Goal: Task Accomplishment & Management: Complete application form

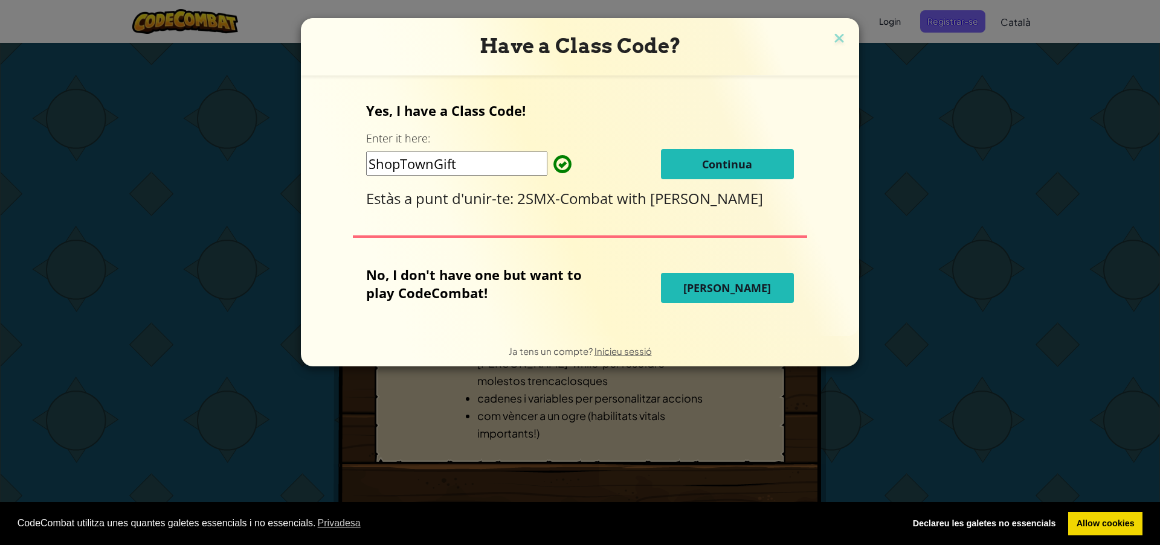
click at [755, 152] on button "Continua" at bounding box center [727, 164] width 133 height 30
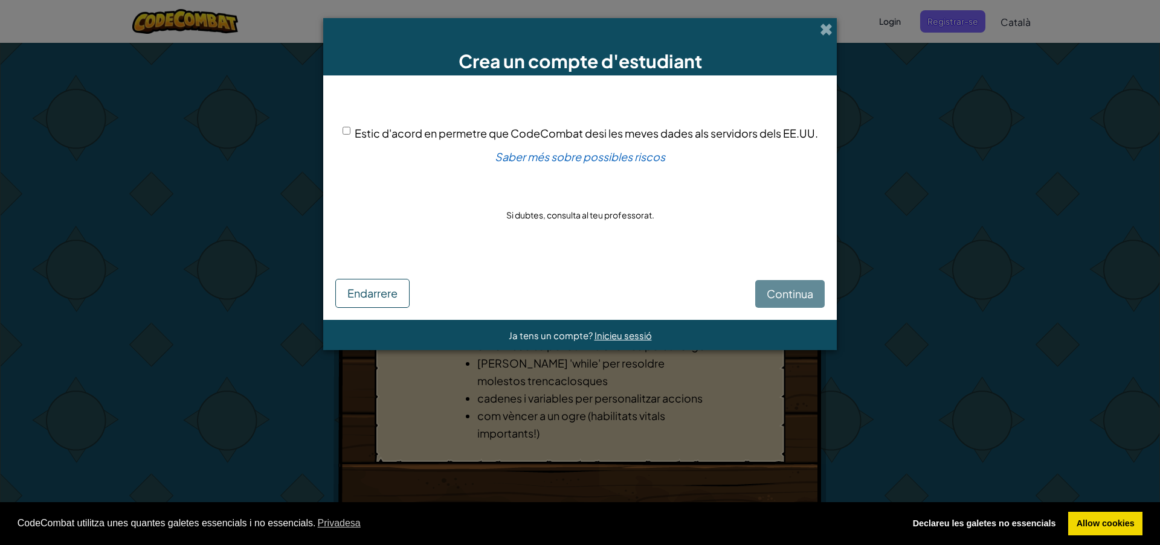
click at [791, 298] on div "Continua Endarrere" at bounding box center [579, 284] width 489 height 48
drag, startPoint x: 776, startPoint y: 310, endPoint x: 776, endPoint y: 301, distance: 9.1
click at [772, 306] on form "Estic d'acord en permetre que CodeCombat desi les meves dades als servidors del…" at bounding box center [579, 198] width 513 height 245
click at [774, 300] on div "Continua Endarrere" at bounding box center [579, 284] width 489 height 48
click at [775, 294] on div "Continua Endarrere" at bounding box center [579, 284] width 489 height 48
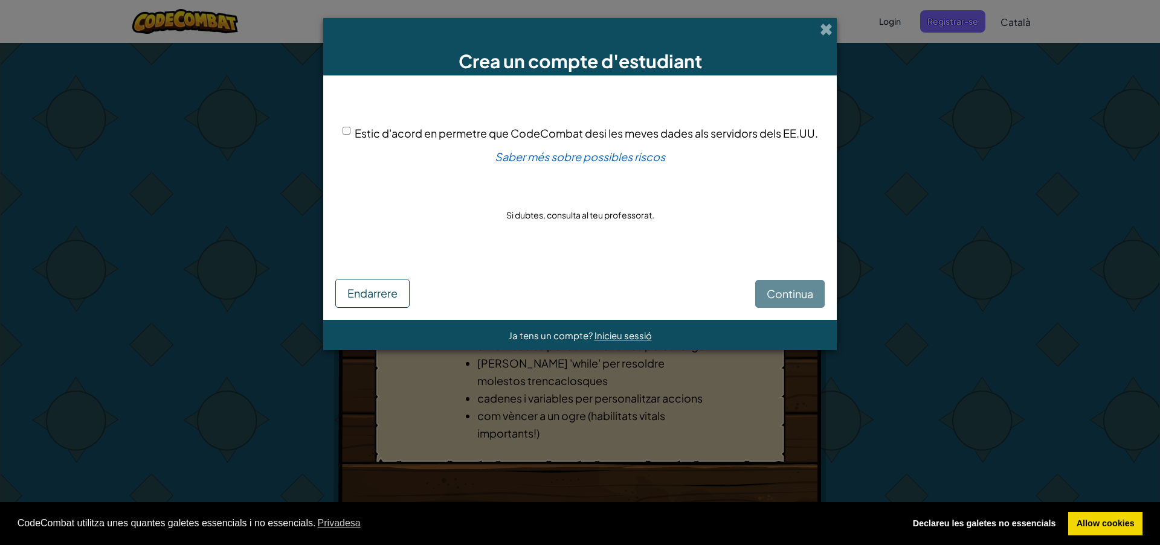
click at [774, 291] on div "Continua Endarrere" at bounding box center [579, 284] width 489 height 48
click at [777, 285] on div "Continua Endarrere" at bounding box center [579, 284] width 489 height 48
click at [779, 280] on div "Continua Endarrere" at bounding box center [579, 284] width 489 height 48
drag, startPoint x: 782, startPoint y: 279, endPoint x: 783, endPoint y: 289, distance: 9.7
click at [783, 287] on div "Continua Endarrere" at bounding box center [579, 284] width 489 height 48
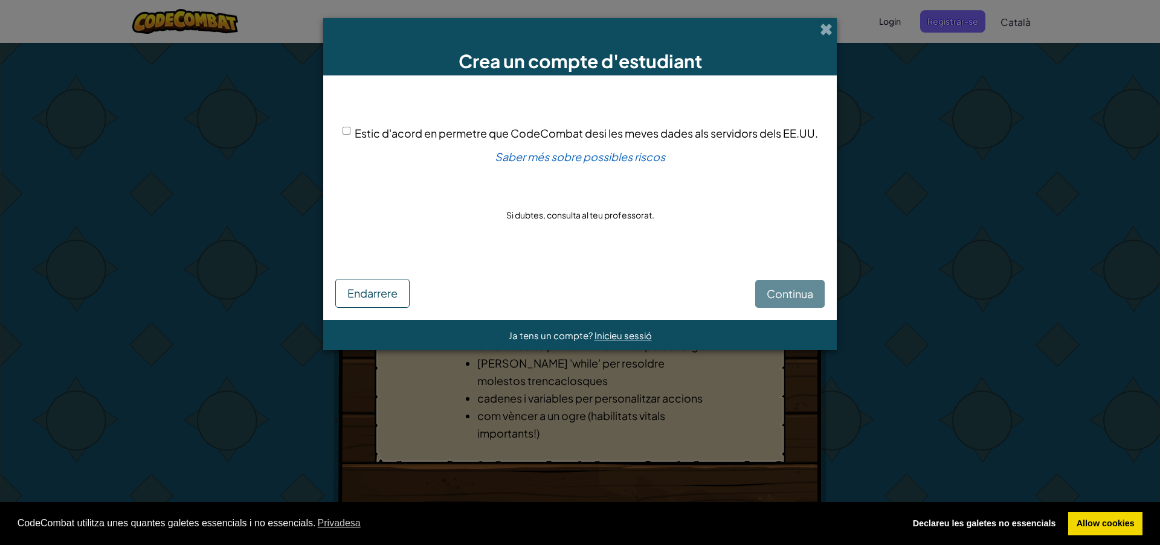
click at [752, 284] on div "Continua Endarrere" at bounding box center [579, 284] width 489 height 48
drag, startPoint x: 341, startPoint y: 128, endPoint x: 358, endPoint y: 137, distance: 19.7
click at [342, 128] on input "Estic d'acord en permetre que CodeCombat desi les meves dades als servidors del…" at bounding box center [346, 131] width 8 height 8
checkbox input "true"
click at [812, 288] on span "Continua" at bounding box center [790, 294] width 47 height 14
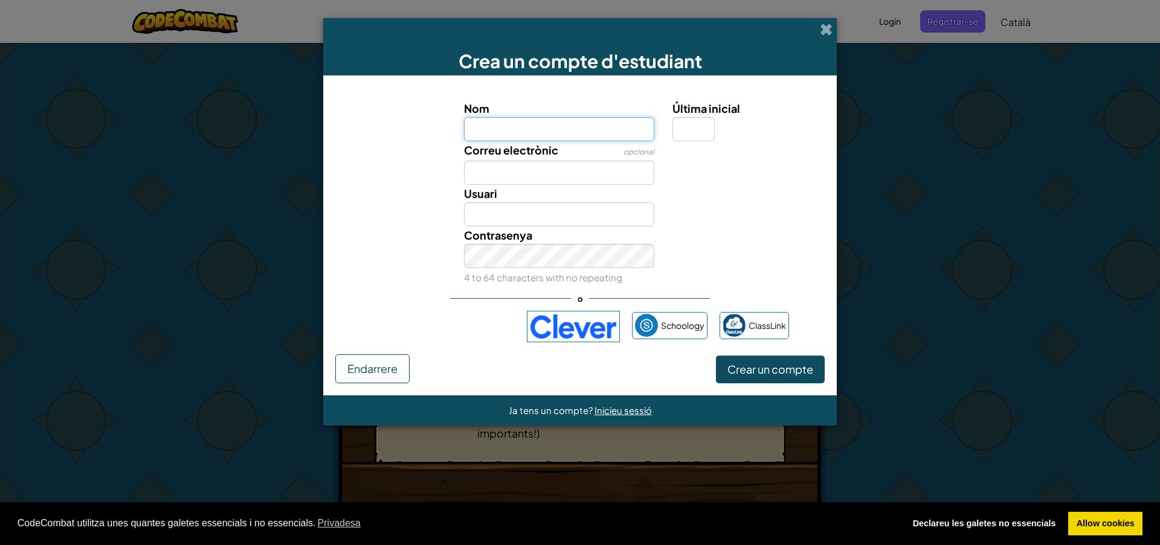
click at [1098, 536] on div "CodeCombat utilitza unes quantes galetes essencials i no essencials. Privadesa …" at bounding box center [580, 524] width 1160 height 43
click at [1098, 530] on link "Allow cookies" at bounding box center [1105, 524] width 74 height 24
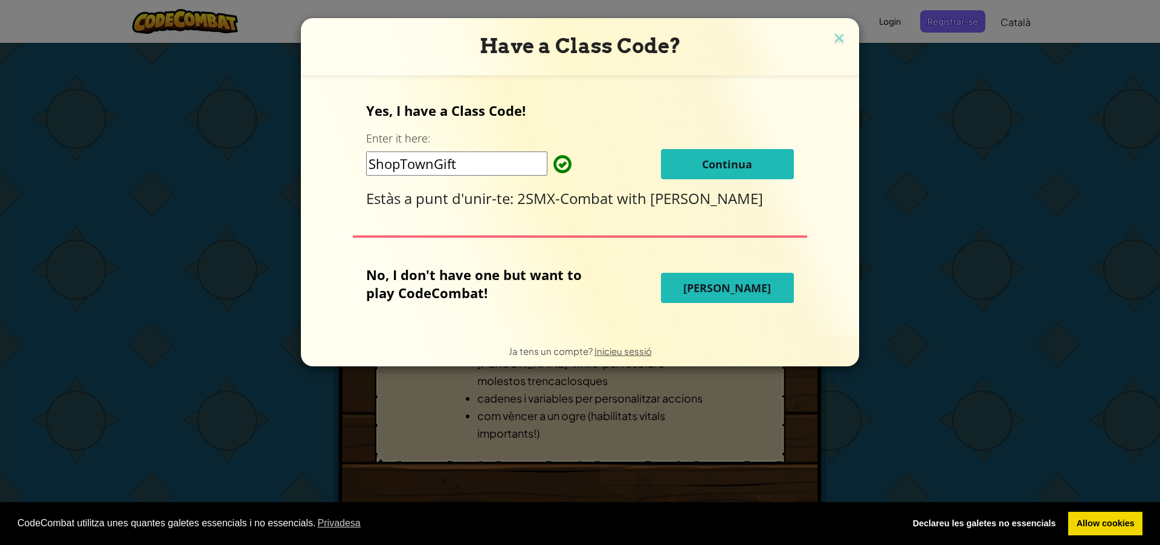
click at [761, 176] on button "Continua" at bounding box center [727, 164] width 133 height 30
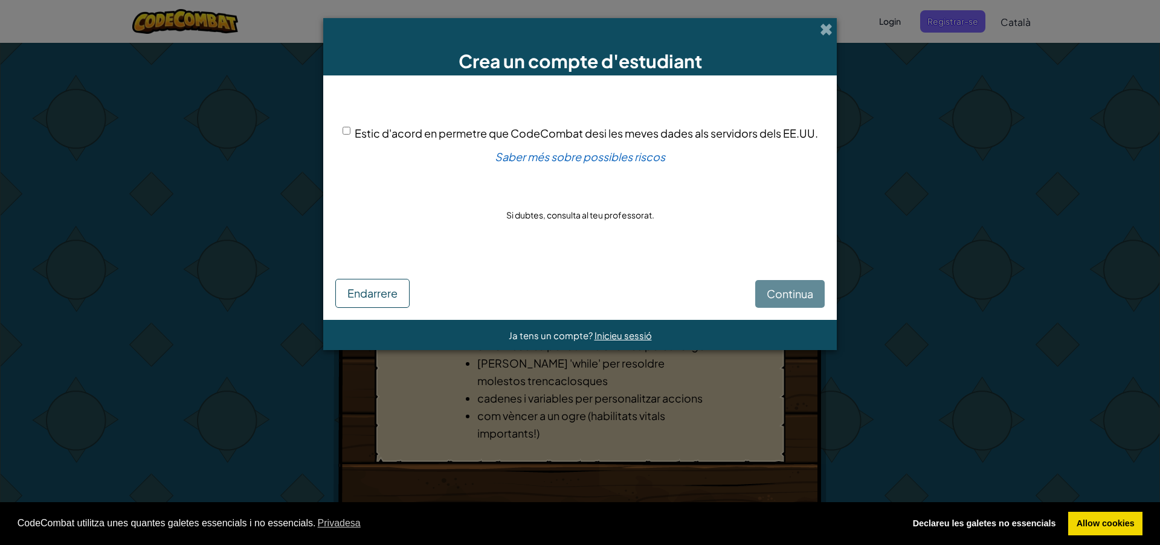
click at [349, 136] on div "Estic d'acord en permetre que CodeCombat desi les meves dades als servidors del…" at bounding box center [579, 133] width 475 height 18
click at [372, 126] on span "Estic d'acord en permetre que CodeCombat desi les meves dades als servidors del…" at bounding box center [586, 133] width 463 height 14
click at [350, 127] on input "Estic d'acord en permetre que CodeCombat desi les meves dades als servidors del…" at bounding box center [346, 131] width 8 height 8
checkbox input "true"
click at [788, 304] on button "Continua" at bounding box center [789, 294] width 69 height 28
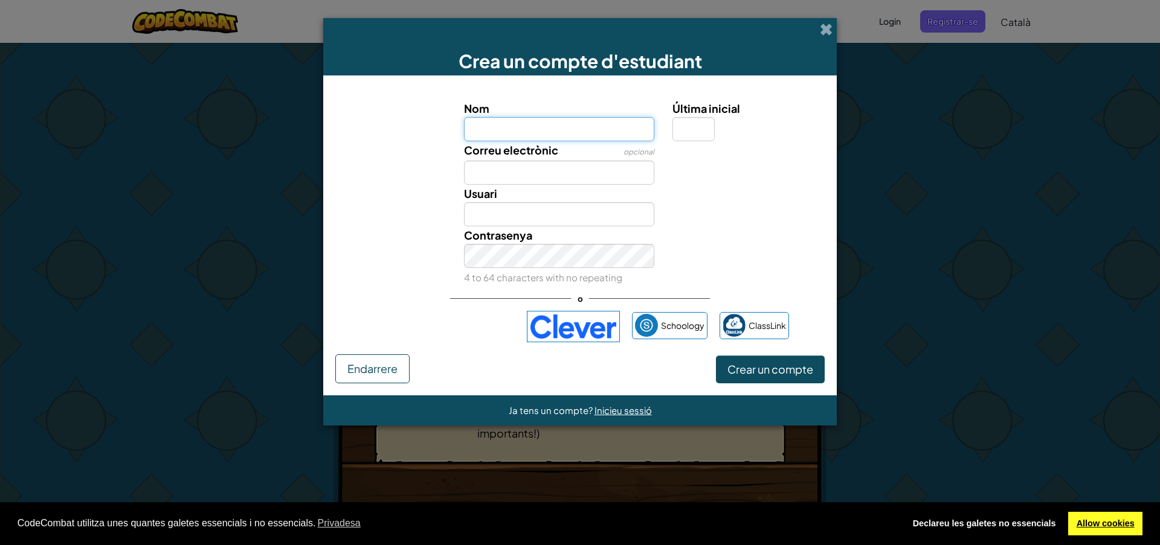
click at [1125, 527] on link "Allow cookies" at bounding box center [1105, 524] width 74 height 24
click at [1102, 510] on div "CodeCombat utilitza unes quantes galetes essencials i no essencials. Privadesa …" at bounding box center [580, 524] width 1160 height 43
click at [1105, 522] on link "Allow cookies" at bounding box center [1105, 524] width 74 height 24
click at [696, 139] on input "Última inicial" at bounding box center [693, 129] width 42 height 24
click at [702, 214] on div "Usuari" at bounding box center [579, 206] width 501 height 42
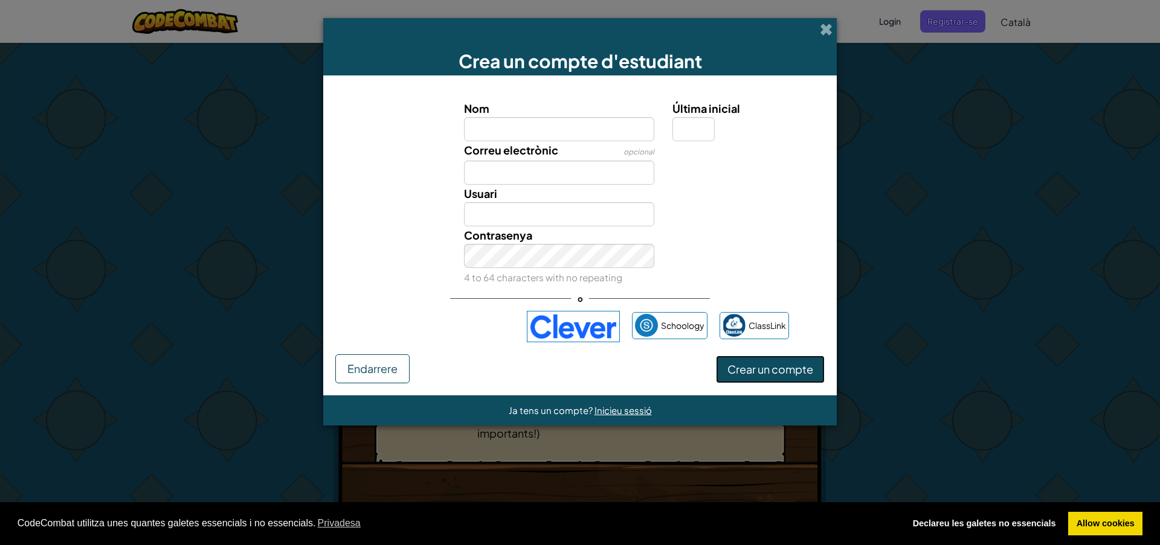
click at [744, 368] on span "Crear un compte" at bounding box center [770, 369] width 86 height 14
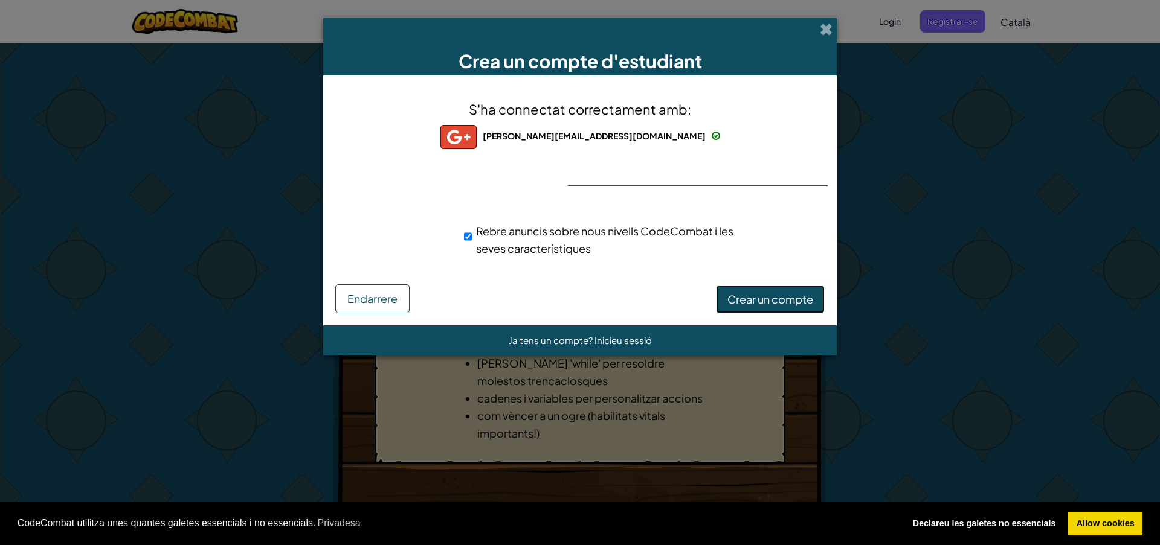
click at [778, 297] on span "Crear un compte" at bounding box center [770, 299] width 86 height 14
click at [773, 306] on button "Crear un compte" at bounding box center [770, 300] width 109 height 28
click at [773, 306] on div "Crear un compte Endarrere" at bounding box center [579, 298] width 489 height 29
click at [773, 306] on div "Creant Compte... Endarrere" at bounding box center [579, 298] width 489 height 29
click at [479, 240] on div "Rebre anuncis sobre nous nivells CodeCombat i les seves característiques" at bounding box center [601, 239] width 274 height 35
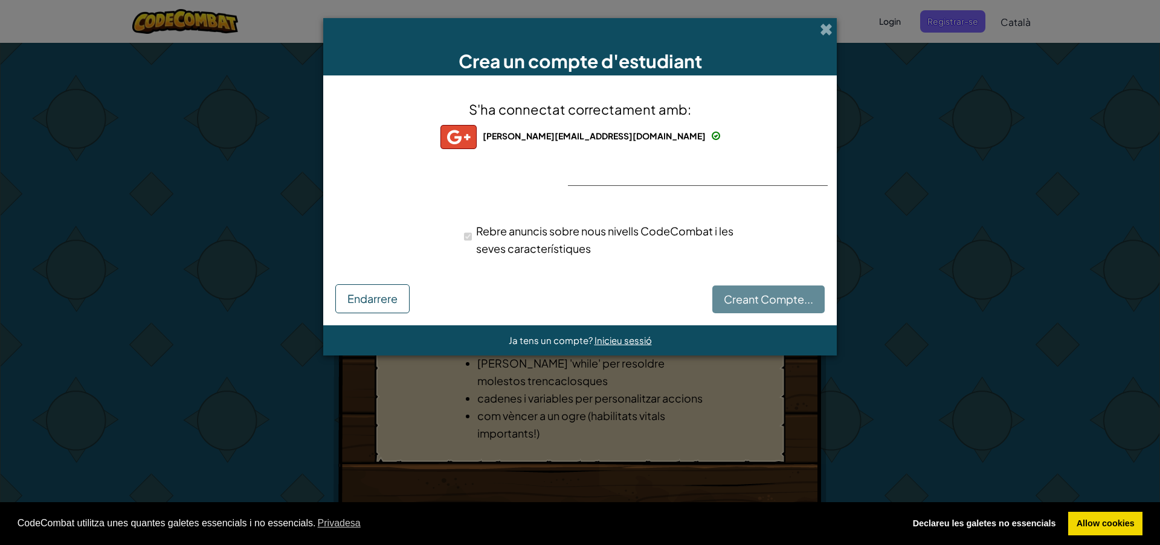
click at [482, 240] on div "Rebre anuncis sobre nous nivells CodeCombat i les seves característiques" at bounding box center [601, 239] width 274 height 35
click at [479, 239] on div "Rebre anuncis sobre nous nivells CodeCombat i les seves característiques" at bounding box center [601, 239] width 274 height 35
drag, startPoint x: 477, startPoint y: 240, endPoint x: 471, endPoint y: 243, distance: 6.8
click at [474, 242] on div "Rebre anuncis sobre nous nivells CodeCombat i les seves característiques" at bounding box center [601, 239] width 274 height 35
click at [538, 282] on div "S'ha connectat correctament amb: miguel.gonzalez@inslapineda.cat miguel.gonzale…" at bounding box center [579, 186] width 483 height 197
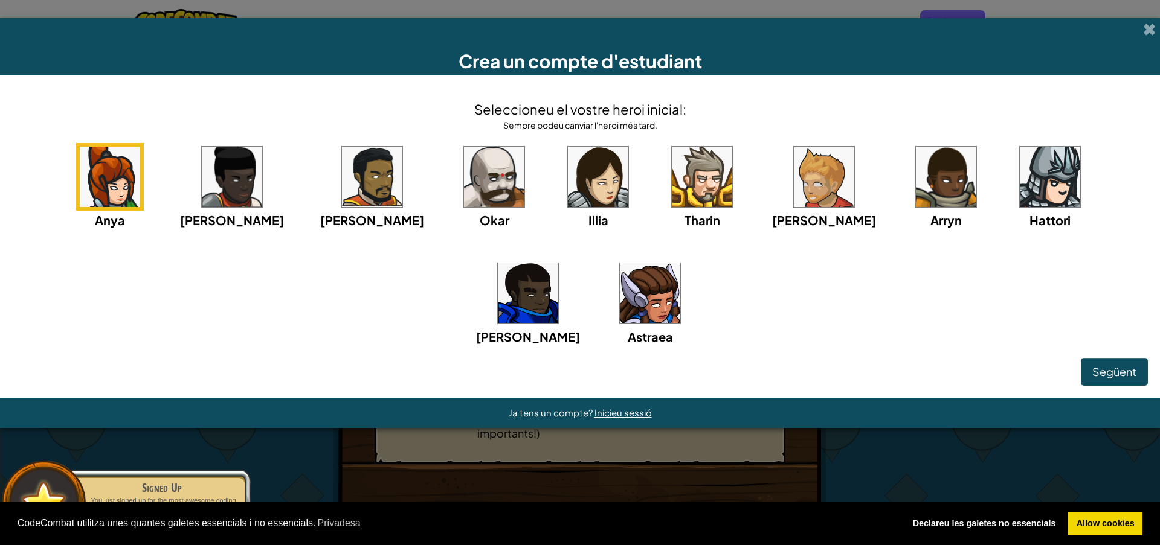
click at [558, 263] on img at bounding box center [528, 293] width 60 height 60
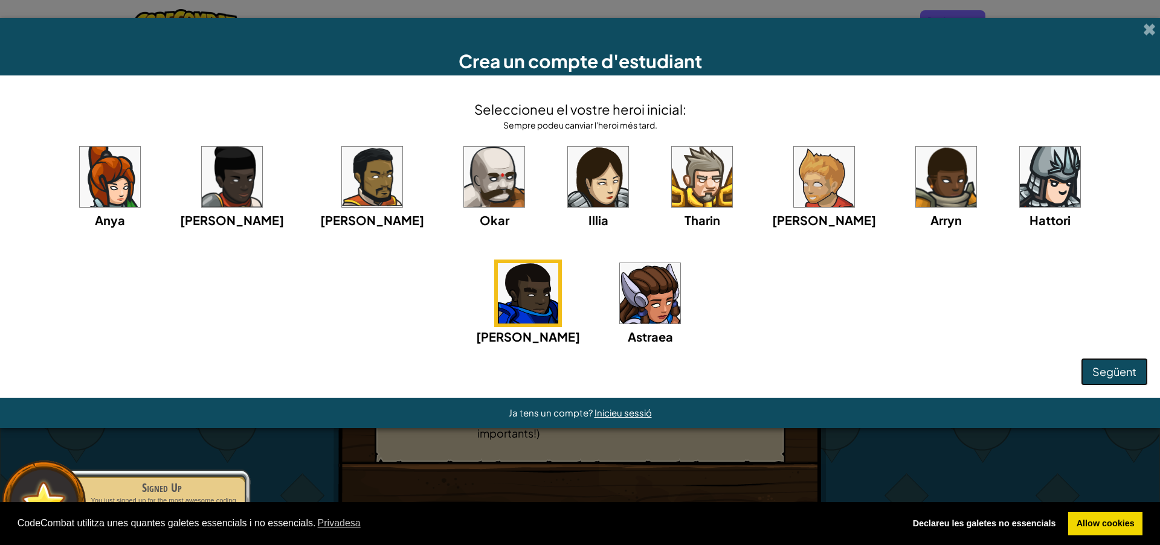
click at [1105, 379] on button "Següent" at bounding box center [1114, 372] width 67 height 28
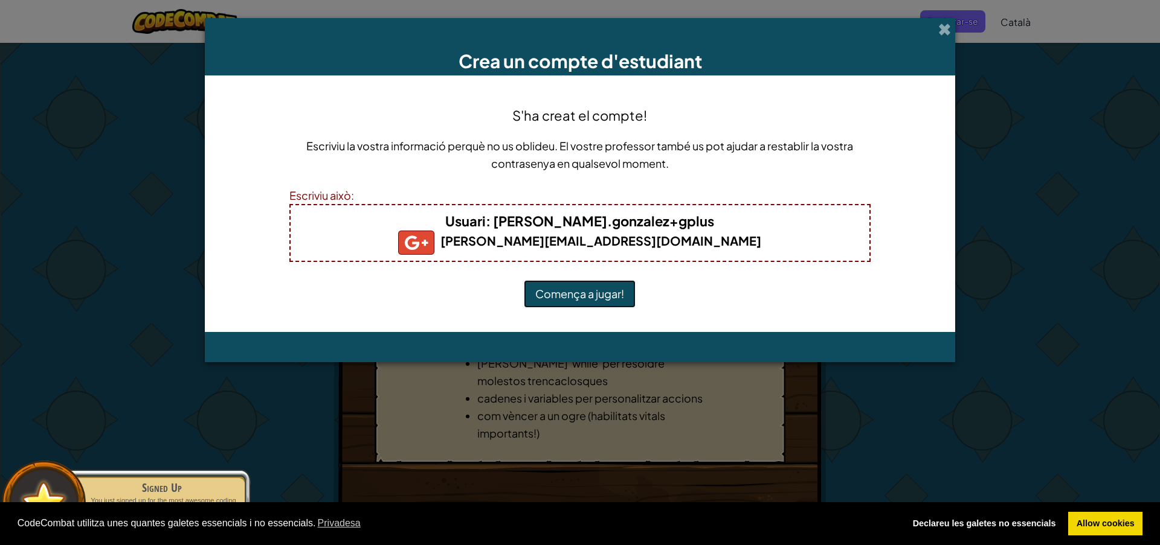
click at [583, 299] on button "Comença a jugar!" at bounding box center [580, 294] width 112 height 28
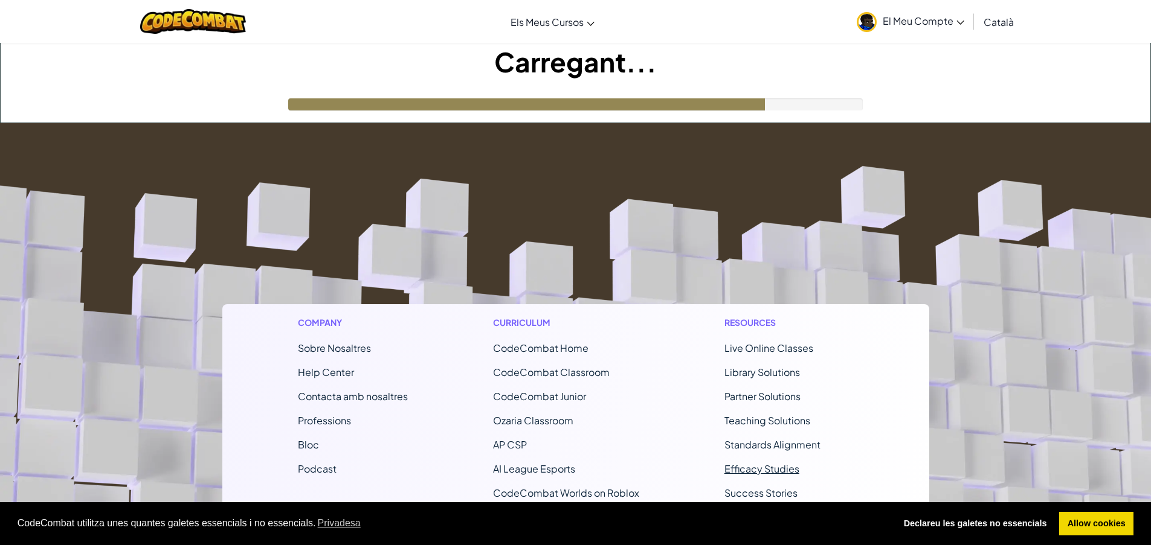
scroll to position [145, 0]
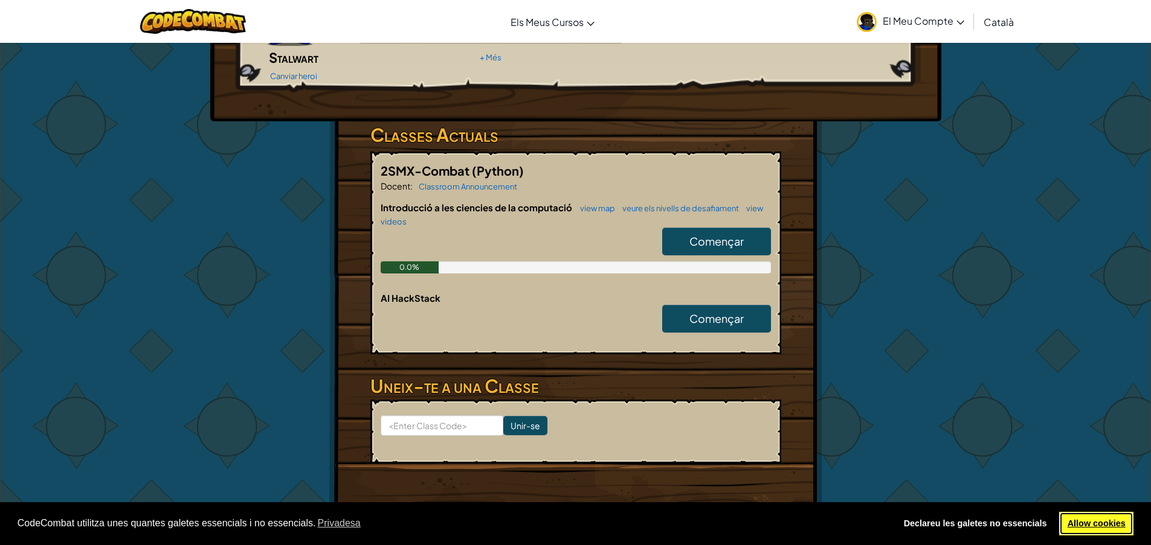
click at [1092, 521] on link "Allow cookies" at bounding box center [1096, 524] width 74 height 24
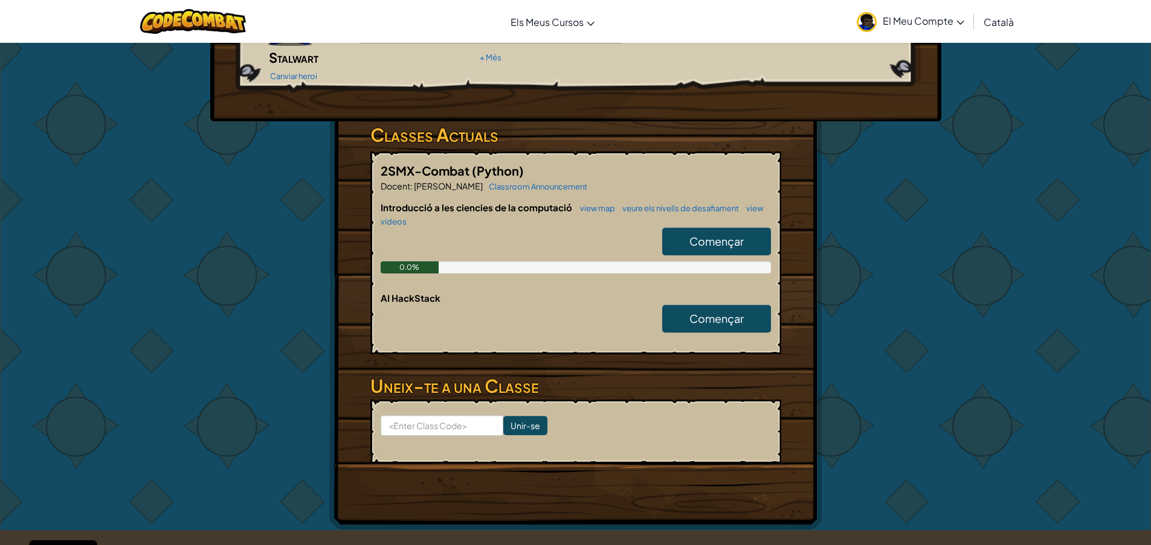
click at [694, 234] on span "Començar" at bounding box center [716, 241] width 54 height 14
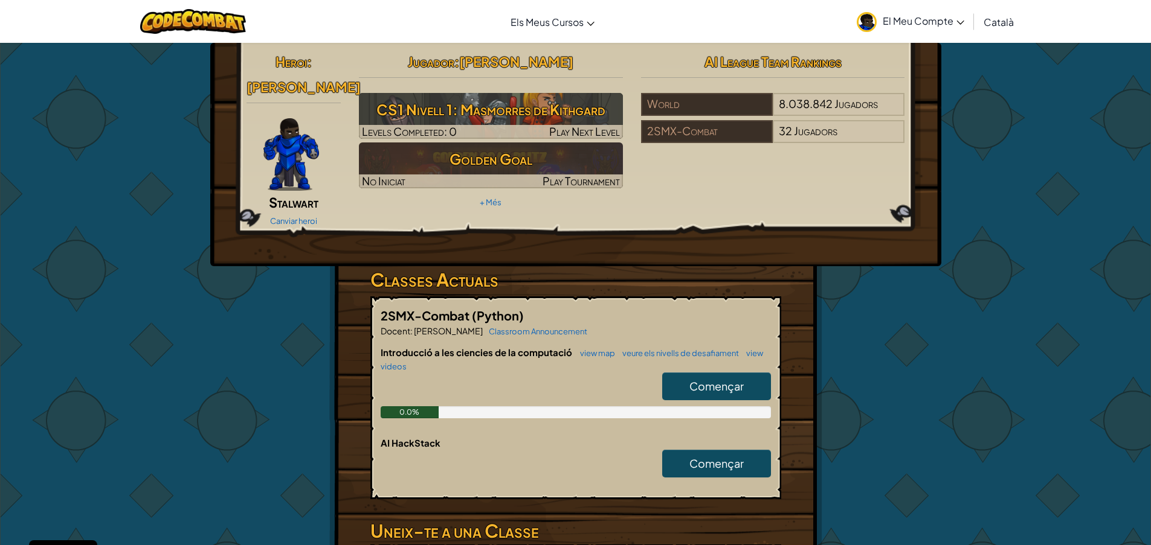
select select "ca"
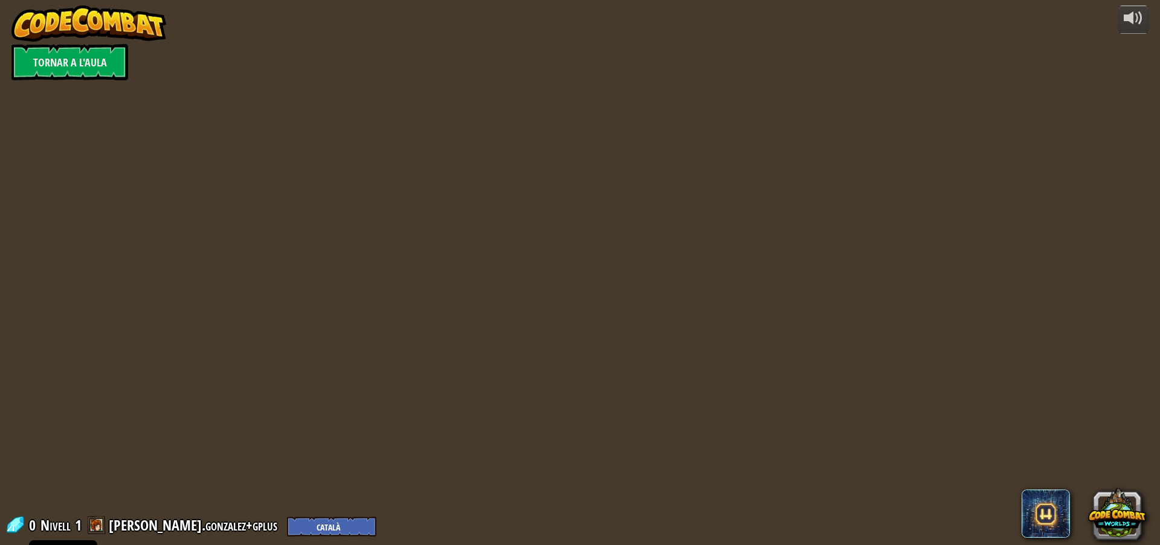
select select "ca"
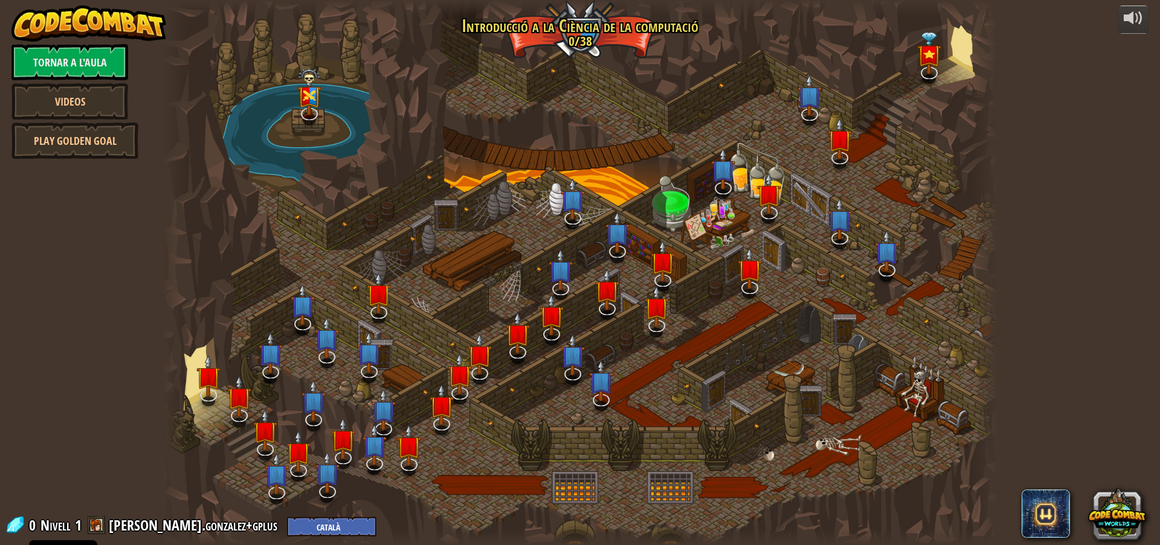
select select "ca"
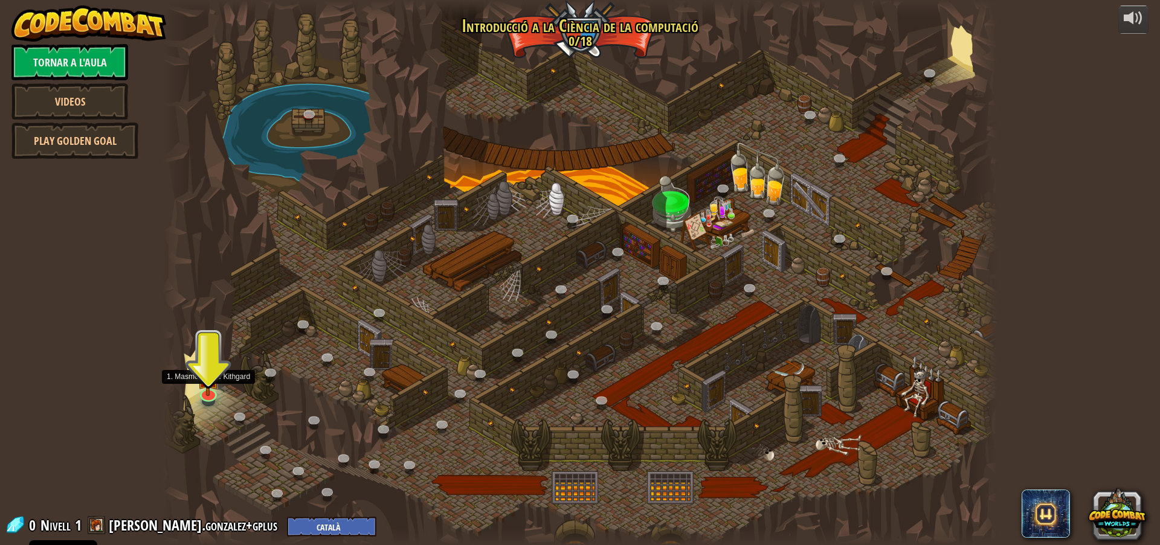
click at [197, 397] on div at bounding box center [579, 272] width 835 height 545
click at [208, 393] on img at bounding box center [209, 368] width 22 height 51
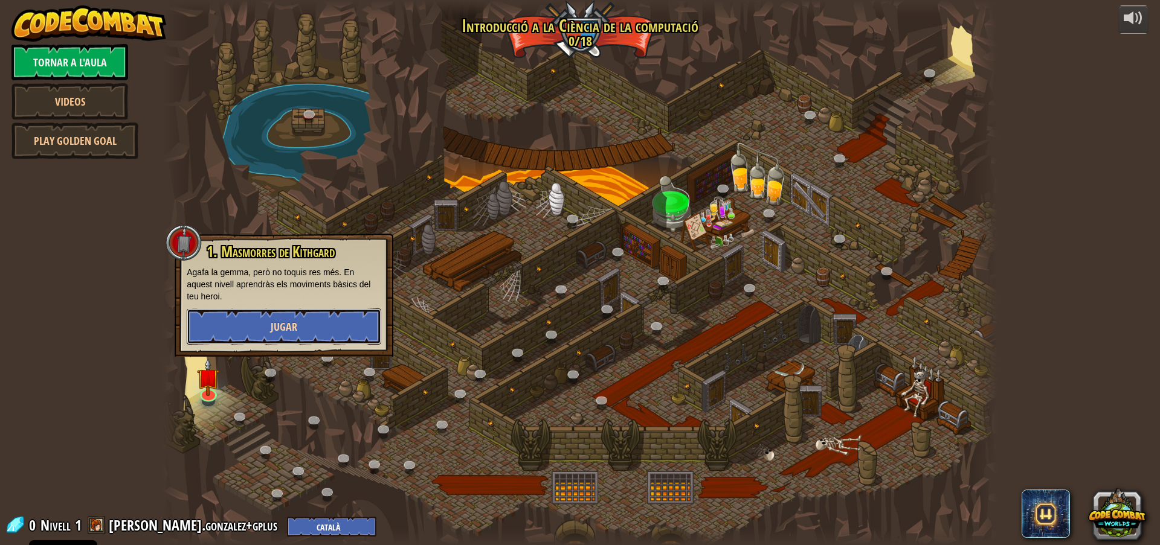
click at [260, 335] on button "Jugar" at bounding box center [284, 327] width 194 height 36
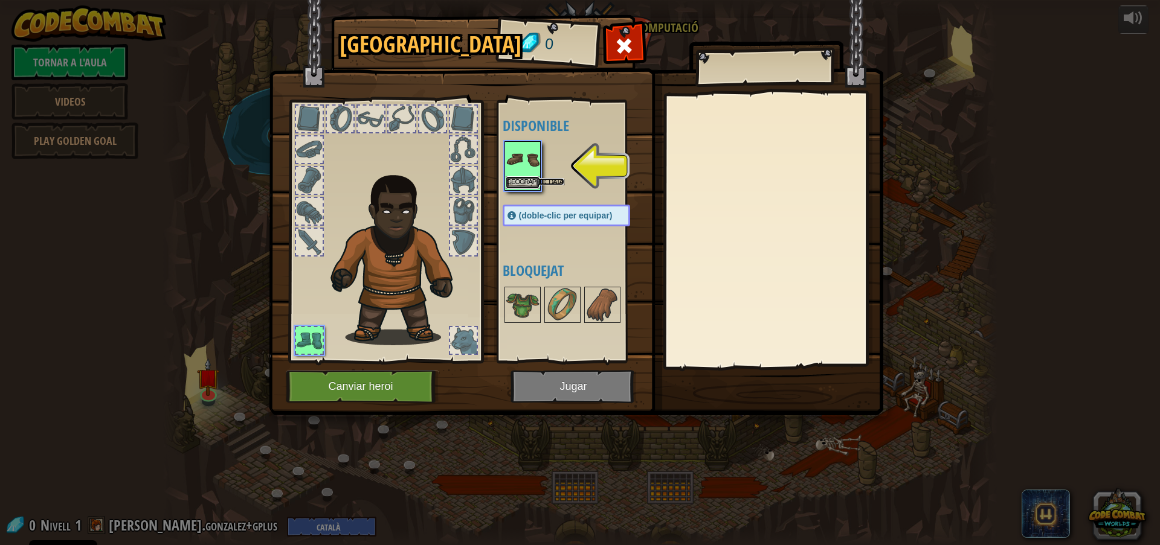
click at [520, 186] on button "Equipa" at bounding box center [523, 182] width 34 height 13
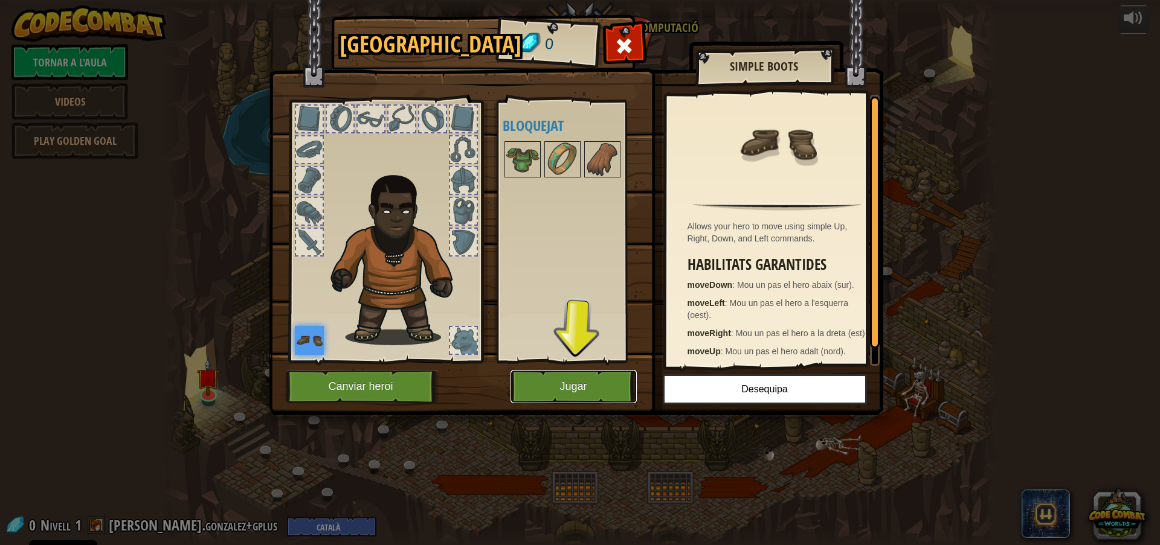
click at [621, 397] on button "Jugar" at bounding box center [573, 386] width 126 height 33
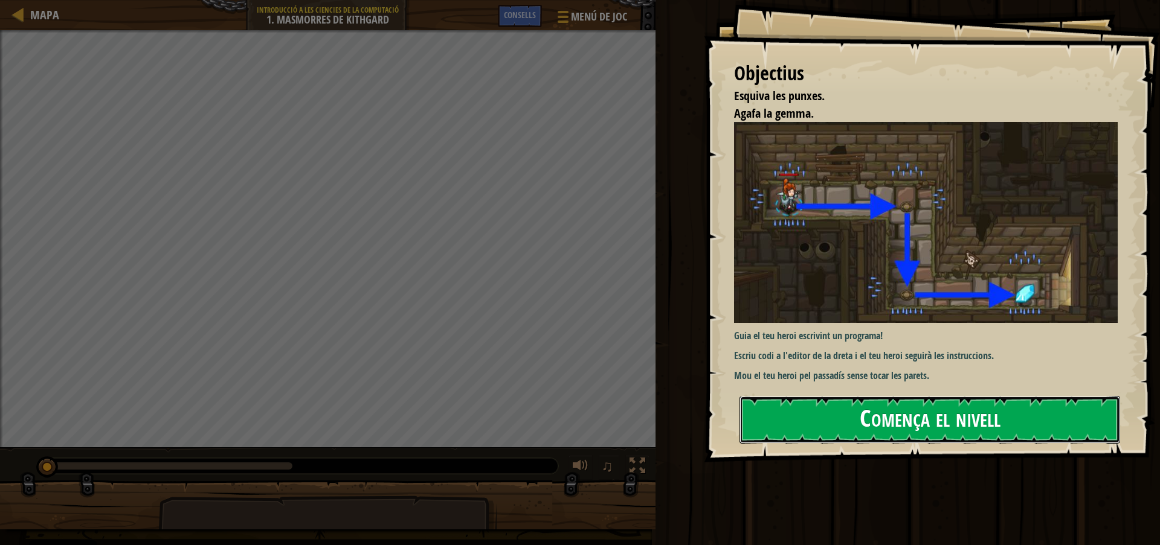
click at [853, 413] on button "Comença el nivell" at bounding box center [929, 420] width 381 height 48
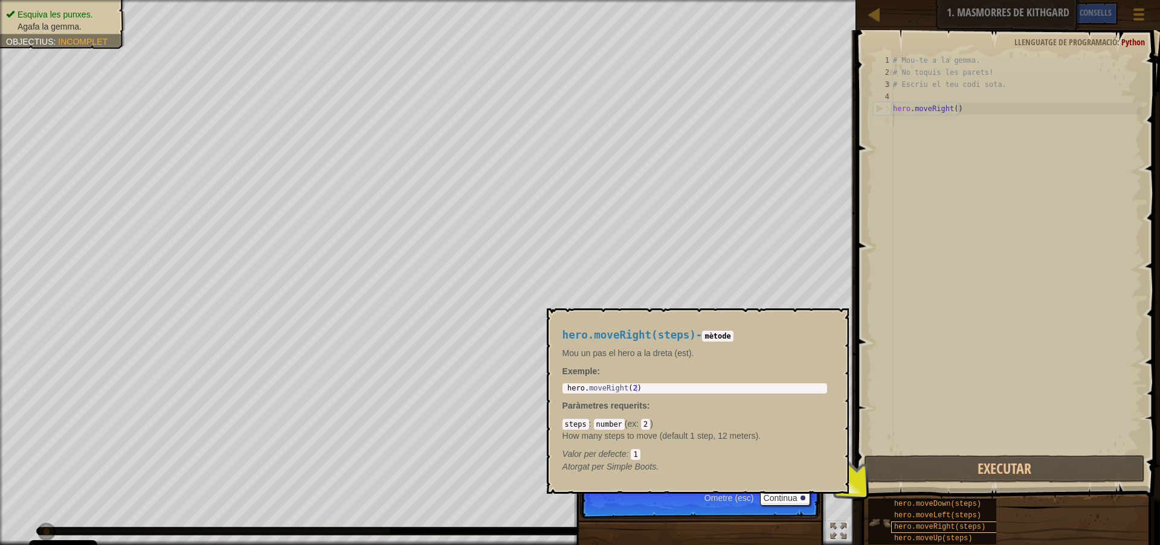
click at [906, 527] on span "hero.moveRight(steps)" at bounding box center [939, 527] width 91 height 8
click at [812, 482] on div "hero.moveRight(steps) - mètode Mou un pas el hero a la dreta (est). Exemple : 1…" at bounding box center [694, 401] width 281 height 166
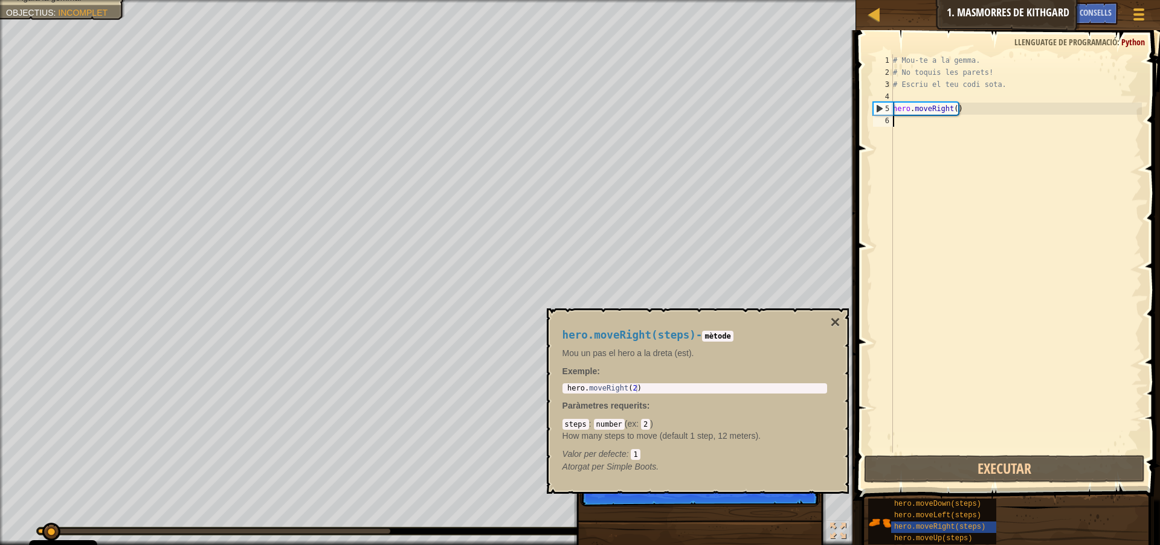
scroll to position [5, 0]
click at [829, 322] on div "hero.moveRight(steps) - mètode Mou un pas el hero a la dreta (est). Exemple : 1…" at bounding box center [694, 401] width 281 height 166
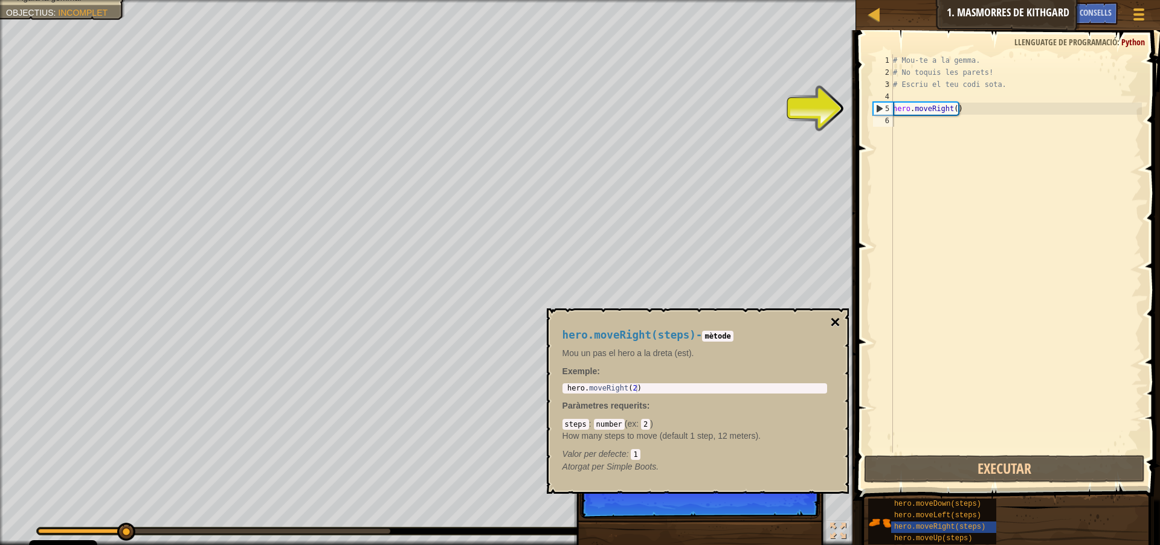
click at [837, 329] on button "×" at bounding box center [835, 322] width 10 height 17
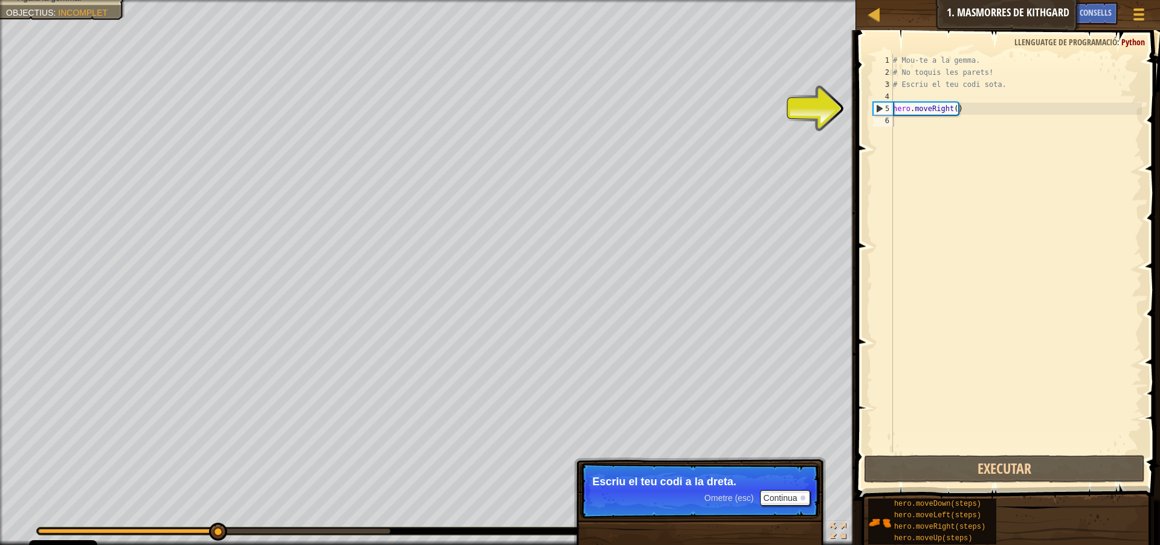
click at [921, 133] on div "# Mou-te a la gemma. # No toquis les parets! # Escriu el teu codi sota. hero . …" at bounding box center [1015, 265] width 251 height 423
click at [934, 107] on div "# Mou-te a la gemma. # No toquis les parets! # Escriu el teu codi sota. hero . …" at bounding box center [1015, 265] width 251 height 423
type textarea "hero.moveRight()"
click at [943, 146] on div "# Mou-te a la gemma. # No toquis les parets! # Escriu el teu codi sota. hero . …" at bounding box center [1015, 265] width 251 height 423
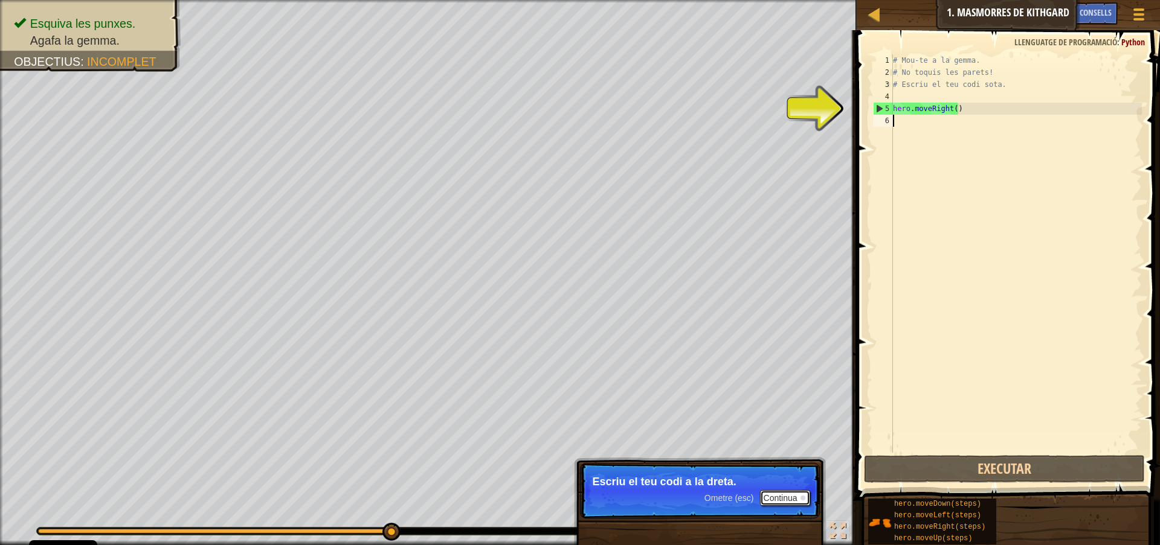
click at [791, 495] on button "Continua" at bounding box center [785, 498] width 50 height 16
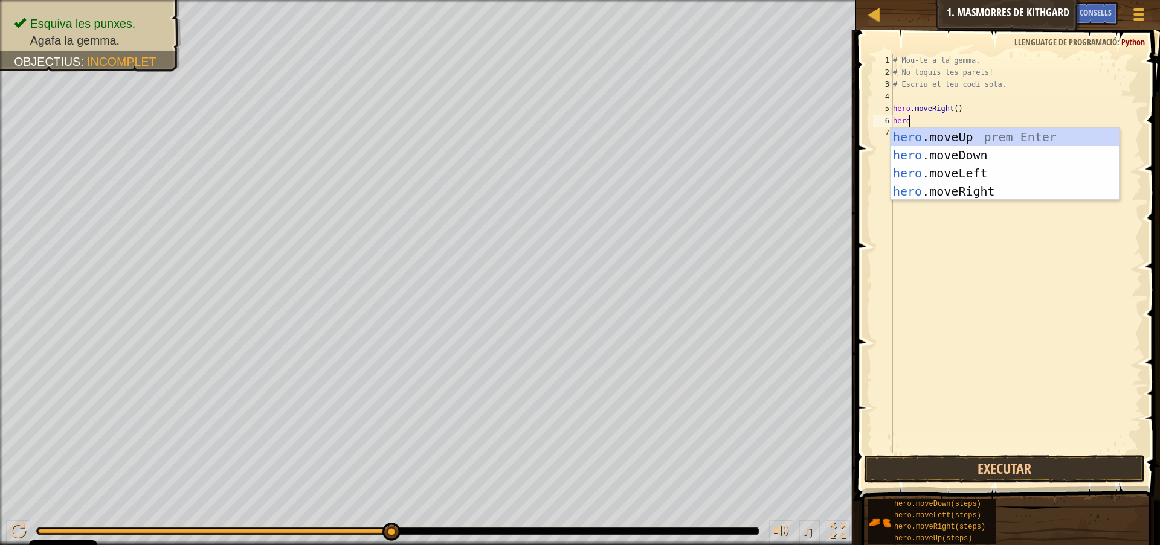
scroll to position [5, 1]
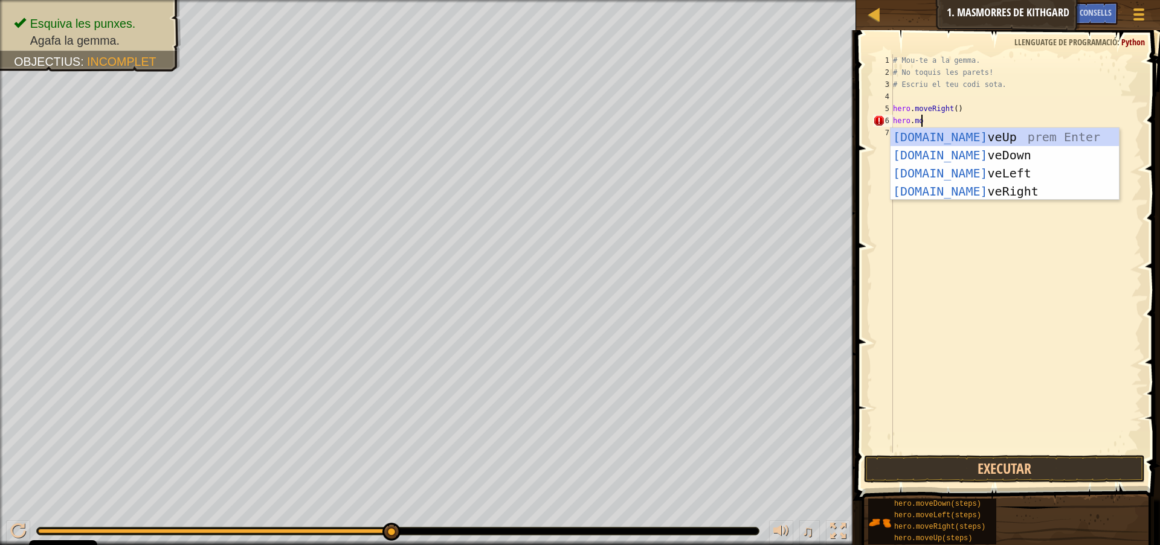
type textarea "hero.move"
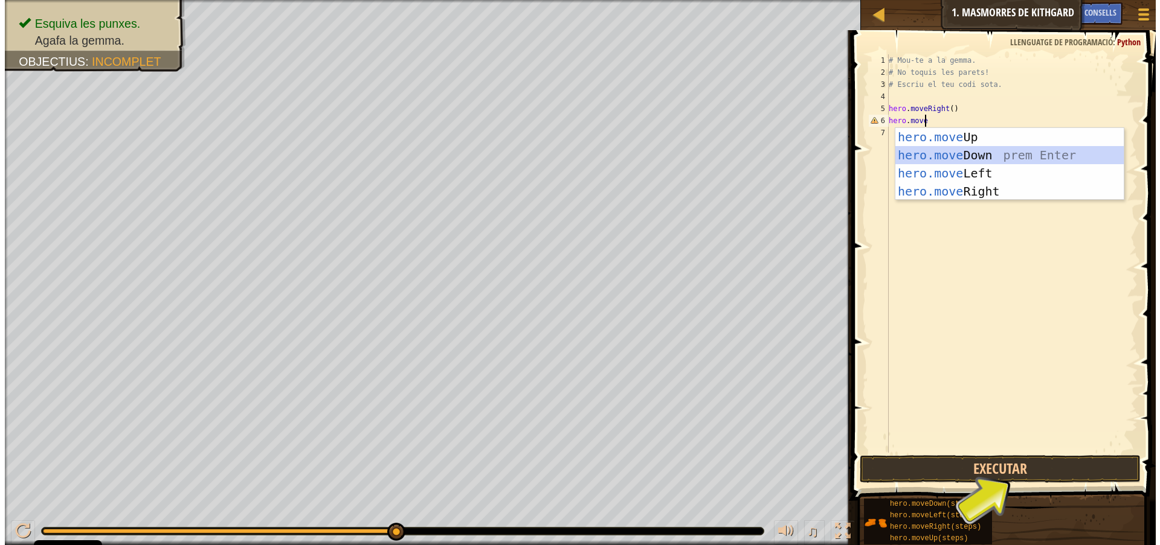
scroll to position [5, 0]
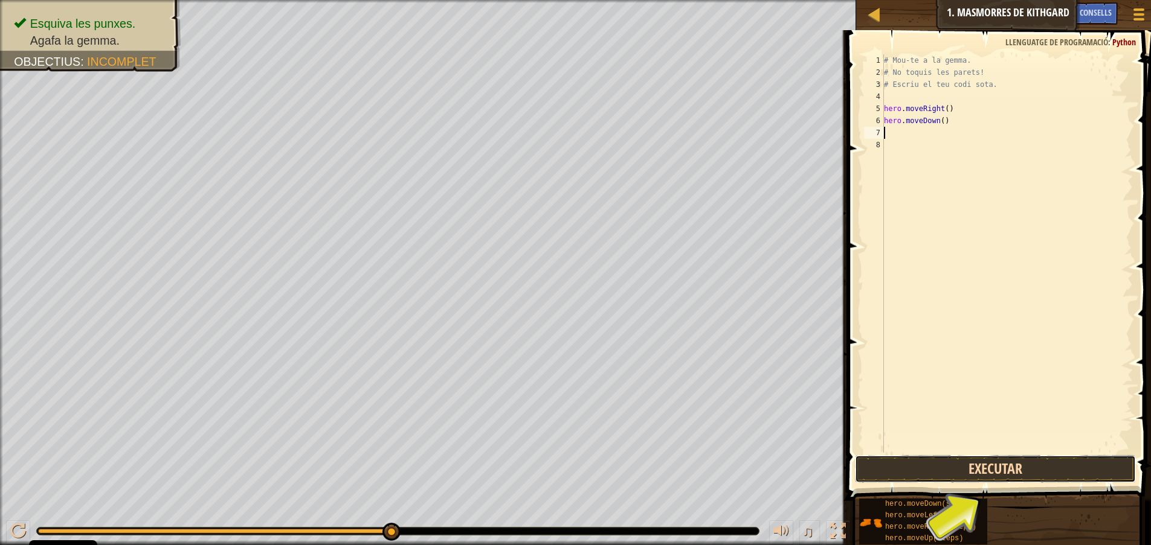
click at [1018, 462] on button "Executar" at bounding box center [995, 469] width 281 height 28
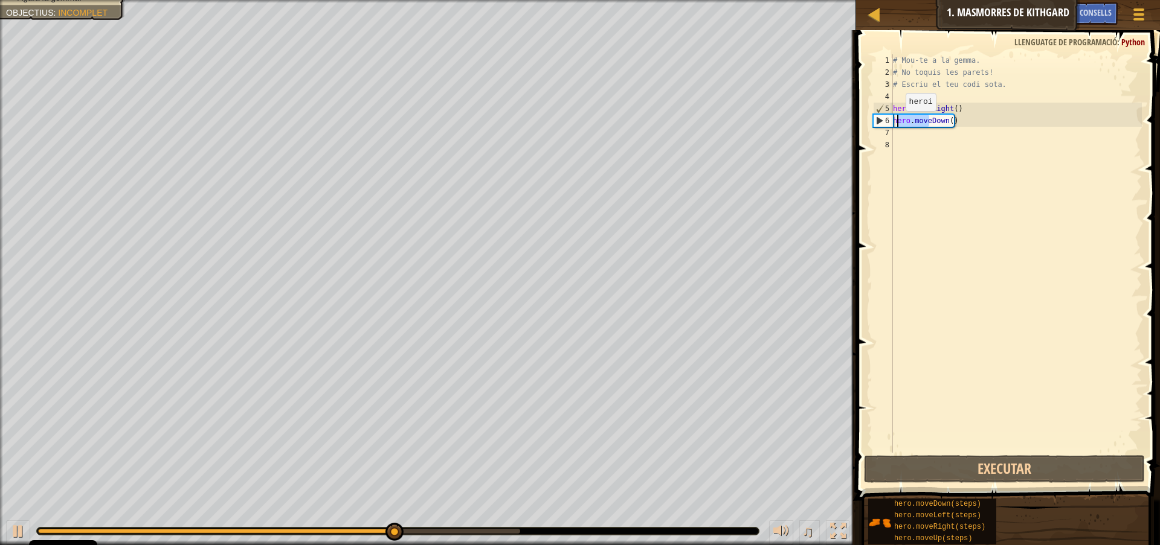
drag, startPoint x: 930, startPoint y: 122, endPoint x: 895, endPoint y: 123, distance: 34.5
click at [895, 123] on div "# Mou-te a la gemma. # No toquis les parets! # Escriu el teu codi sota. hero . …" at bounding box center [1015, 265] width 251 height 423
type textarea "hero.moveDown()"
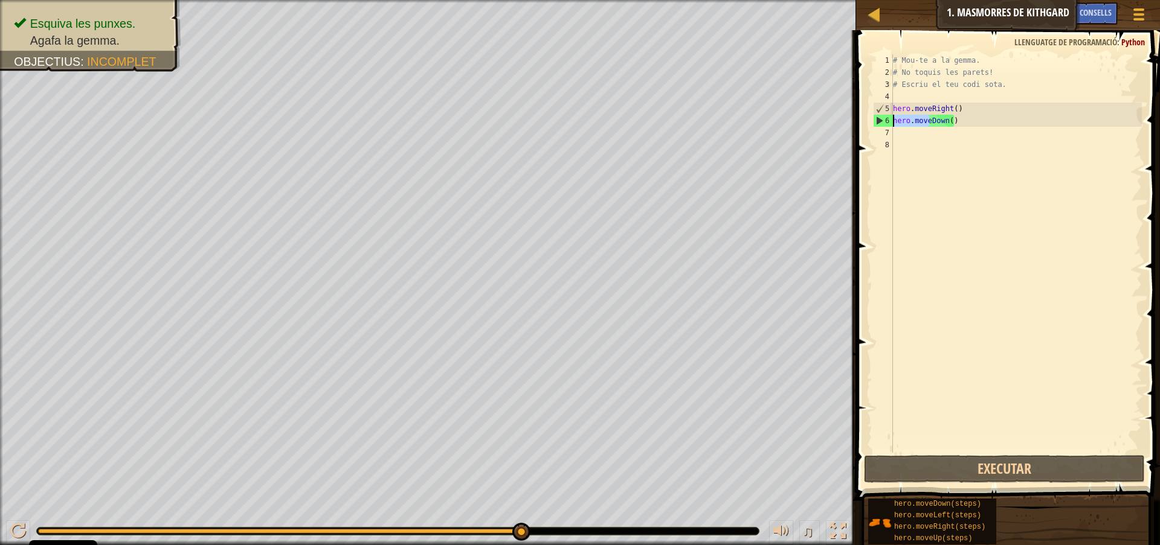
click at [1006, 271] on div "# Mou-te a la gemma. # No toquis les parets! # Escriu el teu codi sota. hero . …" at bounding box center [1015, 265] width 251 height 423
paste textarea "hero.move"
type textarea "hero.move"
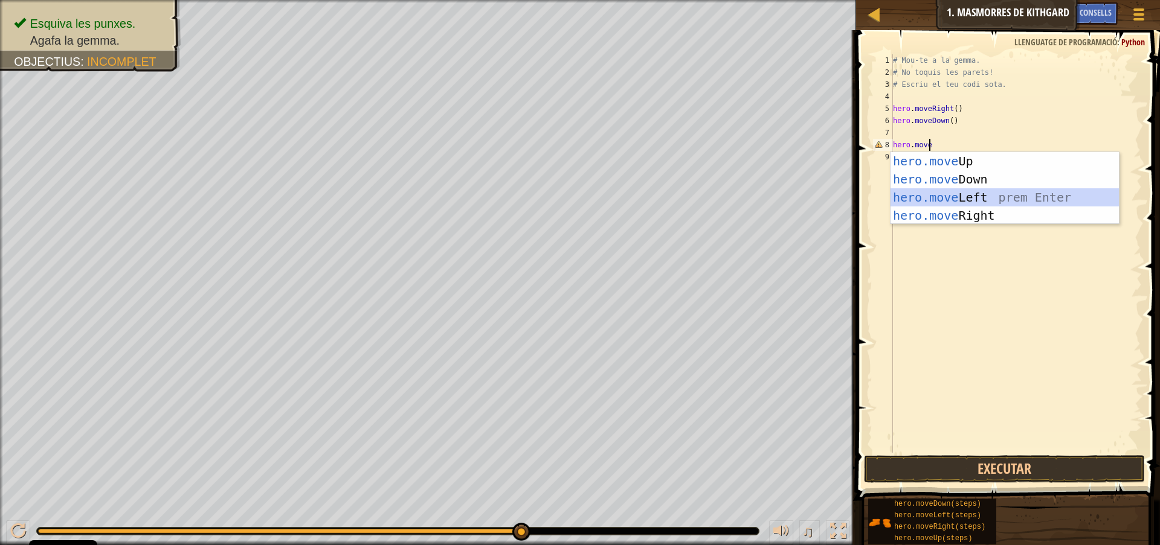
click at [985, 202] on div "hero.move Up prem Enter hero.move Down prem Enter hero.move Left prem Enter her…" at bounding box center [1004, 206] width 228 height 109
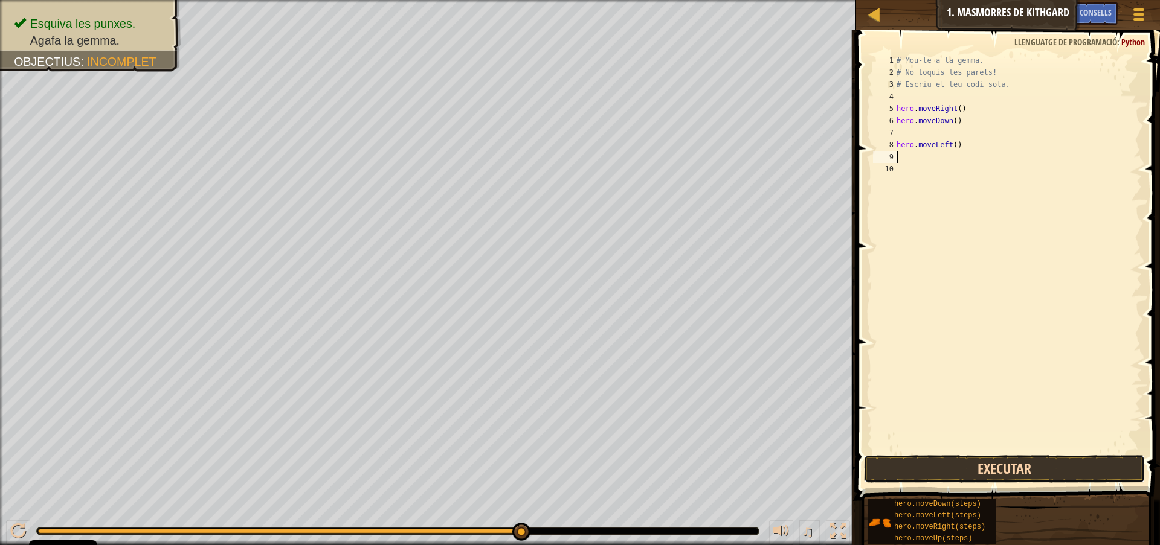
click at [950, 471] on button "Executar" at bounding box center [1004, 469] width 281 height 28
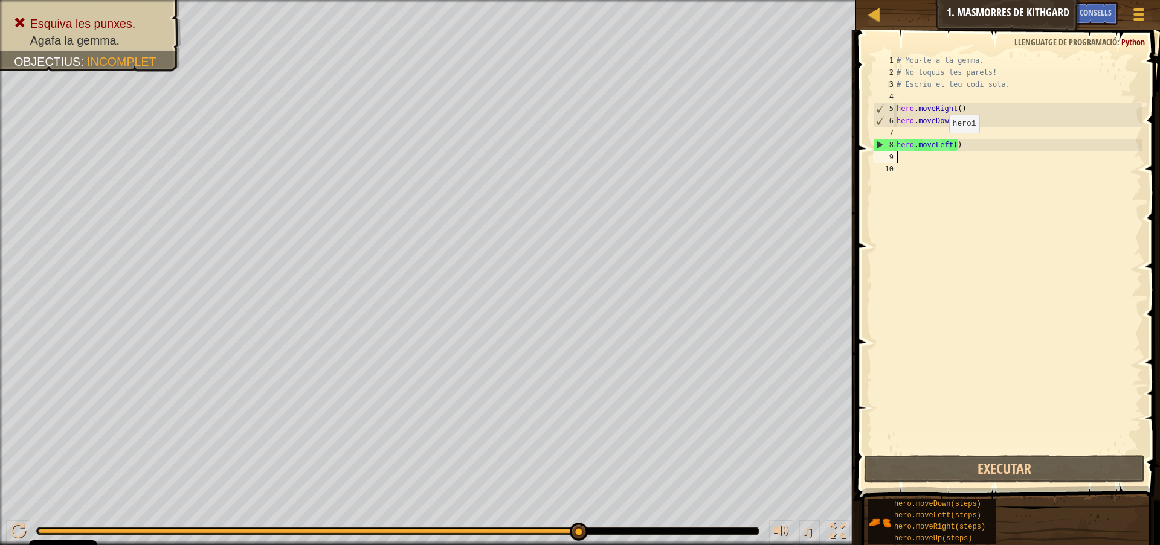
click at [942, 145] on div "# Mou-te a la gemma. # No toquis les parets! # Escriu el teu codi sota. hero . …" at bounding box center [1018, 265] width 248 height 423
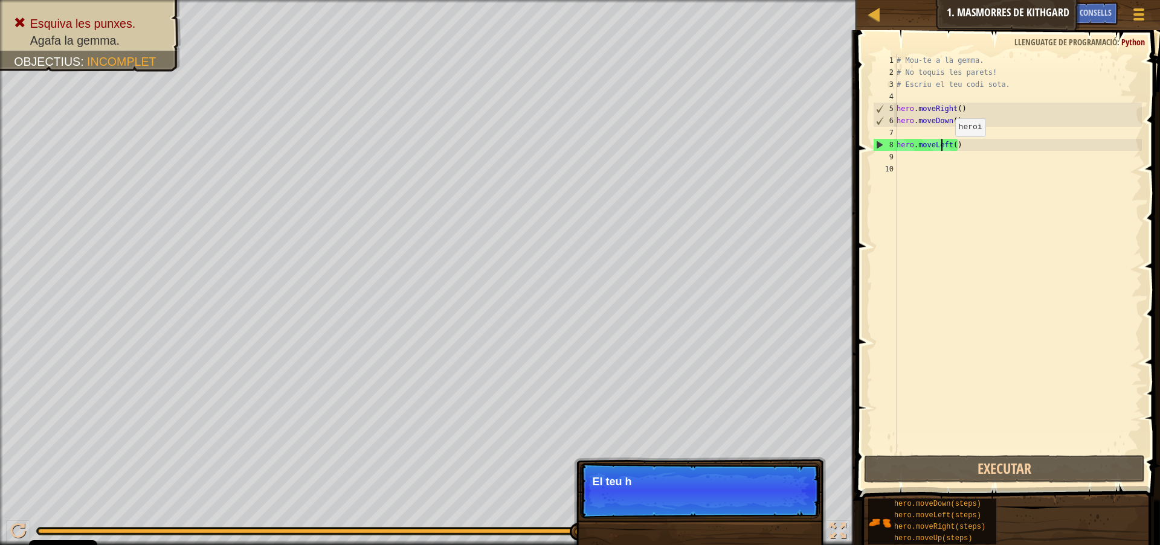
click at [948, 149] on div "# Mou-te a la gemma. # No toquis les parets! # Escriu el teu codi sota. hero . …" at bounding box center [1018, 265] width 248 height 423
click at [948, 143] on div "# Mou-te a la gemma. # No toquis les parets! # Escriu el teu codi sota. hero . …" at bounding box center [1018, 253] width 248 height 399
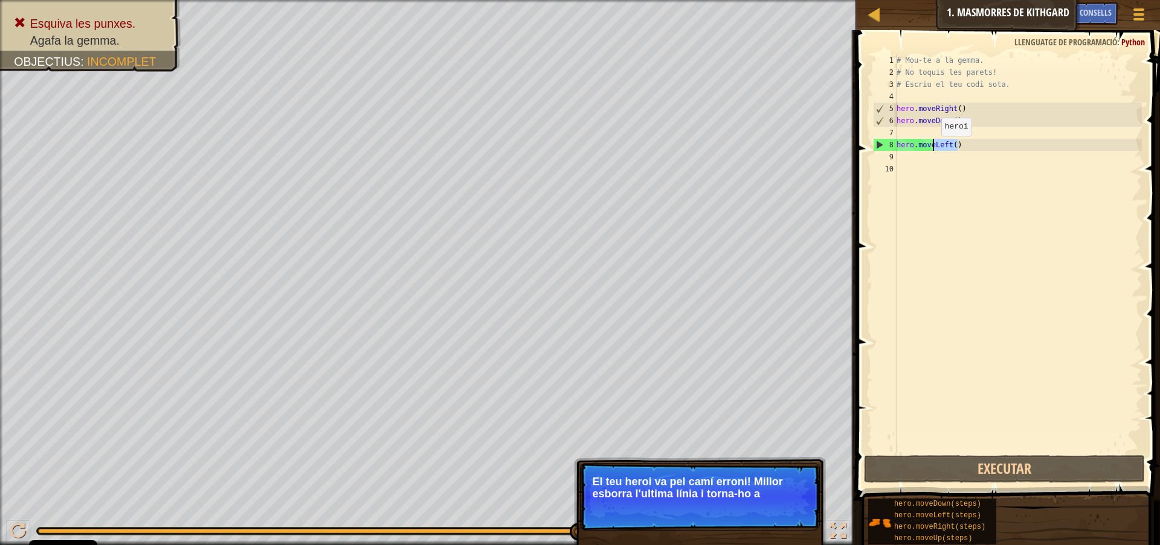
drag, startPoint x: 948, startPoint y: 143, endPoint x: 934, endPoint y: 148, distance: 14.1
click at [934, 148] on div "# Mou-te a la gemma. # No toquis les parets! # Escriu el teu codi sota. hero . …" at bounding box center [1018, 265] width 248 height 423
type textarea "hero.mover"
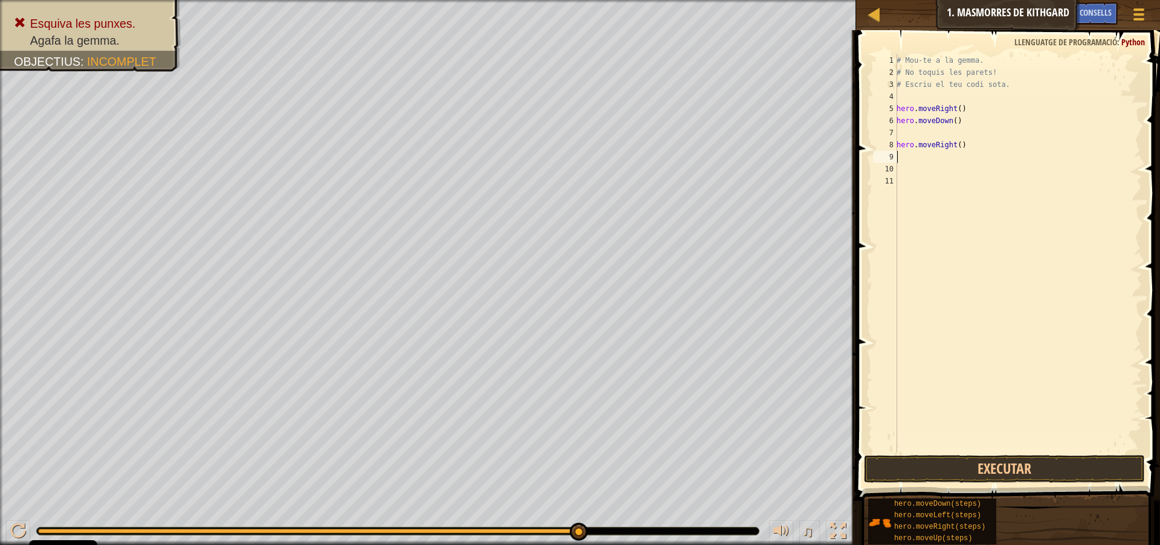
click at [937, 140] on div "# Mou-te a la gemma. # No toquis les parets! # Escriu el teu codi sota. hero . …" at bounding box center [1018, 265] width 248 height 423
type textarea "hero.moveRight()"
click at [931, 129] on div "# Mou-te a la gemma. # No toquis les parets! # Escriu el teu codi sota. hero . …" at bounding box center [1018, 265] width 248 height 423
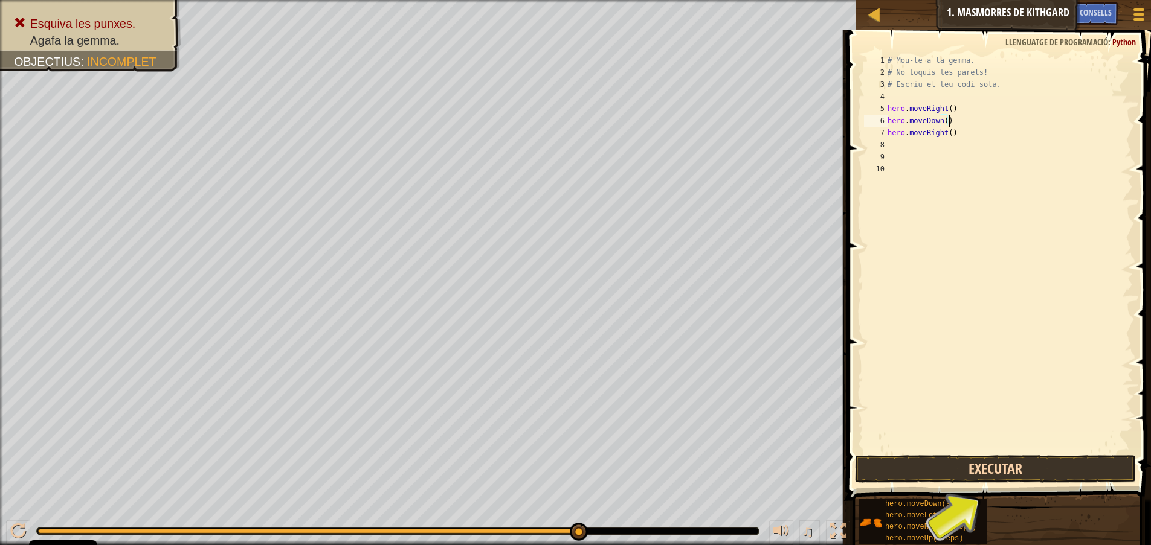
type textarea "hero.moveDown()"
click at [1004, 468] on button "Executar" at bounding box center [995, 469] width 281 height 28
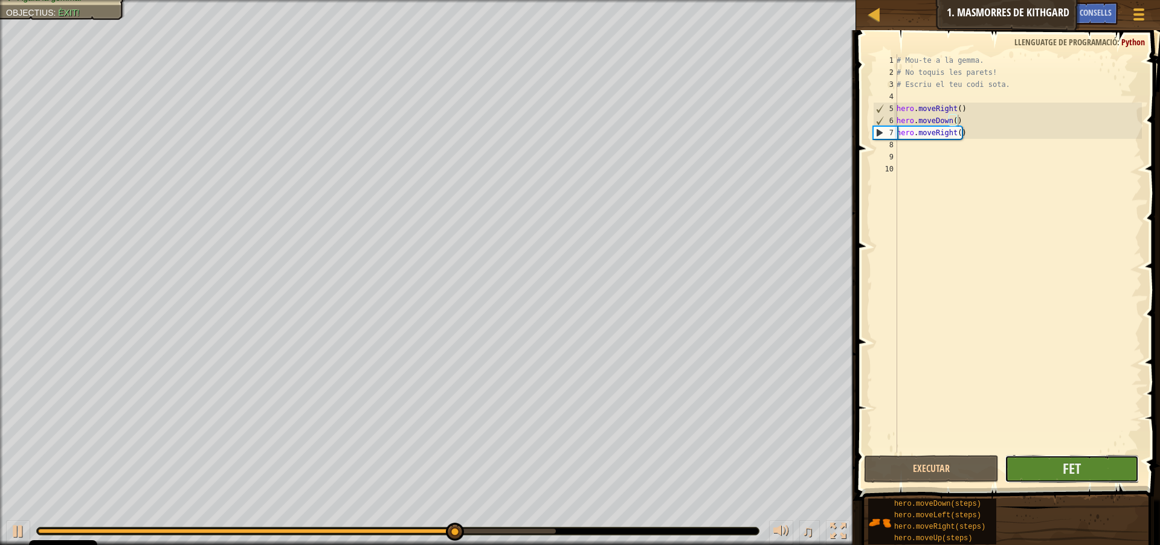
click at [1032, 463] on button "Fet" at bounding box center [1071, 469] width 135 height 28
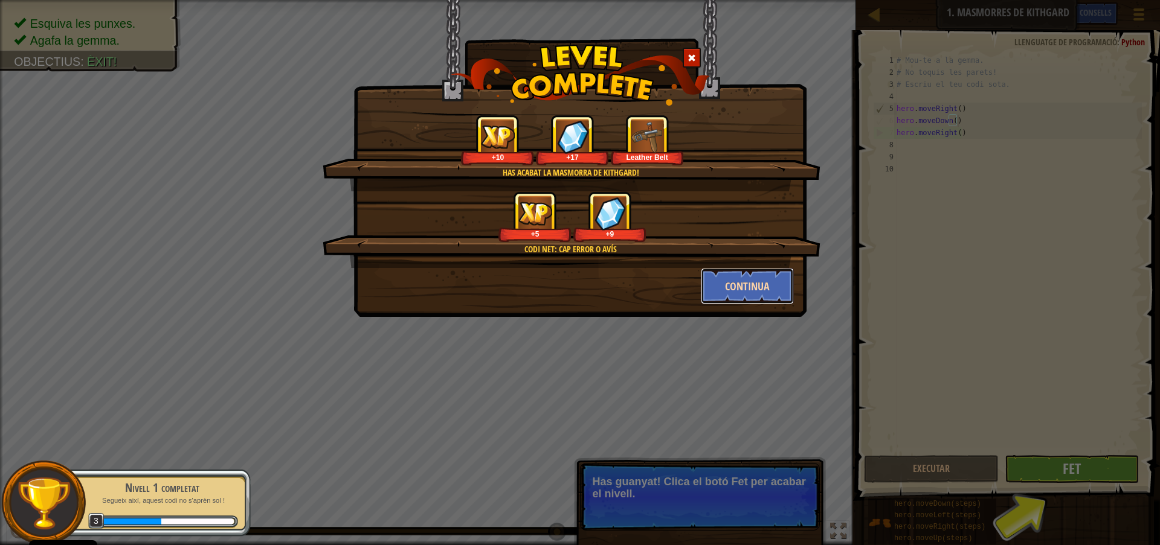
click at [768, 297] on button "Continua" at bounding box center [748, 286] width 94 height 36
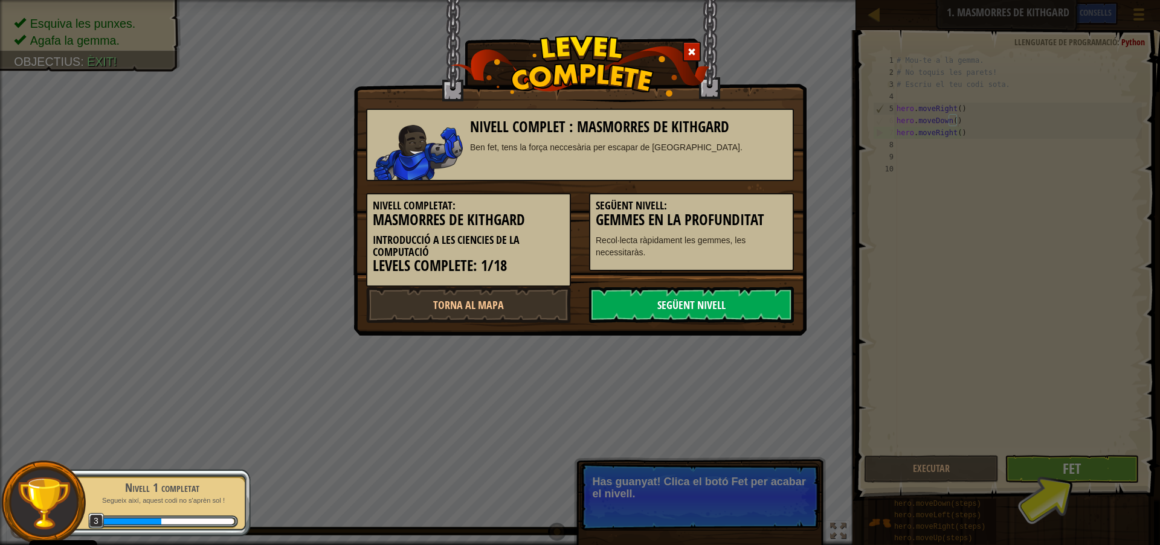
click at [759, 292] on link "Següent nivell" at bounding box center [691, 305] width 205 height 36
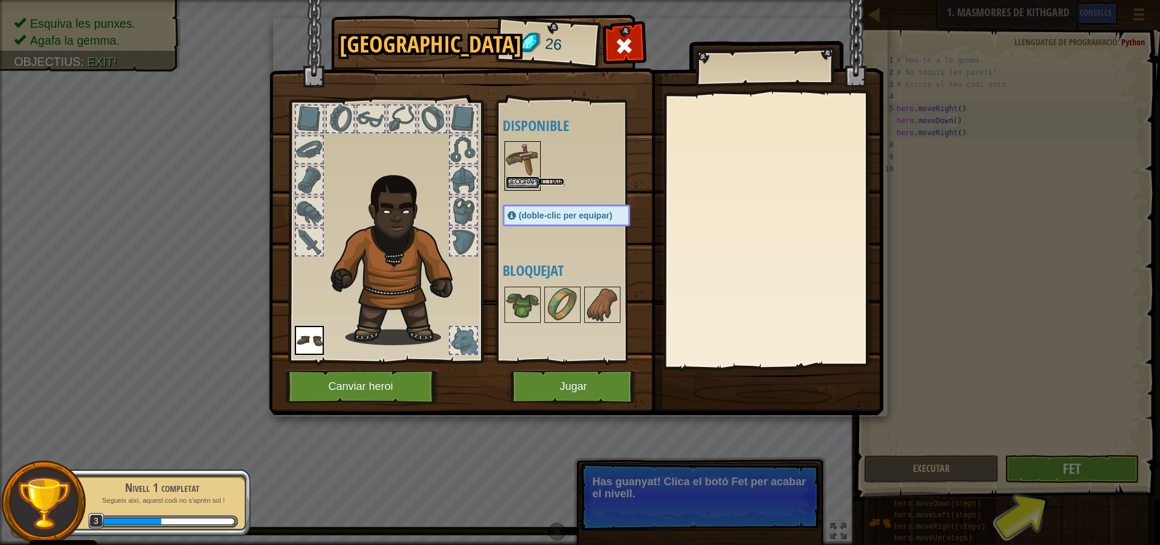
click at [514, 184] on button "Equipa" at bounding box center [523, 182] width 34 height 13
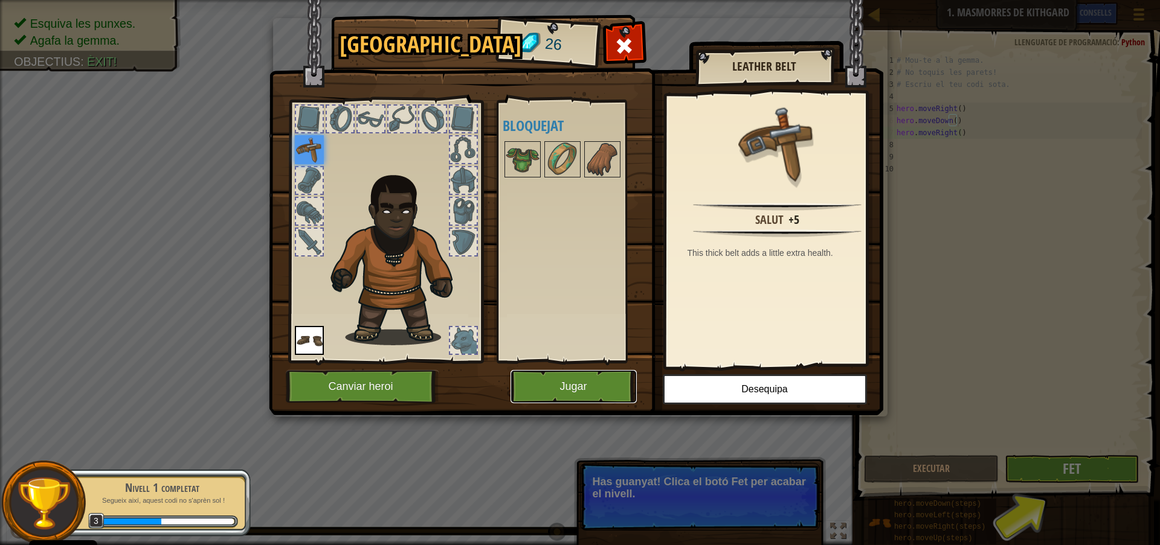
click at [580, 391] on button "Jugar" at bounding box center [573, 386] width 126 height 33
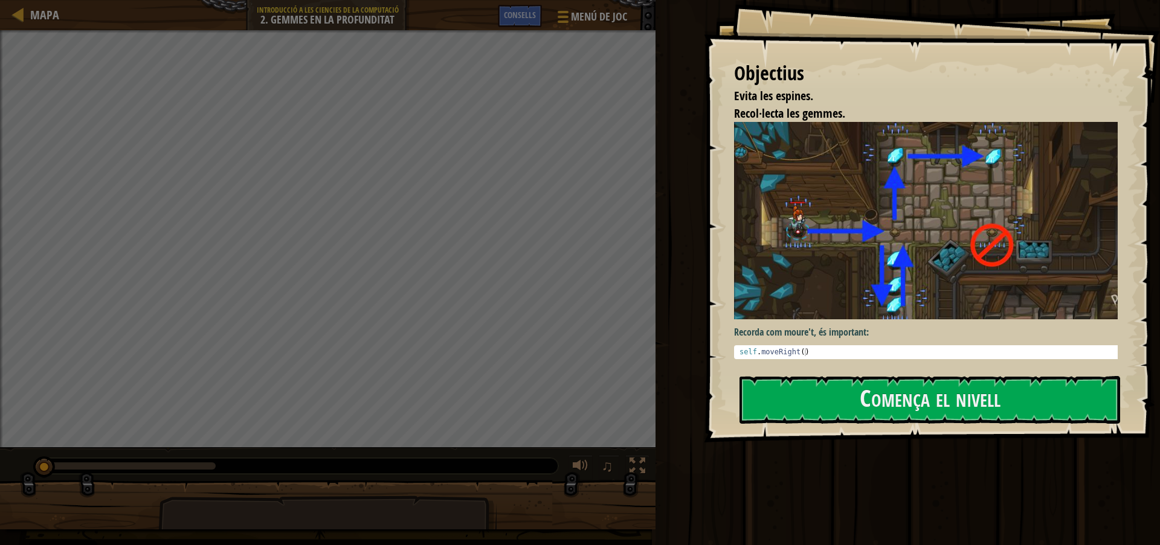
type textarea "self.moveRight()"
drag, startPoint x: 809, startPoint y: 347, endPoint x: 777, endPoint y: 359, distance: 33.7
click at [777, 359] on div "Recorda com moure't, és important: self.moveRight() 1 self . moveRight ( ) הההה…" at bounding box center [930, 243] width 393 height 242
click at [806, 387] on button "Comença el nivell" at bounding box center [929, 400] width 381 height 48
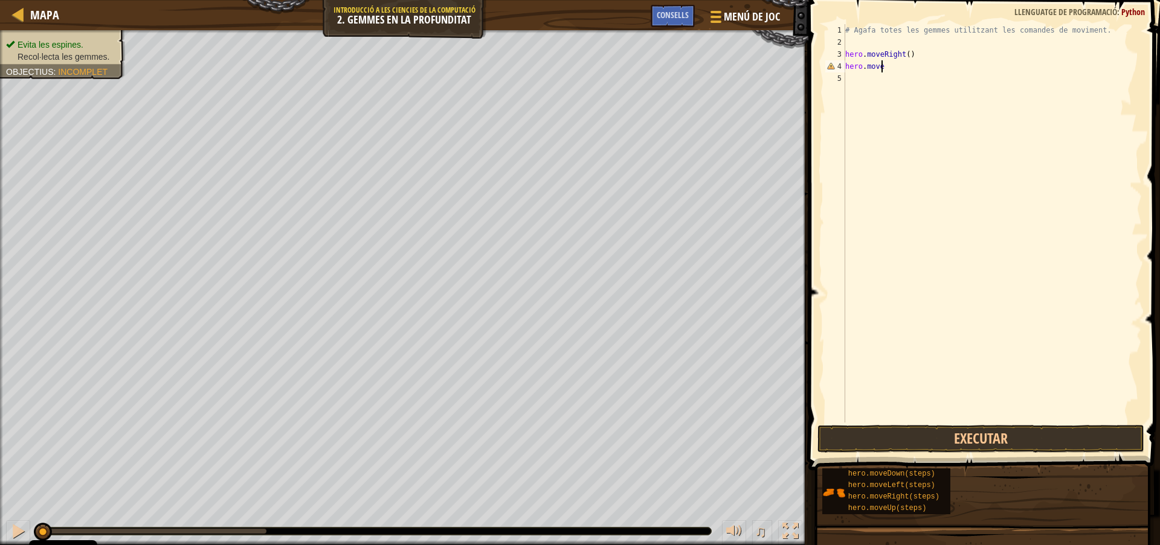
type textarea "hero.moved"
click at [930, 439] on button "Executar" at bounding box center [980, 439] width 327 height 28
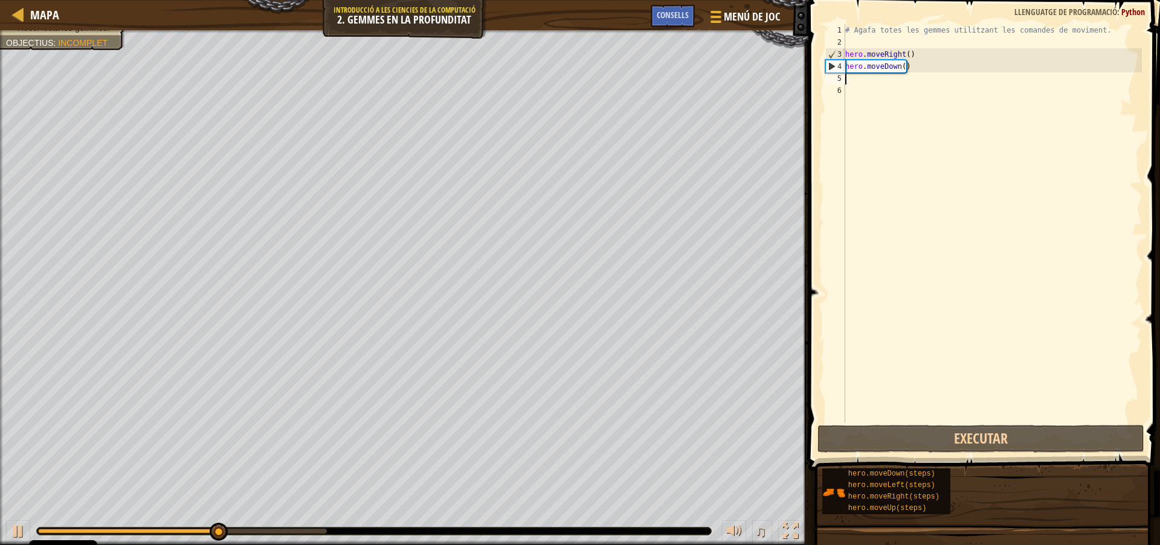
paste textarea "hero.move"
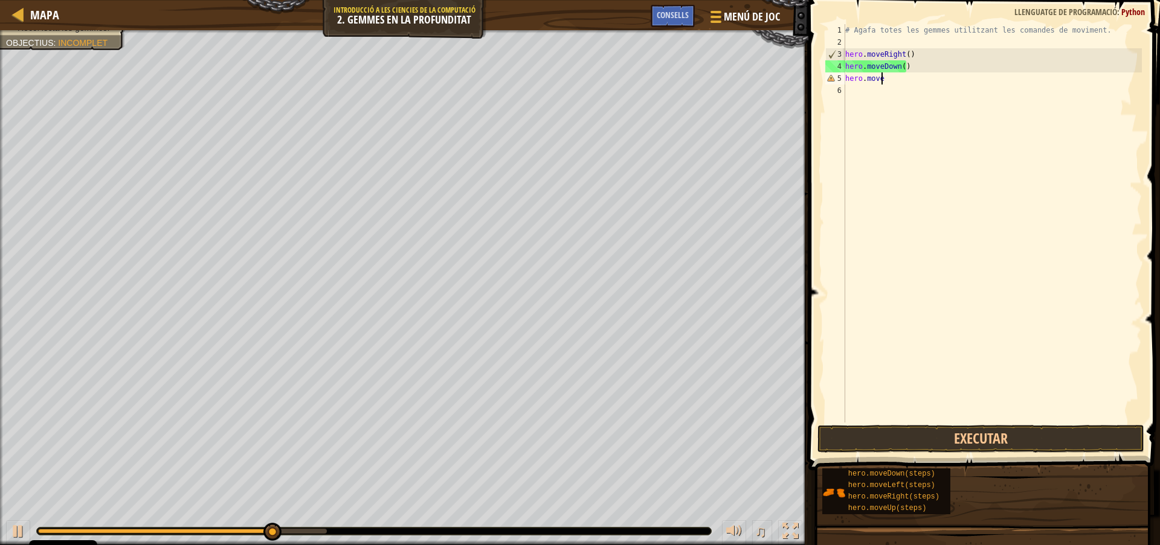
type textarea "hero.moveu"
click at [894, 97] on div "hero.moveU p prem Enter" at bounding box center [957, 113] width 228 height 54
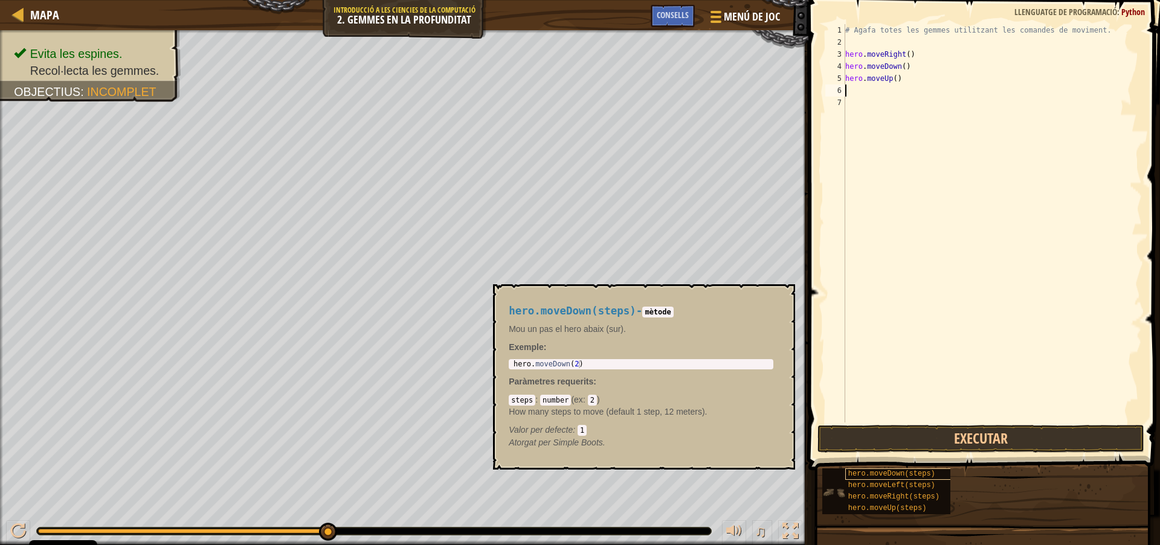
click at [867, 475] on span "hero.moveDown(steps)" at bounding box center [891, 474] width 87 height 8
click at [882, 443] on button "Executar" at bounding box center [980, 439] width 327 height 28
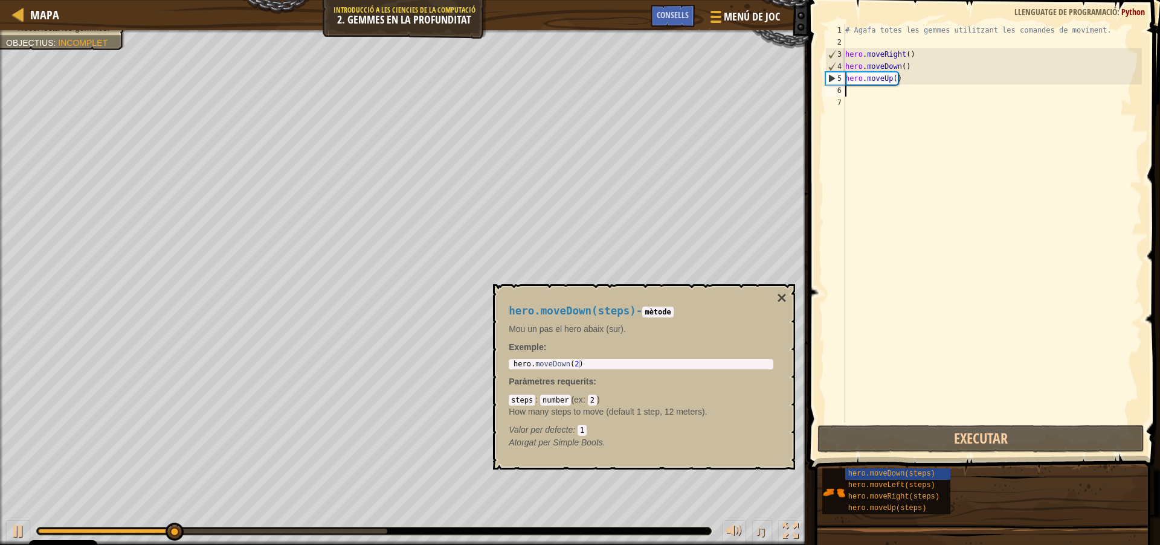
click at [919, 332] on div "# Agafa totes les gemmes utilitzant les comandes de moviment. hero . moveRight …" at bounding box center [992, 235] width 299 height 423
click at [904, 97] on div "# Agafa totes les gemmes utilitzant les comandes de moviment. hero . moveRight …" at bounding box center [992, 235] width 299 height 423
click at [894, 91] on div "# Agafa totes les gemmes utilitzant les comandes de moviment. hero . moveRight …" at bounding box center [992, 235] width 299 height 423
paste textarea "hero.move"
type textarea "hero.move"
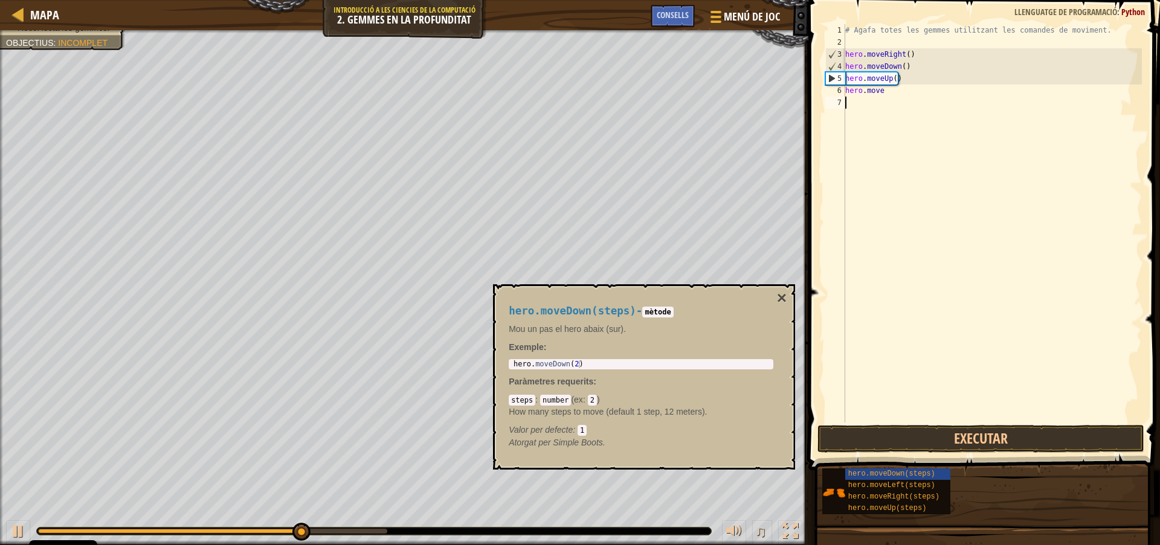
click at [888, 111] on div "# Agafa totes les gemmes utilitzant les comandes de moviment. hero . moveRight …" at bounding box center [992, 235] width 299 height 423
click at [892, 94] on div "# Agafa totes les gemmes utilitzant les comandes de moviment. hero . moveRight …" at bounding box center [992, 235] width 299 height 423
type textarea "hero.moveu"
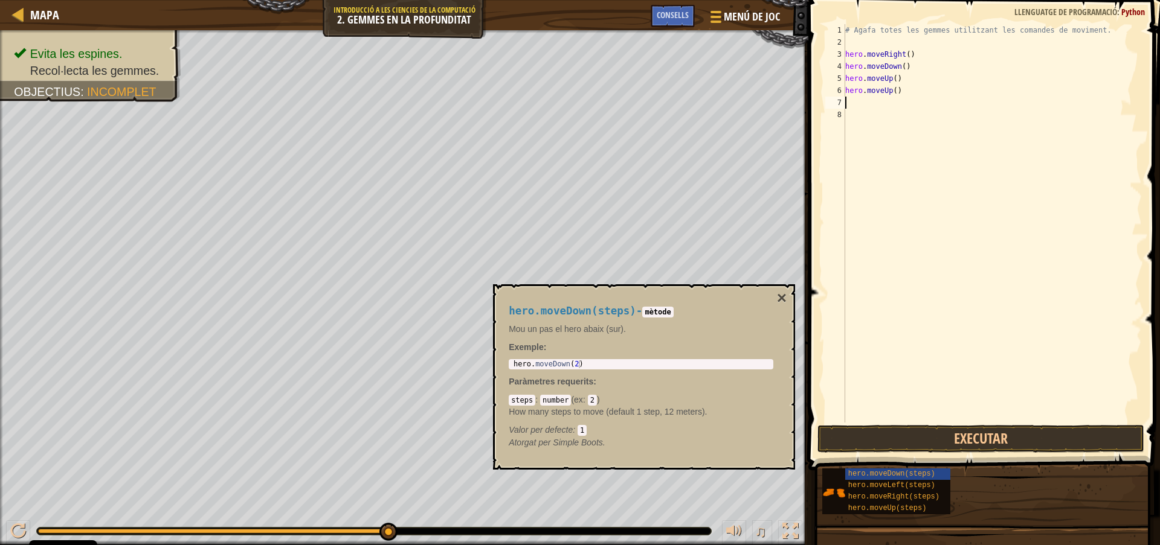
paste textarea "hero.move"
type textarea "hero.mover"
drag, startPoint x: 986, startPoint y: 437, endPoint x: 774, endPoint y: 330, distance: 237.4
click at [985, 437] on button "Executar" at bounding box center [980, 439] width 327 height 28
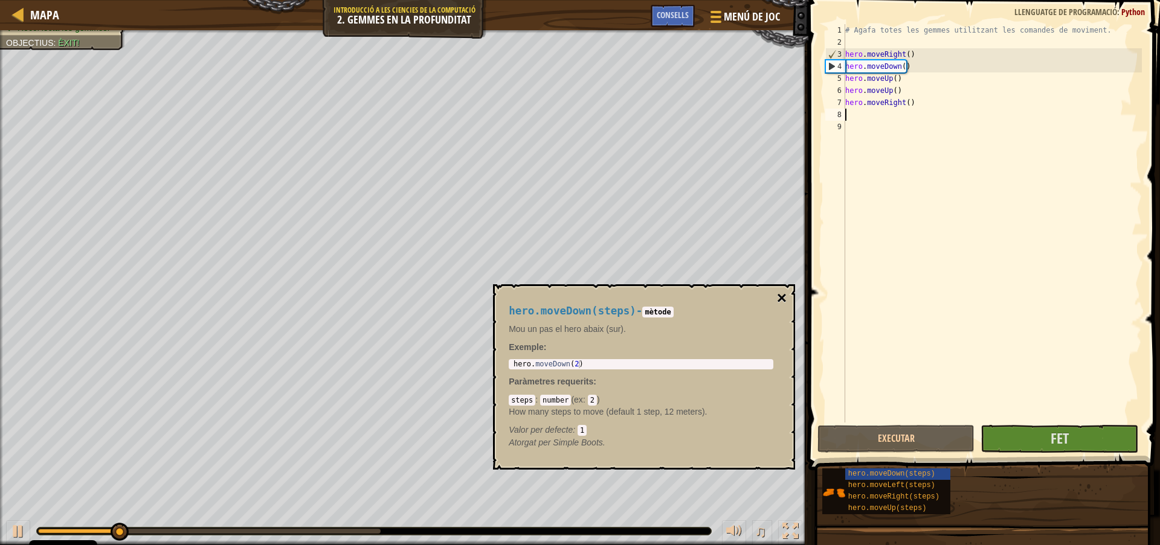
click at [782, 297] on button "×" at bounding box center [782, 298] width 10 height 17
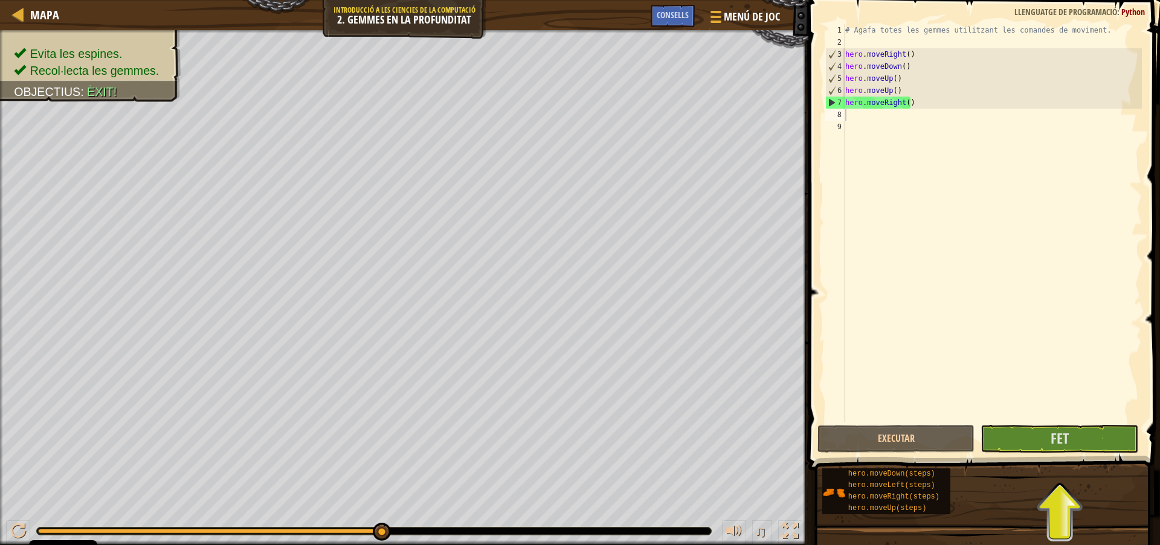
click at [888, 121] on div "# Agafa totes les gemmes utilitzant les comandes de moviment. hero . moveRight …" at bounding box center [992, 235] width 299 height 423
click at [1063, 439] on span "Fet" at bounding box center [1059, 438] width 18 height 19
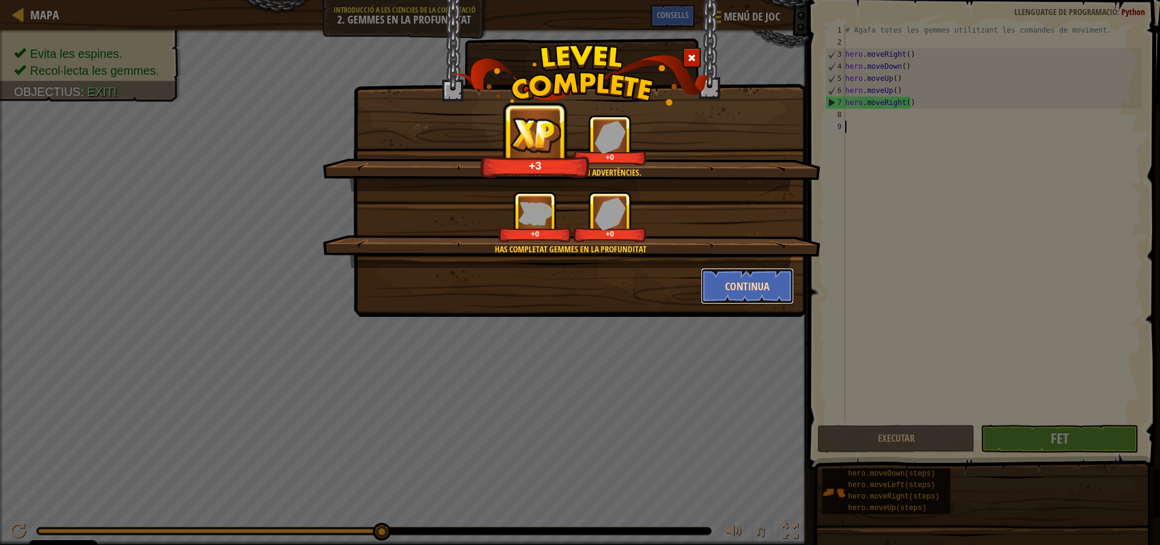
click at [748, 291] on button "Continua" at bounding box center [748, 286] width 94 height 36
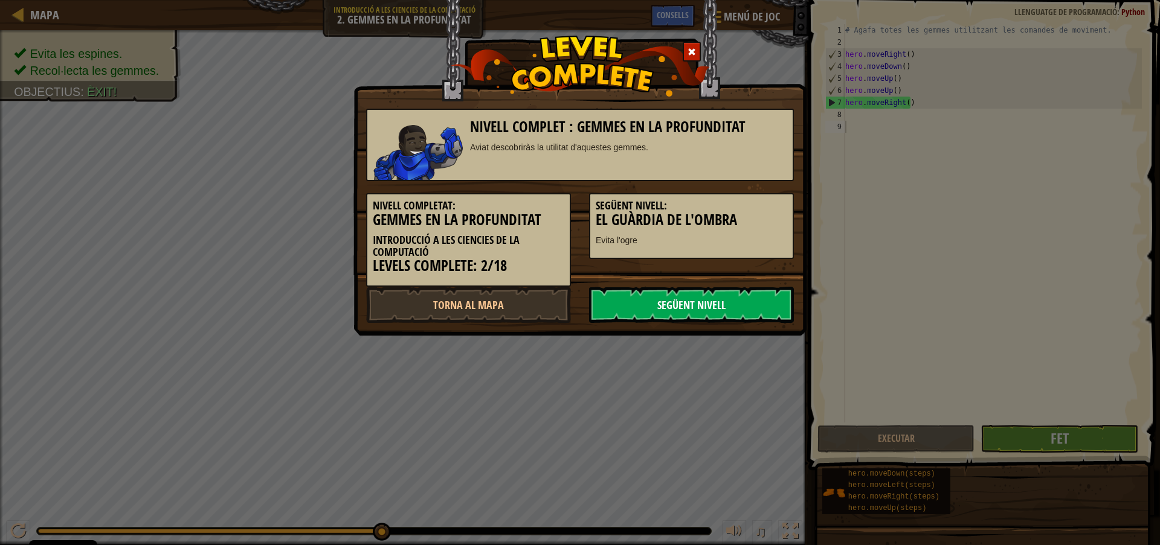
click at [769, 303] on link "Següent nivell" at bounding box center [691, 305] width 205 height 36
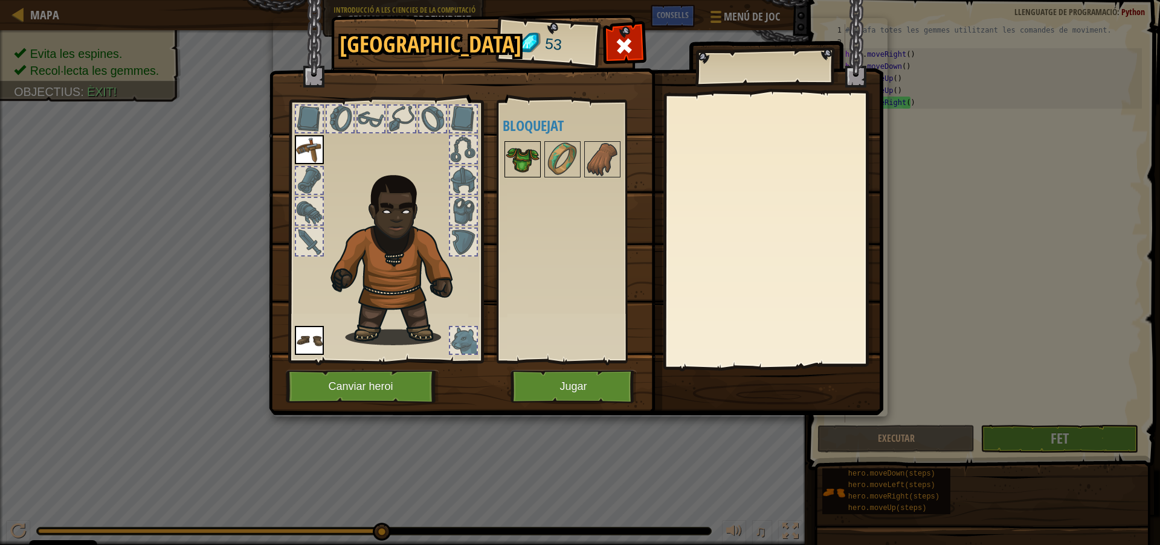
click at [526, 161] on img at bounding box center [523, 160] width 34 height 34
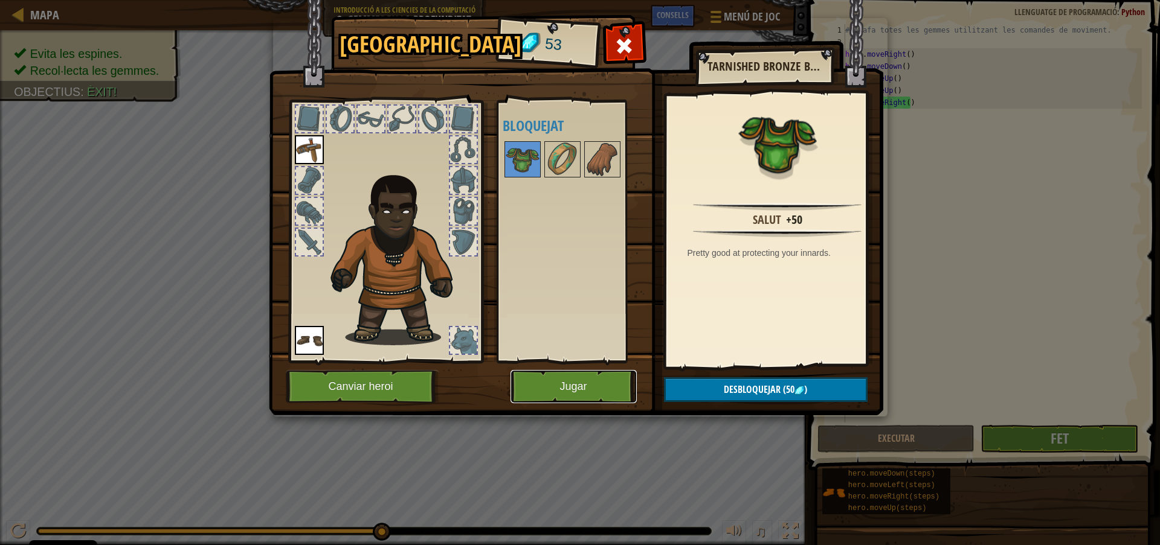
click at [577, 377] on button "Jugar" at bounding box center [573, 386] width 126 height 33
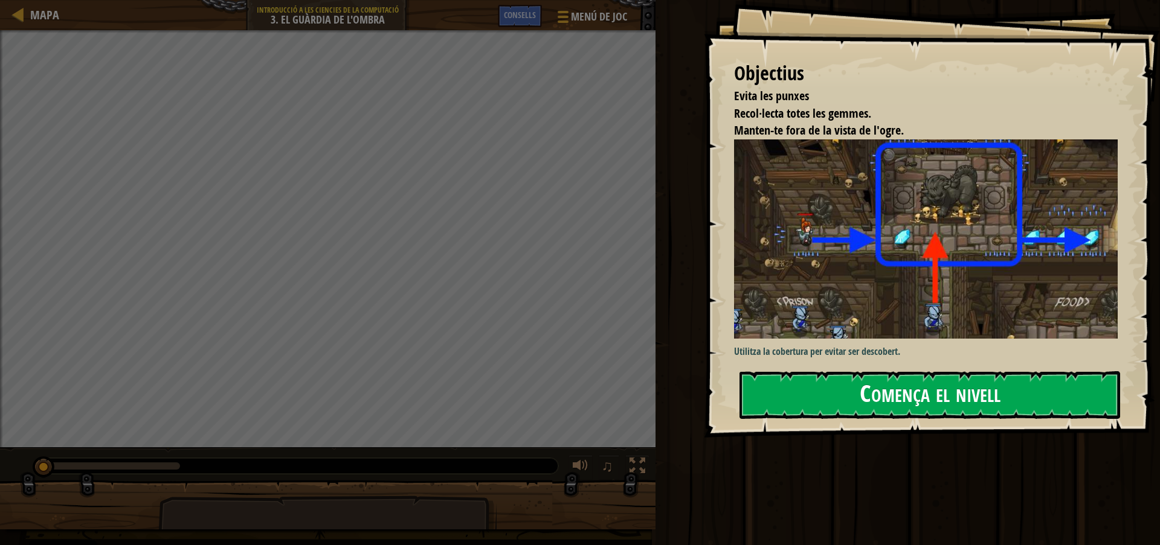
click at [927, 400] on button "Comença el nivell" at bounding box center [929, 395] width 381 height 48
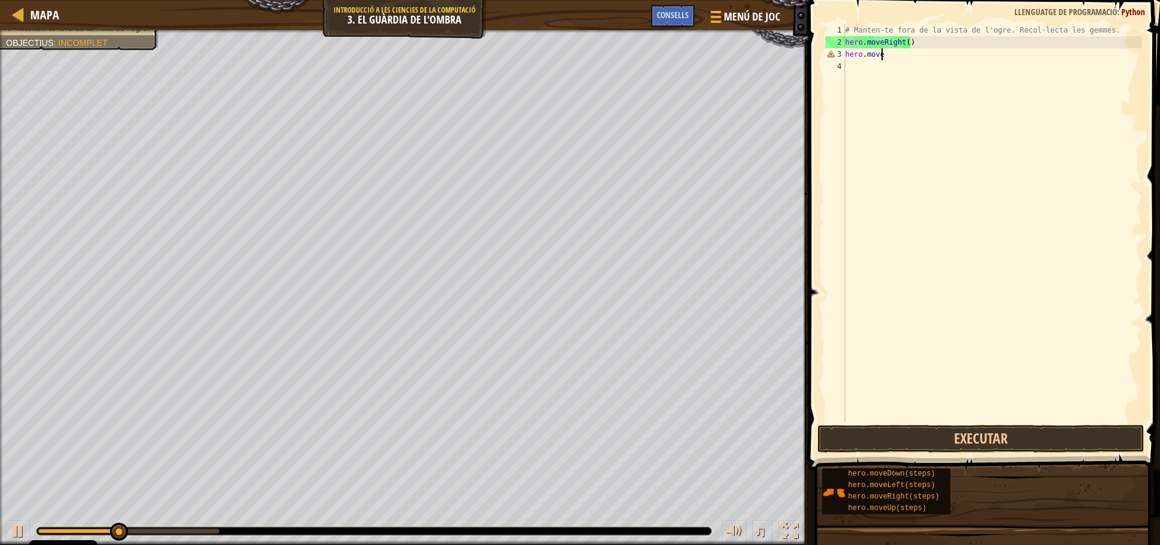
scroll to position [5, 3]
type textarea "hero.moveup"
type textarea "hero.mover"
type textarea "hero.moved"
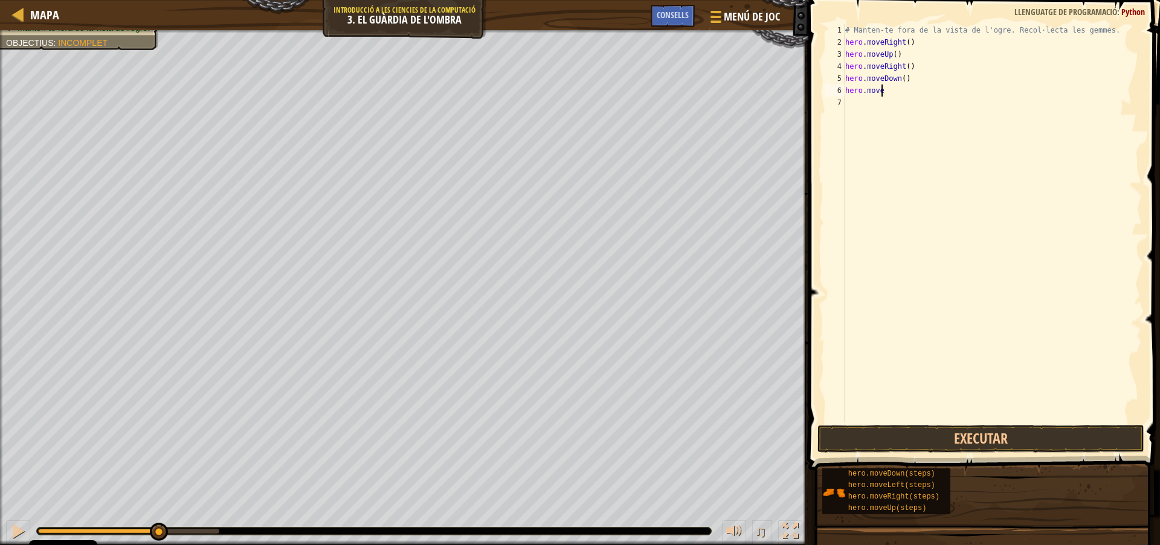
type textarea "hero.mover"
click at [910, 436] on button "Executar" at bounding box center [980, 439] width 327 height 28
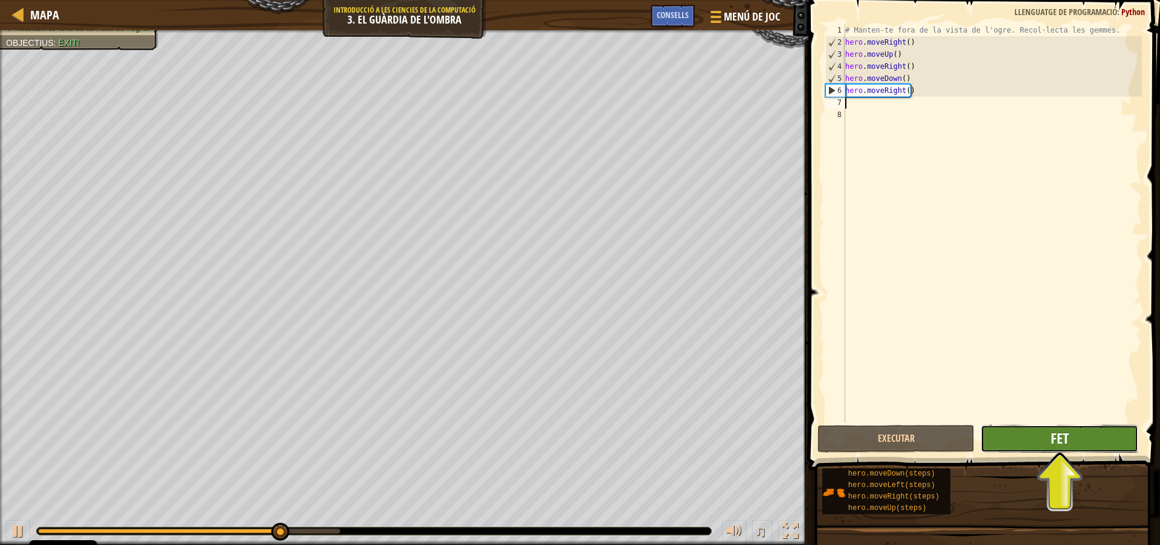
click at [1059, 439] on span "Fet" at bounding box center [1059, 438] width 18 height 19
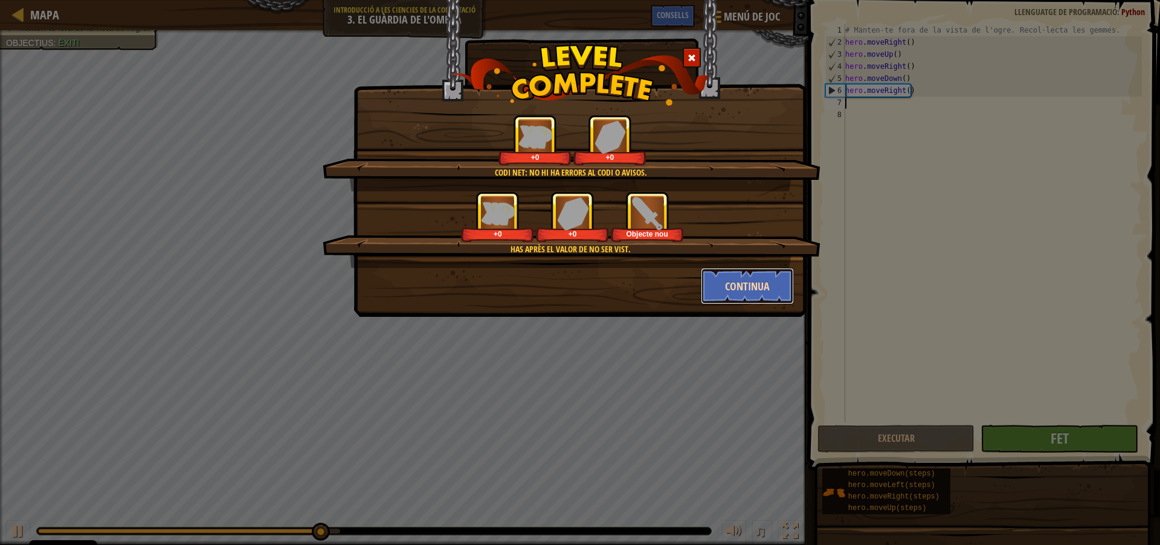
click at [749, 282] on button "Continua" at bounding box center [748, 286] width 94 height 36
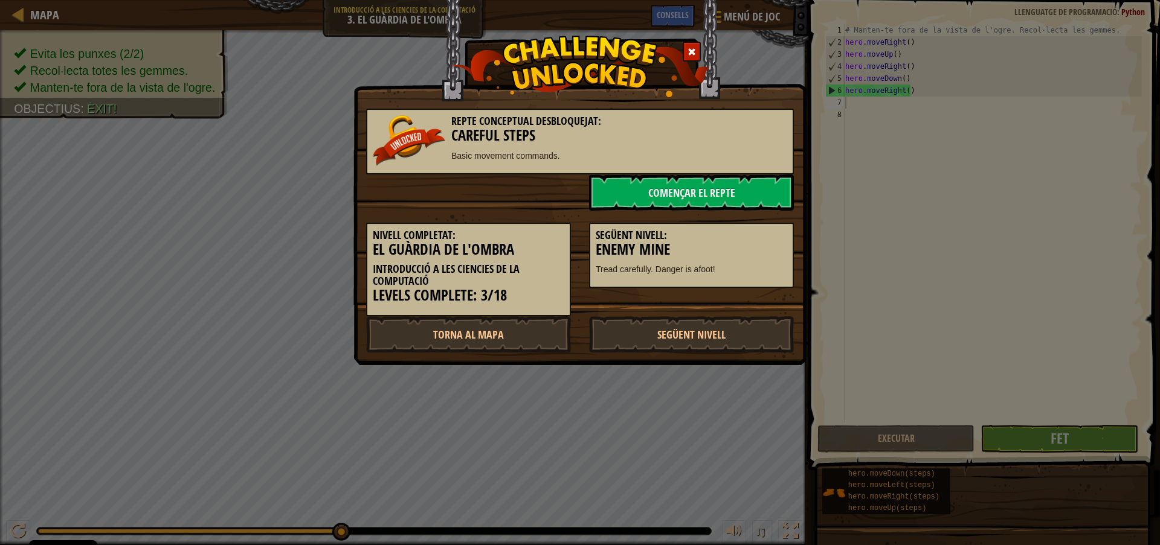
drag, startPoint x: 686, startPoint y: 338, endPoint x: 716, endPoint y: 224, distance: 118.1
click at [715, 229] on div "Repte conceptual desbloquejat: Careful Steps Basic movement commands. Començar …" at bounding box center [580, 225] width 428 height 256
click at [687, 207] on link "Començar el Repte" at bounding box center [691, 193] width 205 height 36
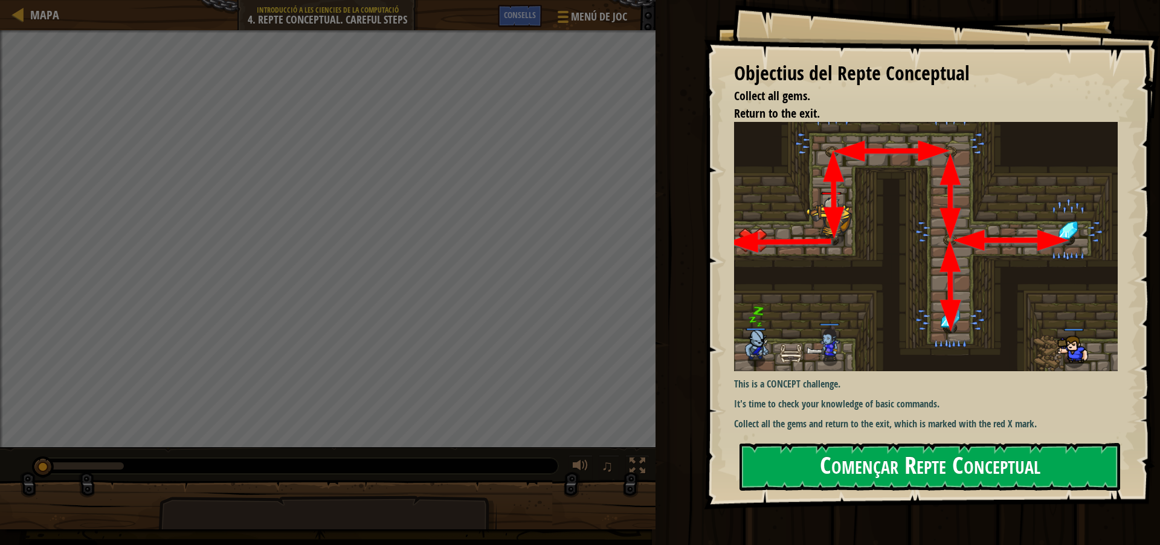
click at [826, 471] on button "Començar Repte Conceptual" at bounding box center [929, 467] width 381 height 48
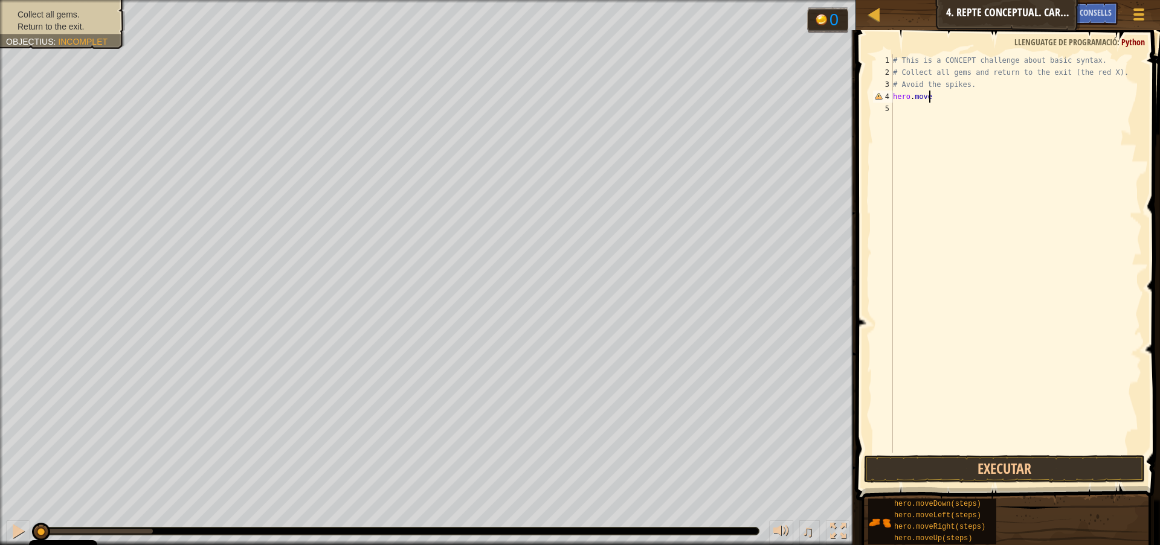
type textarea "hero.moveu"
type textarea "hero.mover"
type textarea "hero.moved"
type textarea "hero.mover"
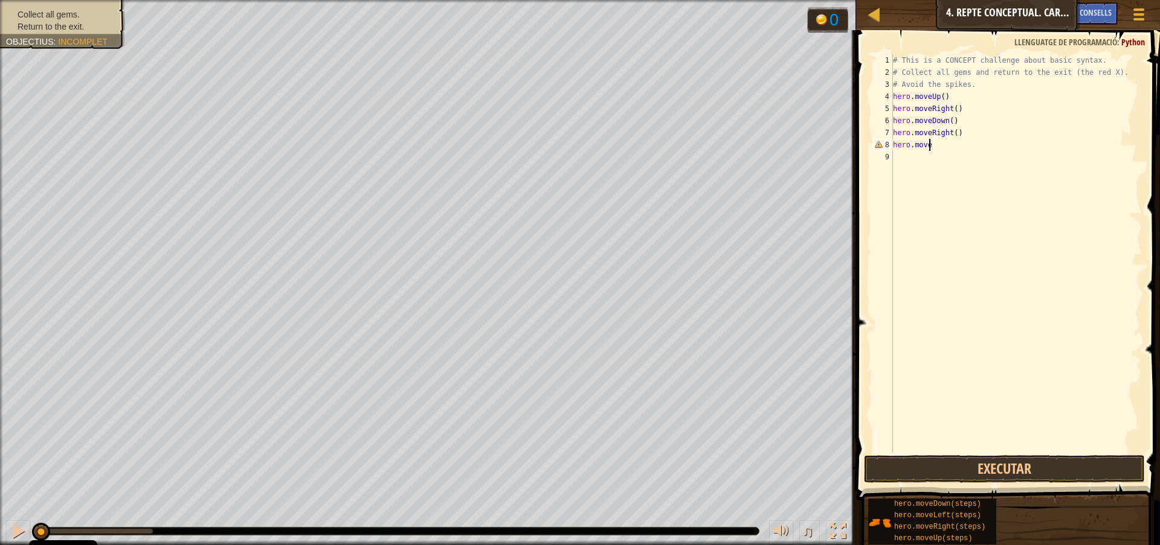
type textarea "hero.movel"
type textarea "hero.moved"
type textarea "hero.moveu"
type textarea "hero.movel"
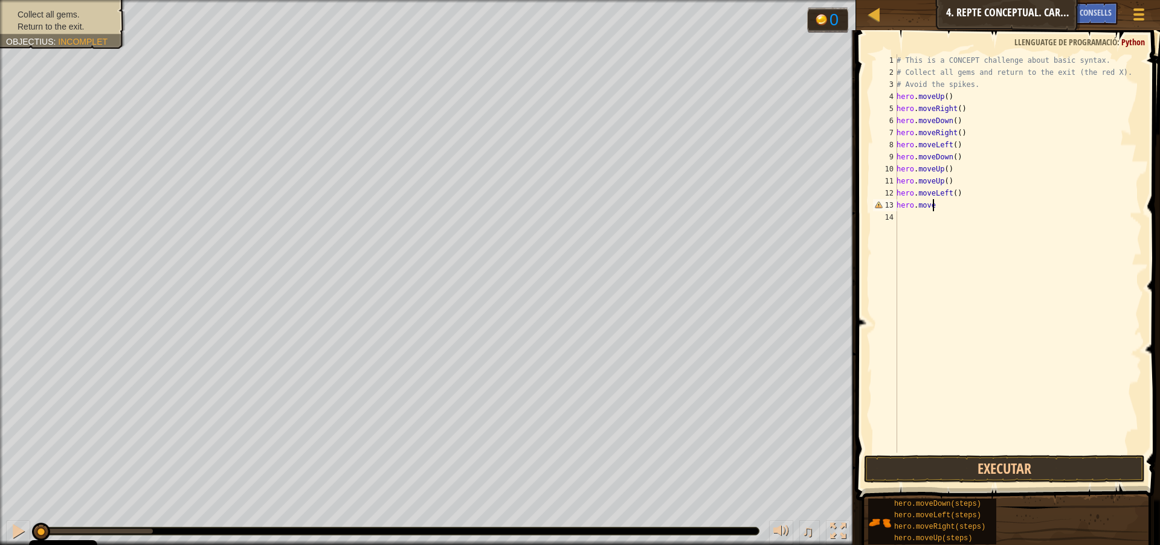
type textarea "hero.moved"
click at [992, 474] on button "Executar" at bounding box center [1004, 469] width 281 height 28
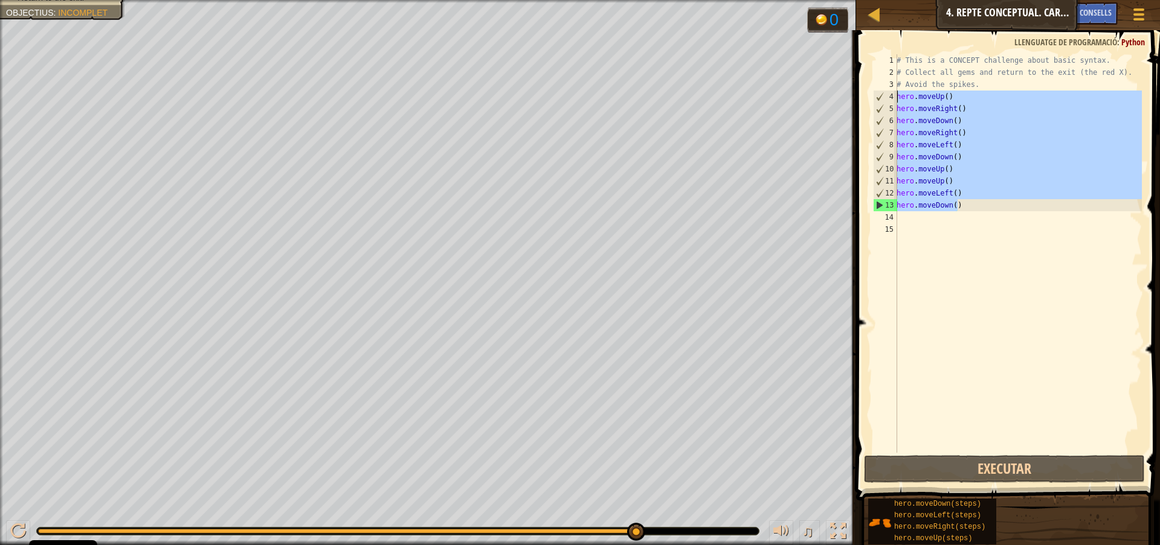
drag, startPoint x: 932, startPoint y: 117, endPoint x: 893, endPoint y: 95, distance: 44.9
click at [893, 95] on div "1 2 3 4 5 6 7 8 9 10 11 12 13 14 15 # This is a CONCEPT challenge about basic s…" at bounding box center [1005, 253] width 271 height 399
type textarea "hero.moveUp() hero.moveRight()"
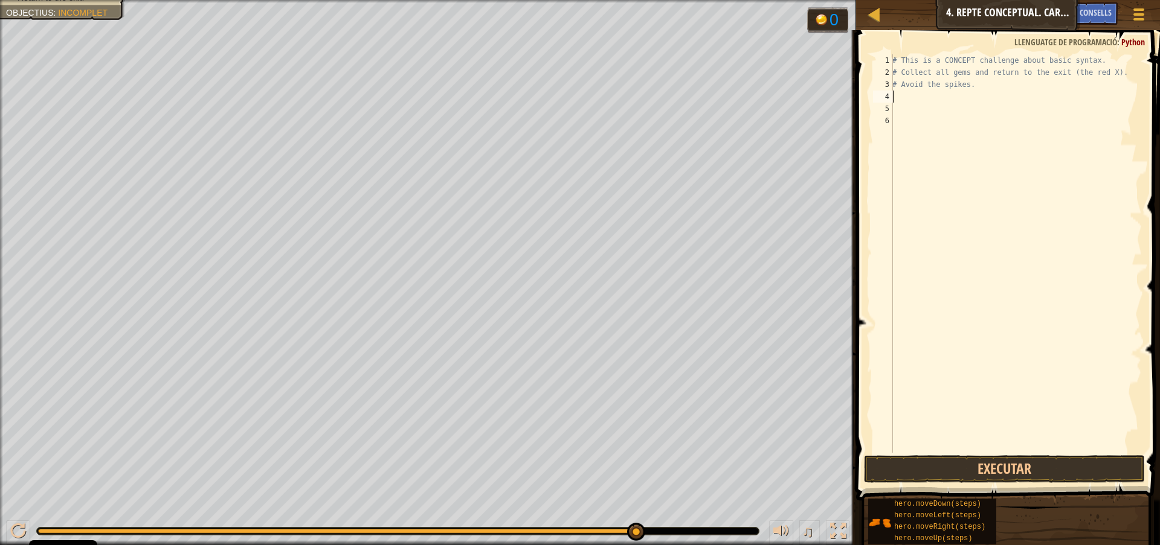
paste textarea "hero.move"
type textarea "hero.movel"
click at [950, 475] on button "Executar" at bounding box center [1004, 469] width 281 height 28
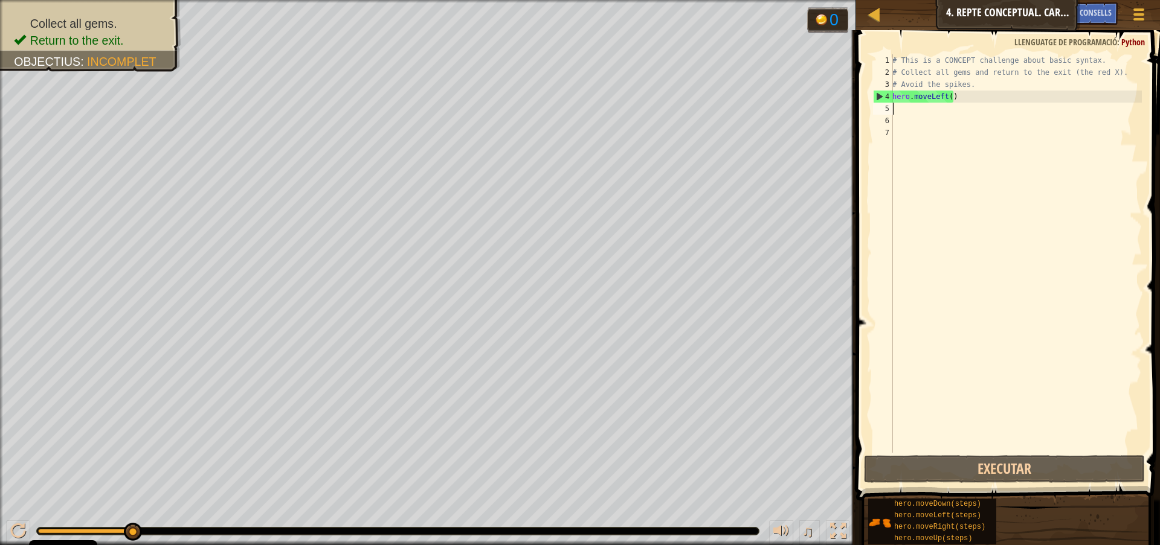
drag, startPoint x: 133, startPoint y: 534, endPoint x: 255, endPoint y: 518, distance: 123.0
drag, startPoint x: 948, startPoint y: 97, endPoint x: 895, endPoint y: 101, distance: 52.7
click at [895, 101] on div "# This is a CONCEPT challenge about basic syntax. # Collect all gems and return…" at bounding box center [1016, 265] width 252 height 423
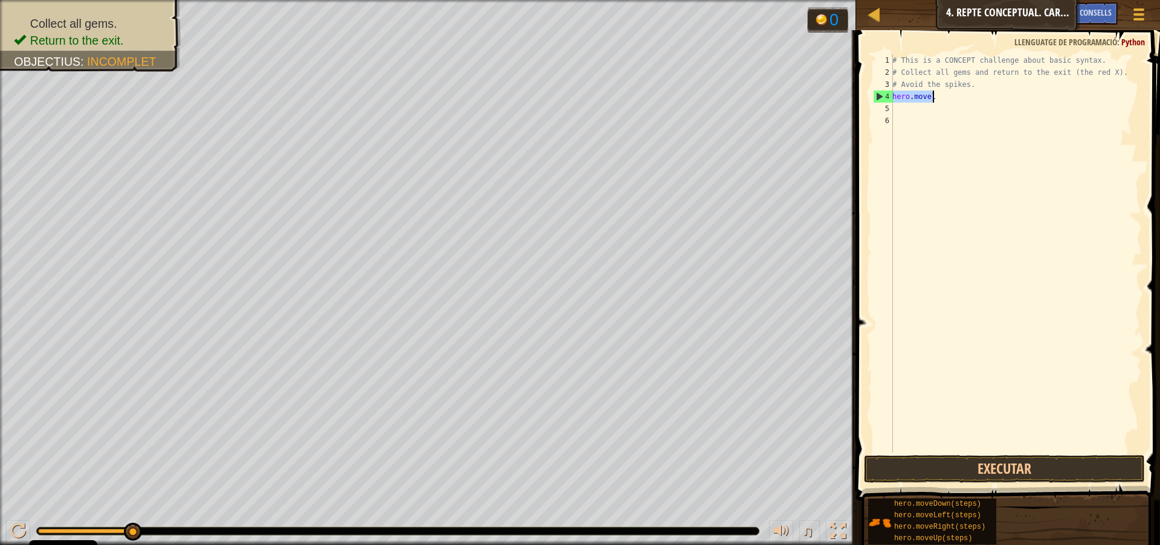
type textarea "hero.move"
type textarea "hero.moveLeft() hero.moveDown()"
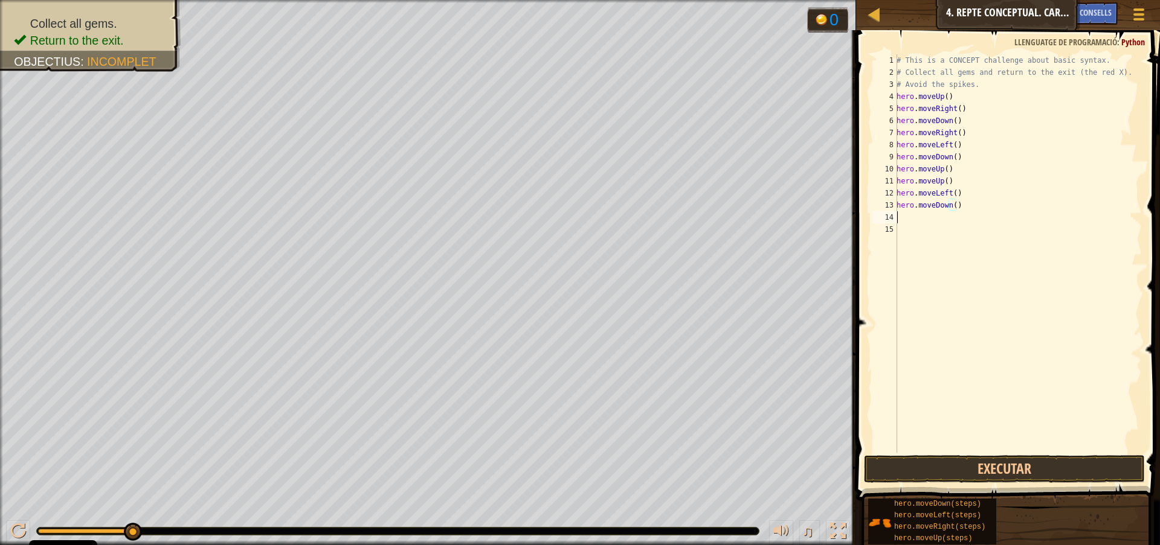
click at [942, 214] on div "# This is a CONCEPT challenge about basic syntax. # Collect all gems and return…" at bounding box center [1018, 265] width 248 height 423
paste textarea "hero.move"
type textarea "hero.movel"
drag, startPoint x: 935, startPoint y: 464, endPoint x: 942, endPoint y: 299, distance: 165.0
click at [943, 315] on div "1 2 3 4 5 6 7 8 9 10 11 12 13 14 15 16 # This is a CONCEPT challenge about basi…" at bounding box center [1005, 289] width 307 height 506
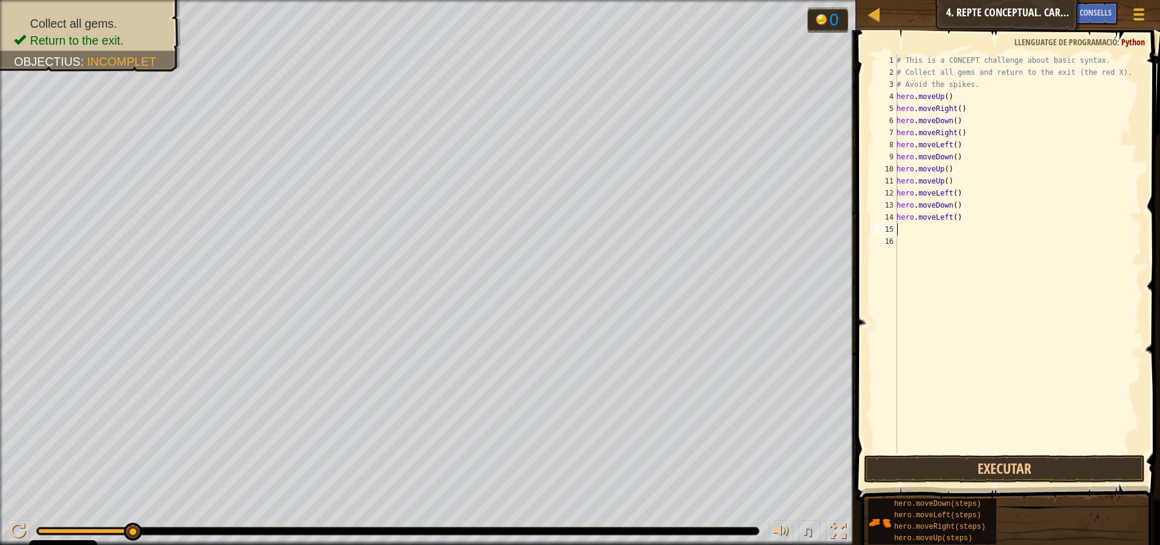
type textarea "l"
click at [969, 466] on button "Executar" at bounding box center [1004, 469] width 281 height 28
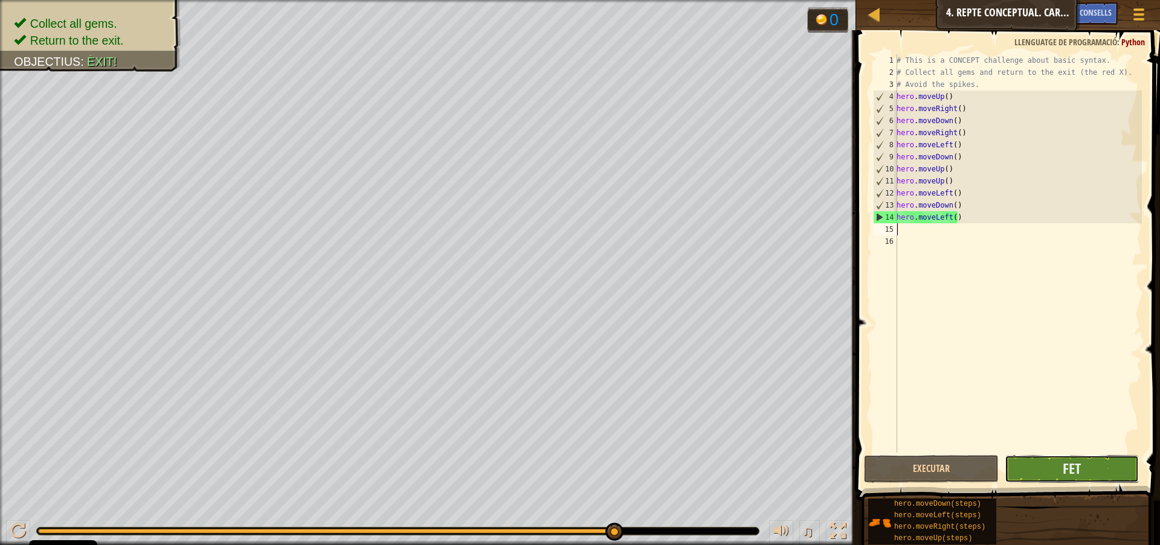
click at [1096, 471] on button "Fet" at bounding box center [1071, 469] width 135 height 28
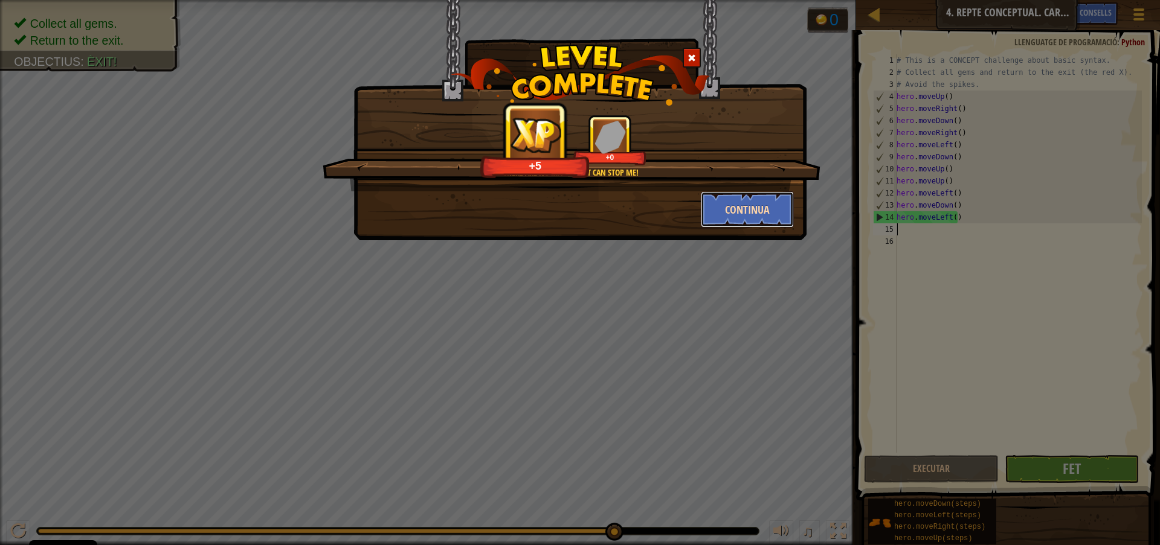
click at [744, 205] on button "Continua" at bounding box center [748, 209] width 94 height 36
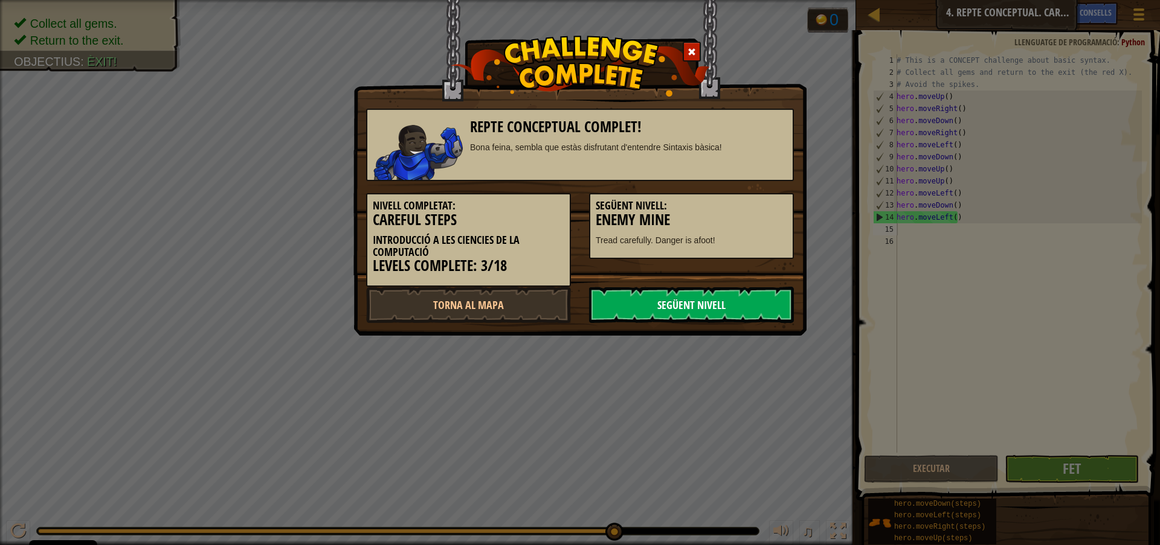
click at [715, 307] on link "Següent nivell" at bounding box center [691, 305] width 205 height 36
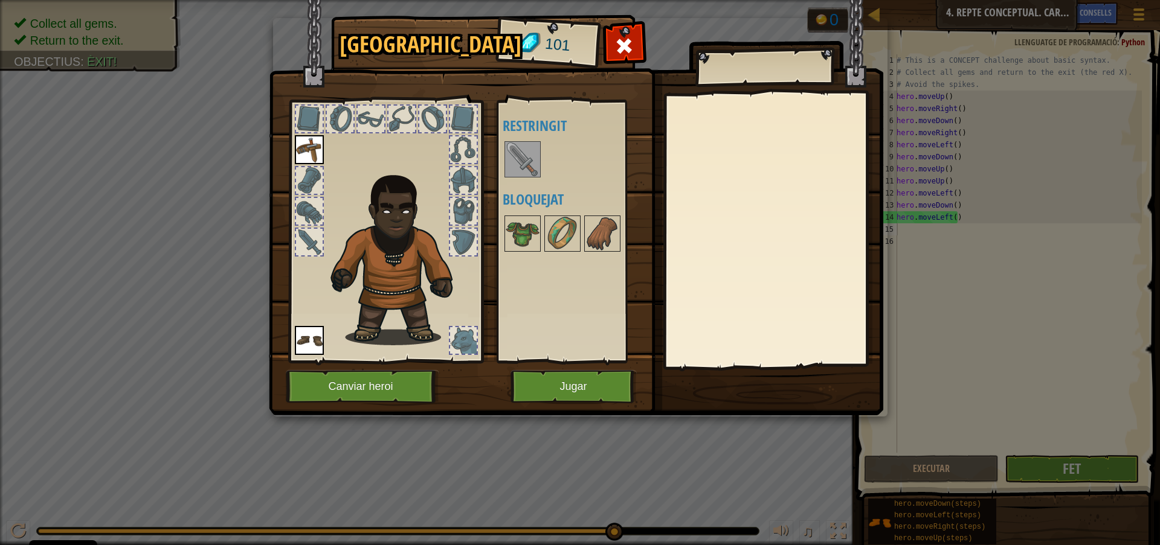
click at [523, 160] on img at bounding box center [523, 160] width 34 height 34
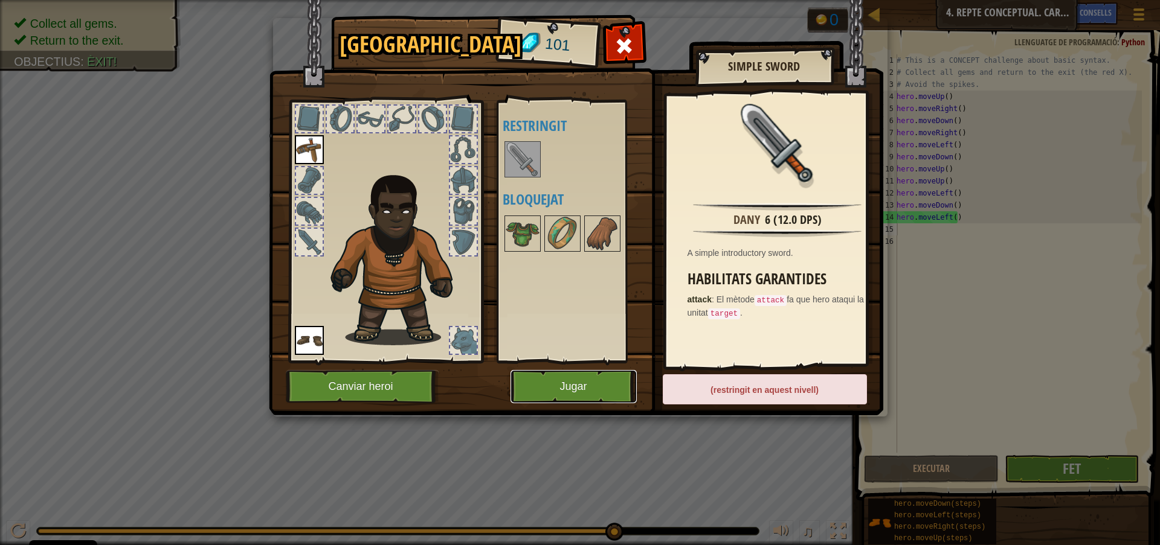
click at [561, 390] on button "Jugar" at bounding box center [573, 386] width 126 height 33
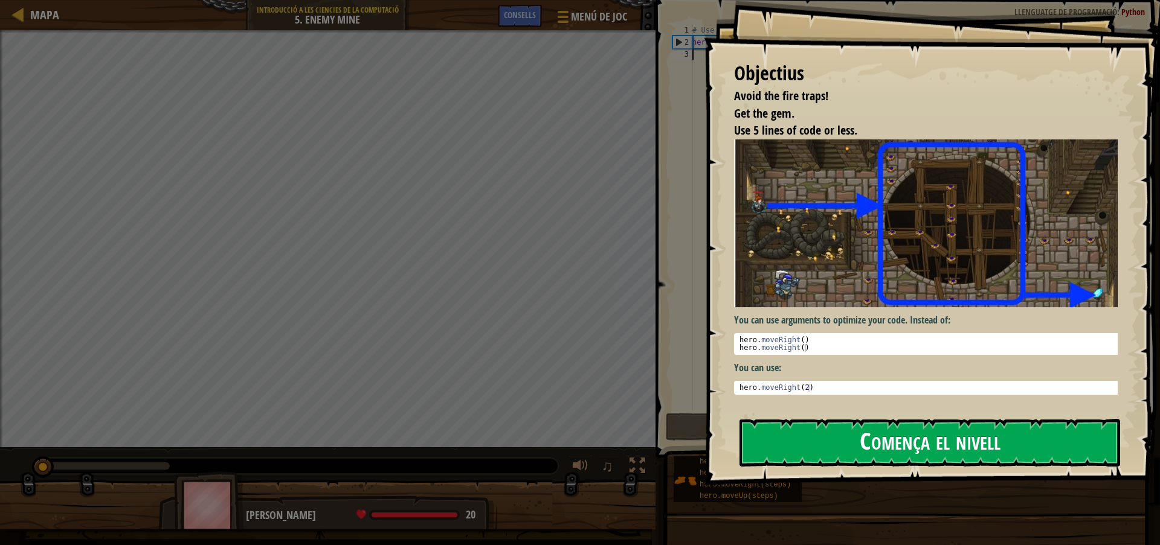
drag, startPoint x: 921, startPoint y: 436, endPoint x: 893, endPoint y: 458, distance: 36.0
click at [893, 458] on button "Comença el nivell" at bounding box center [929, 443] width 381 height 48
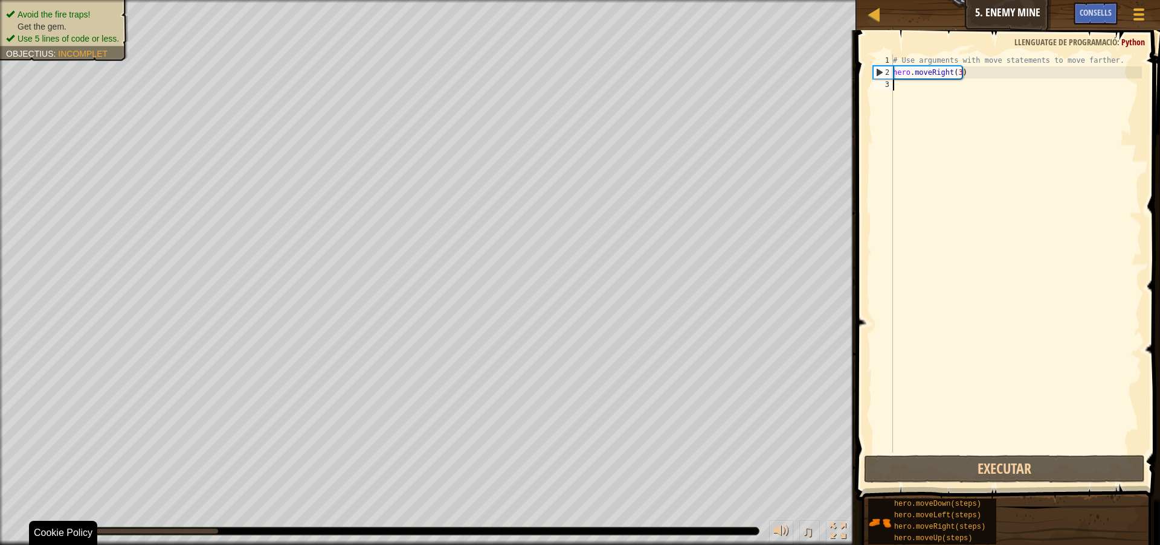
click at [560, 516] on div "Avoid the fire traps! Get the gem. Use 5 lines of code or less. Objectius : Inc…" at bounding box center [580, 272] width 1160 height 545
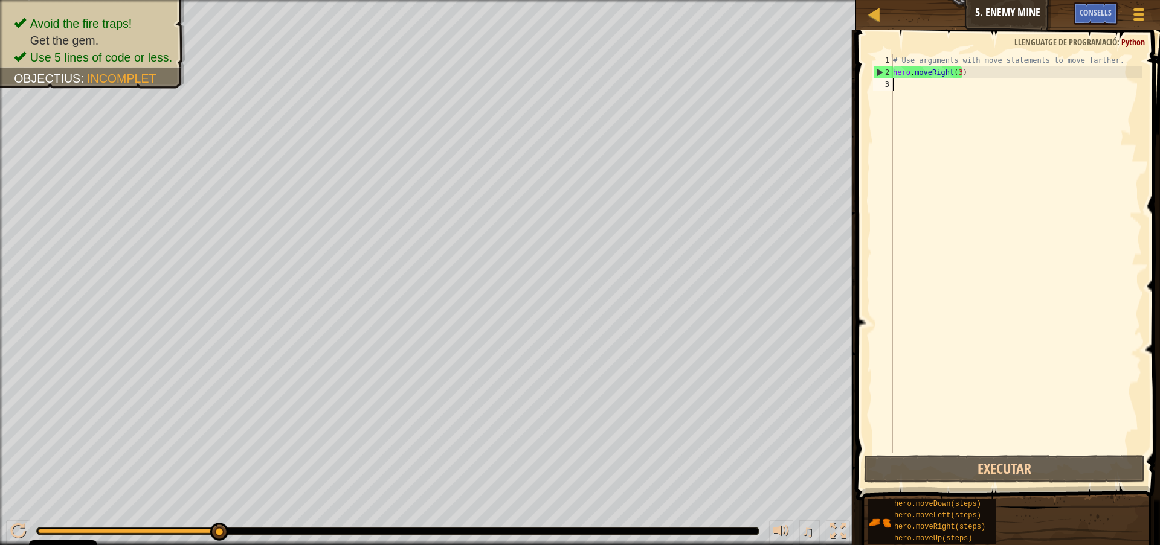
type textarea "u"
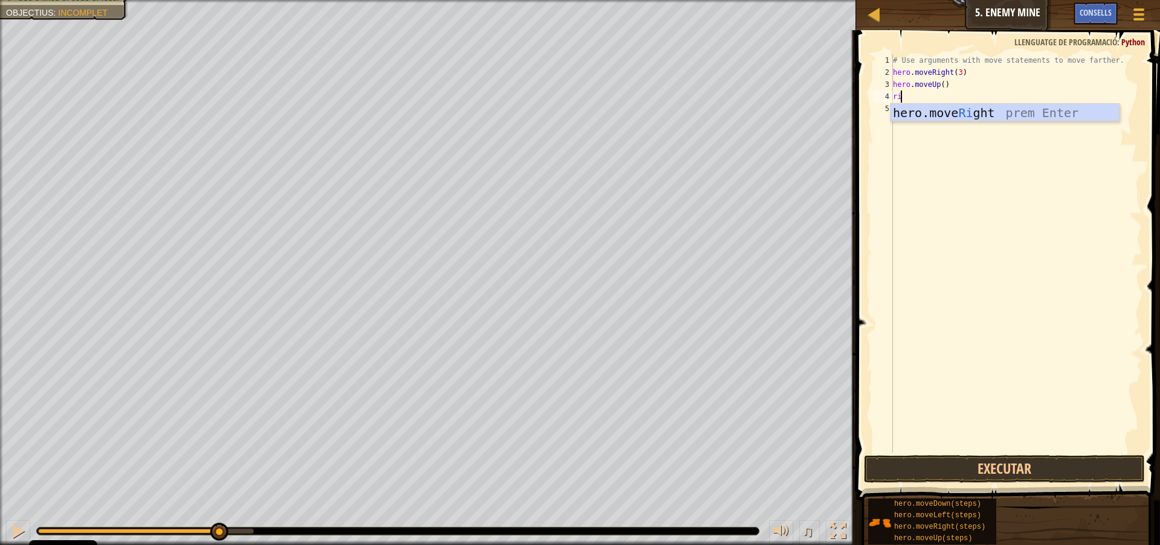
type textarea "ri"
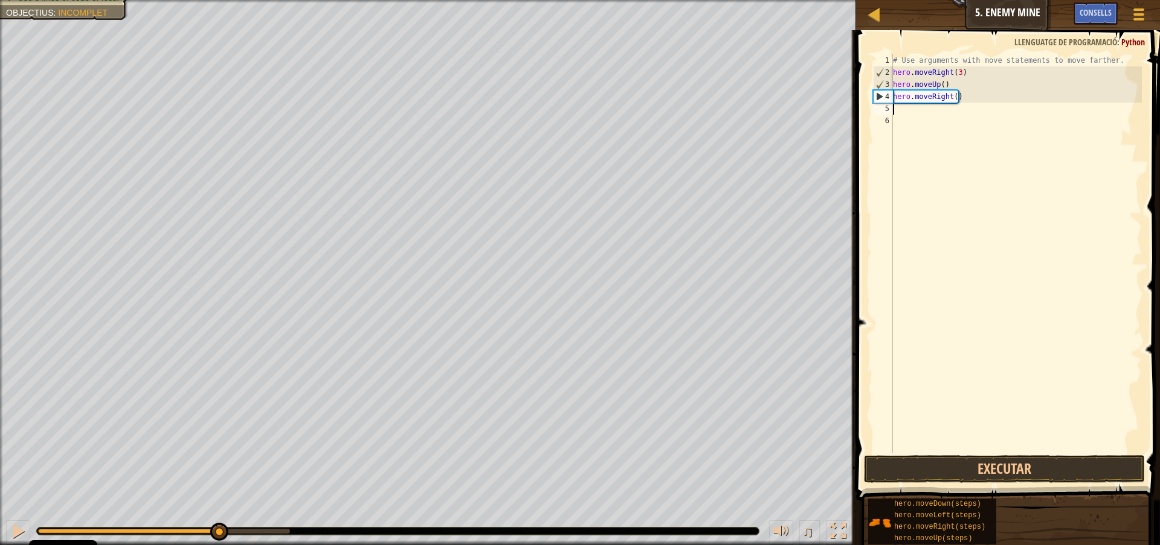
type textarea "d"
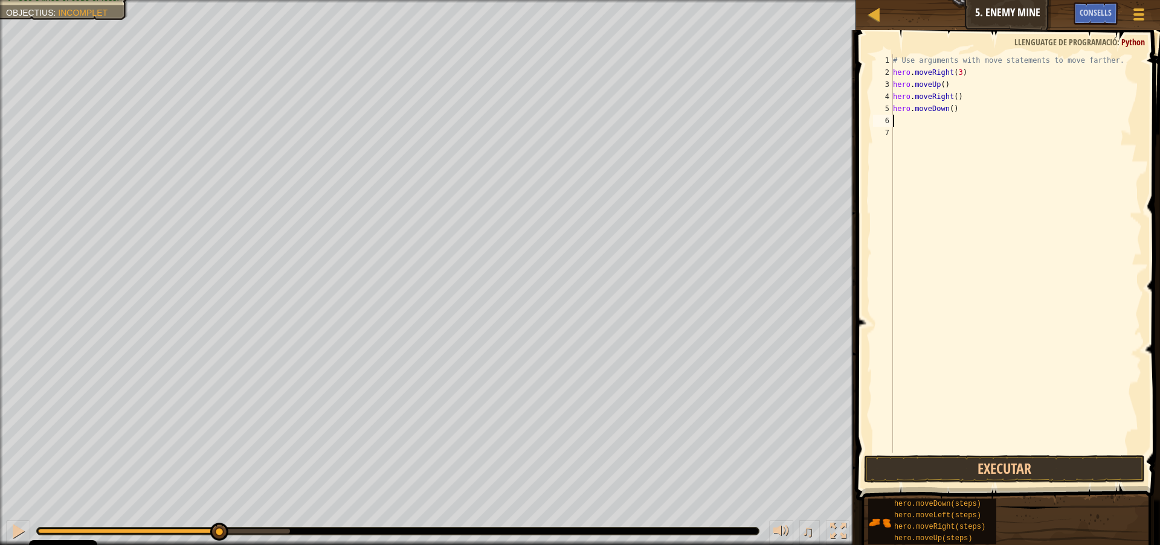
type textarea "d"
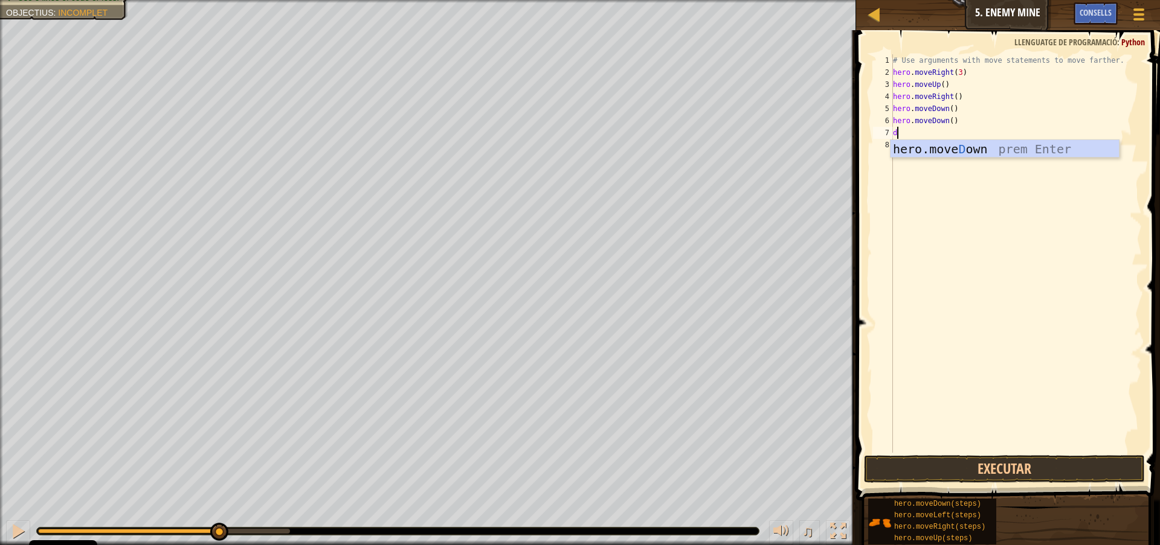
type textarea "d"
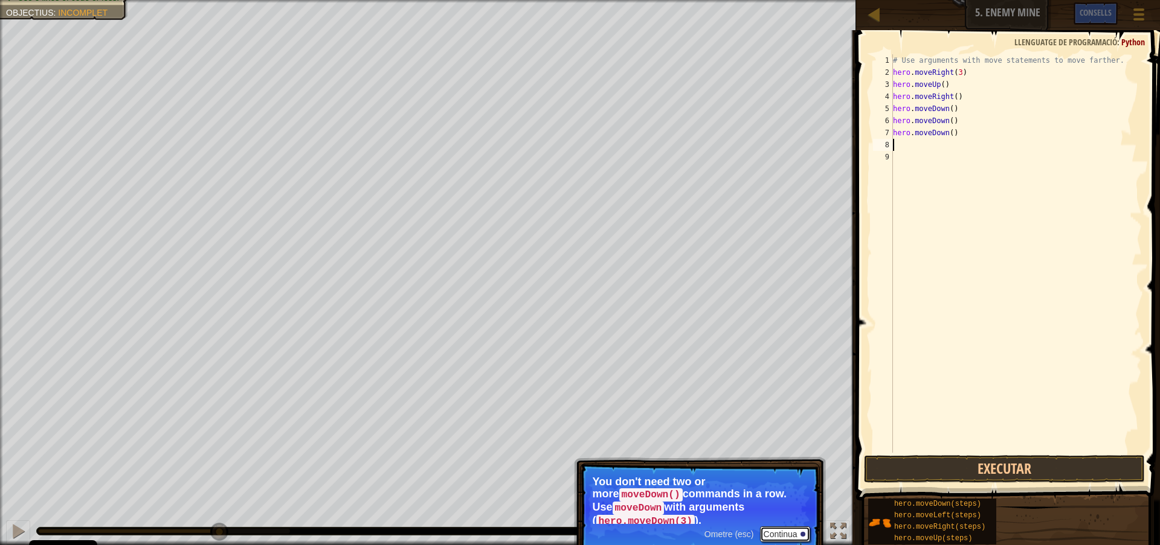
click at [791, 531] on button "Continua" at bounding box center [785, 535] width 50 height 16
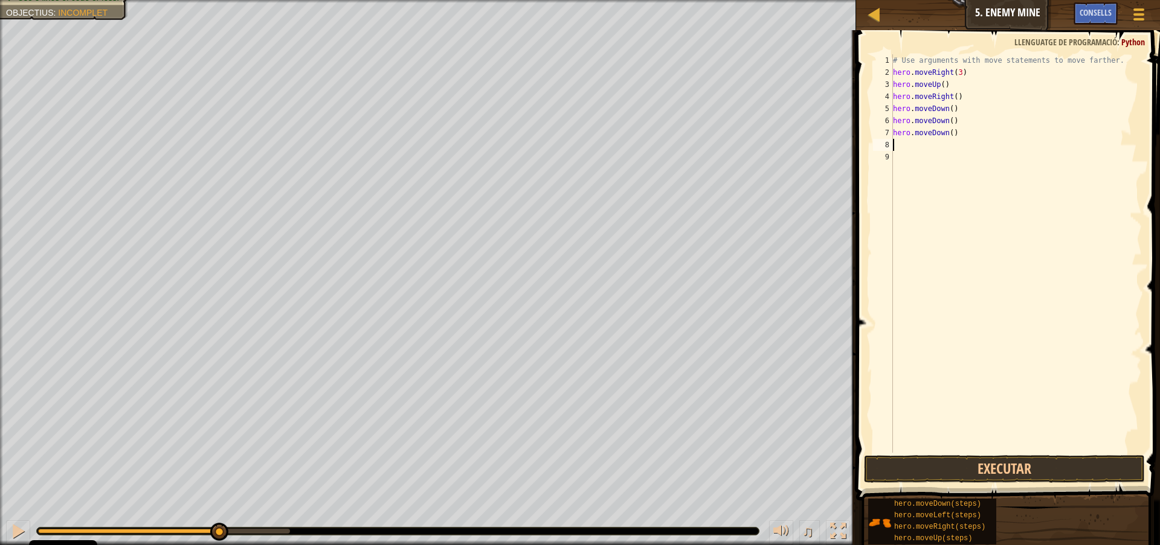
type textarea "ri"
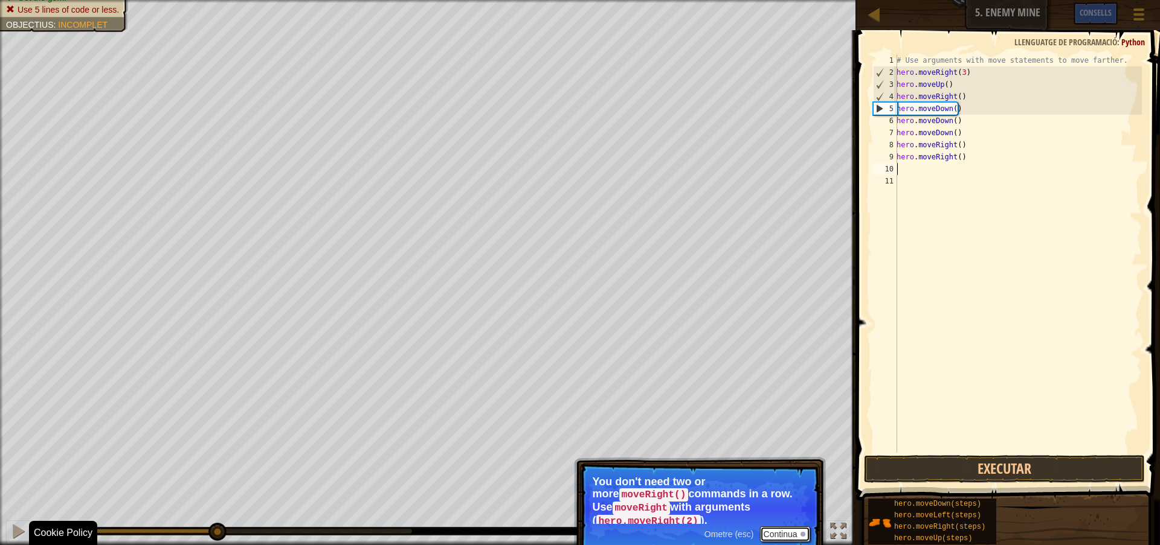
click at [775, 534] on button "Continua" at bounding box center [785, 535] width 50 height 16
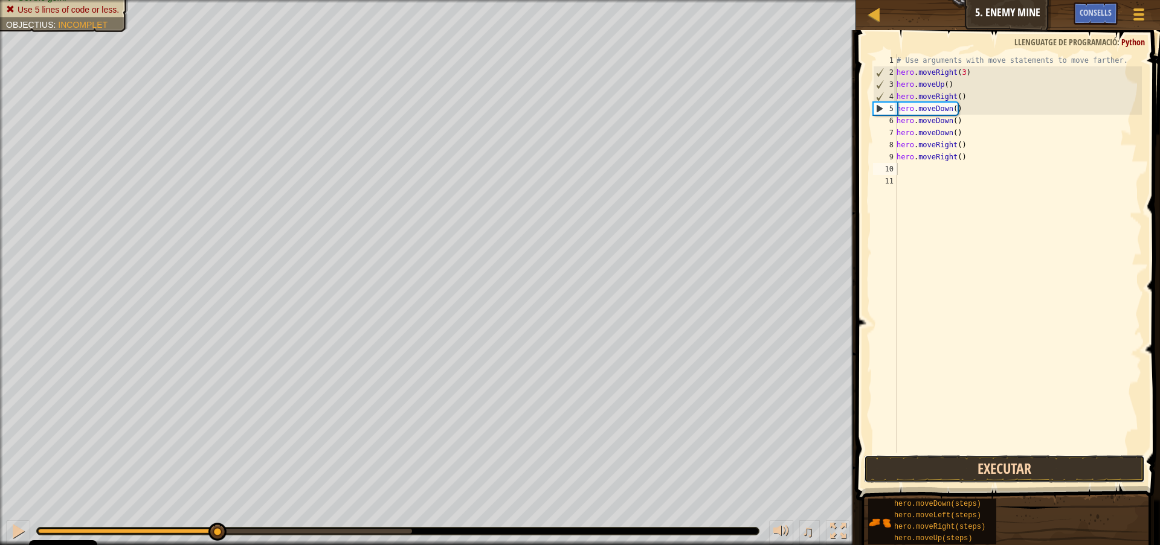
click at [1038, 475] on button "Executar" at bounding box center [1004, 469] width 281 height 28
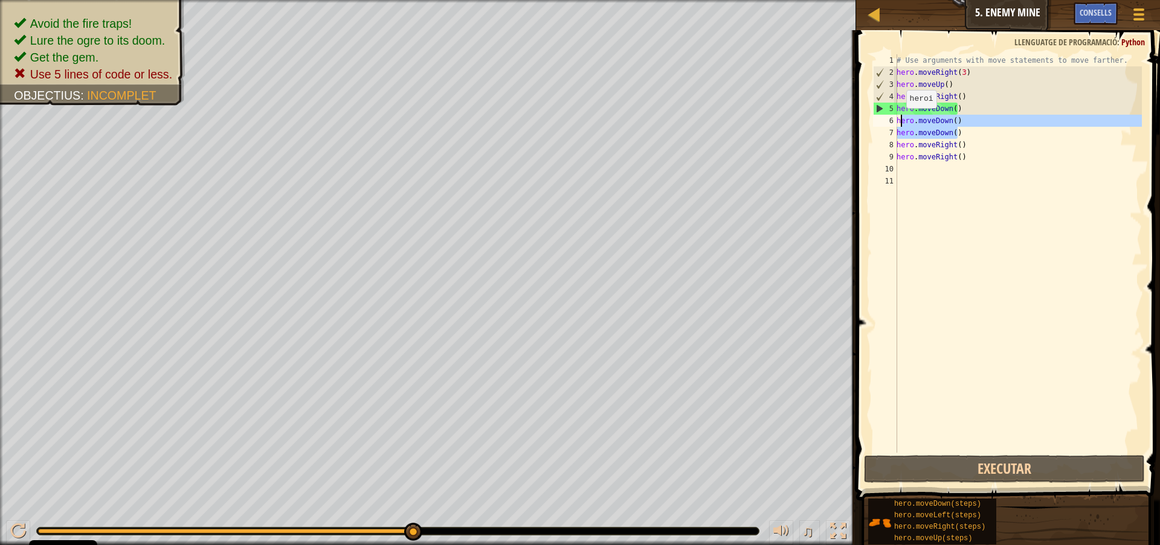
drag, startPoint x: 959, startPoint y: 131, endPoint x: 899, endPoint y: 120, distance: 60.8
click at [899, 120] on div "# Use arguments with move statements to move farther. hero . moveRight ( 3 ) he…" at bounding box center [1018, 265] width 248 height 423
type textarea "h"
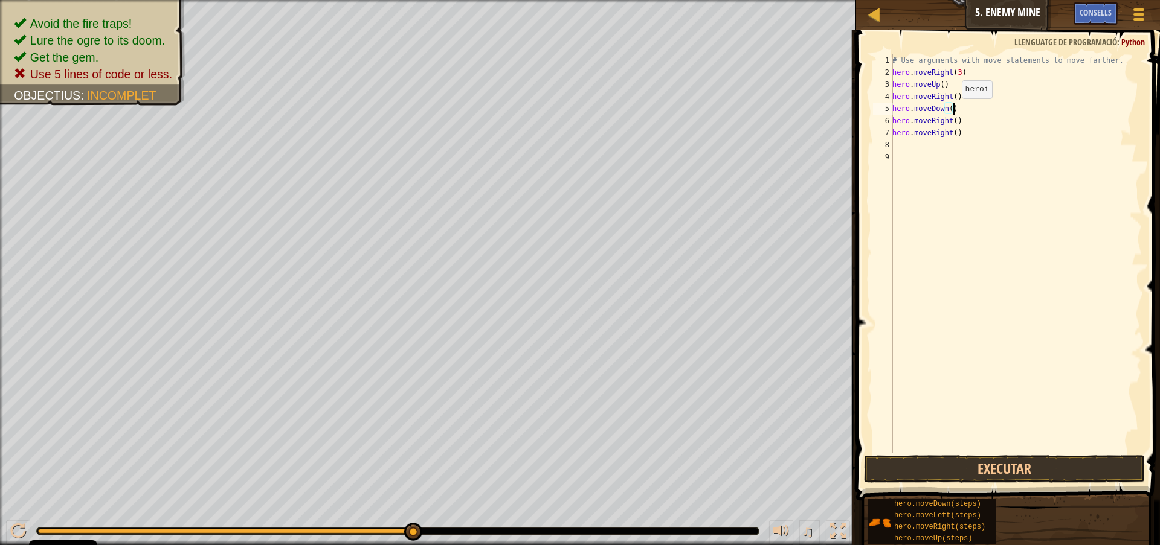
click at [951, 111] on div "# Use arguments with move statements to move farther. hero . moveRight ( 3 ) he…" at bounding box center [1016, 265] width 252 height 423
drag, startPoint x: 947, startPoint y: 135, endPoint x: 890, endPoint y: 135, distance: 57.4
click at [890, 135] on div "hero.moveDown(3) 1 2 3 4 5 6 7 8 9 # Use arguments with move statements to move…" at bounding box center [1005, 253] width 271 height 399
type textarea "hero.moveRight()"
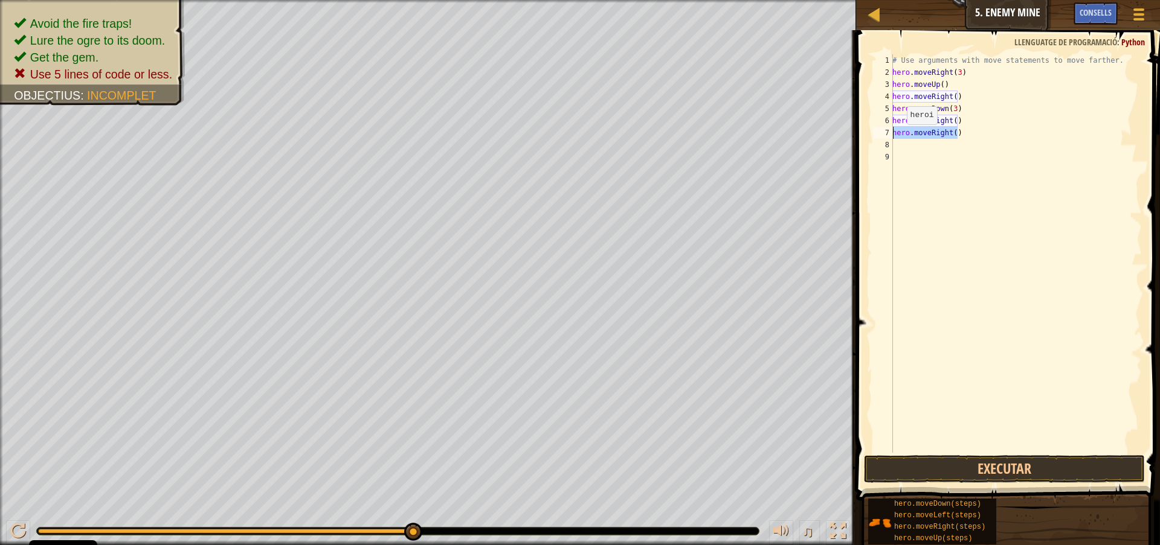
scroll to position [5, 0]
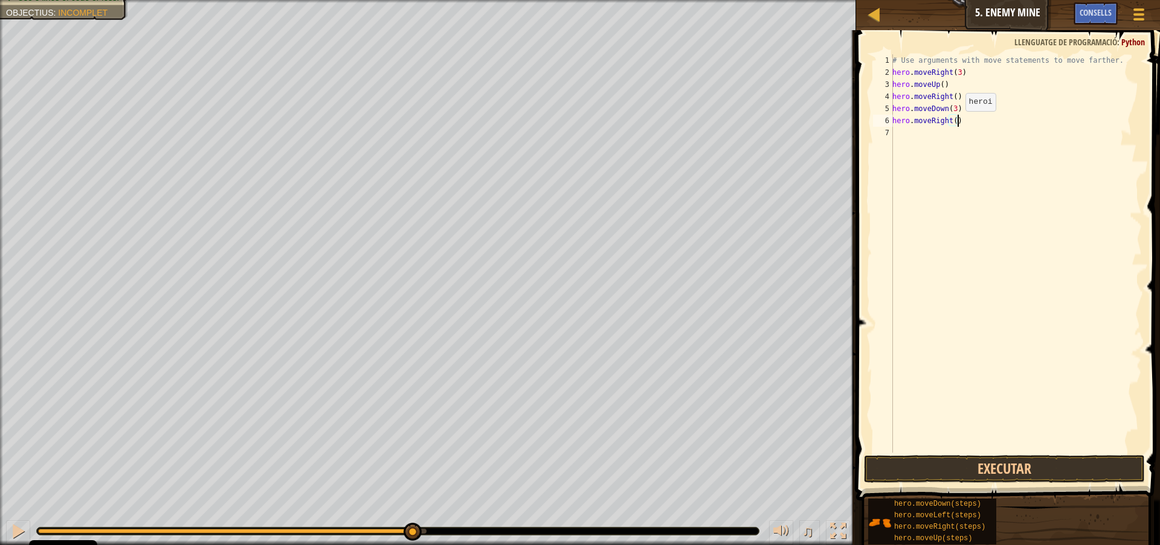
click at [956, 123] on div "# Use arguments with move statements to move farther. hero . moveRight ( 3 ) he…" at bounding box center [1016, 265] width 252 height 423
click at [955, 123] on div "# Use arguments with move statements to move farther. hero . moveRight ( 3 ) he…" at bounding box center [1016, 265] width 252 height 423
type textarea "hero.moveRight(2)"
click at [947, 468] on button "Executar" at bounding box center [1004, 469] width 281 height 28
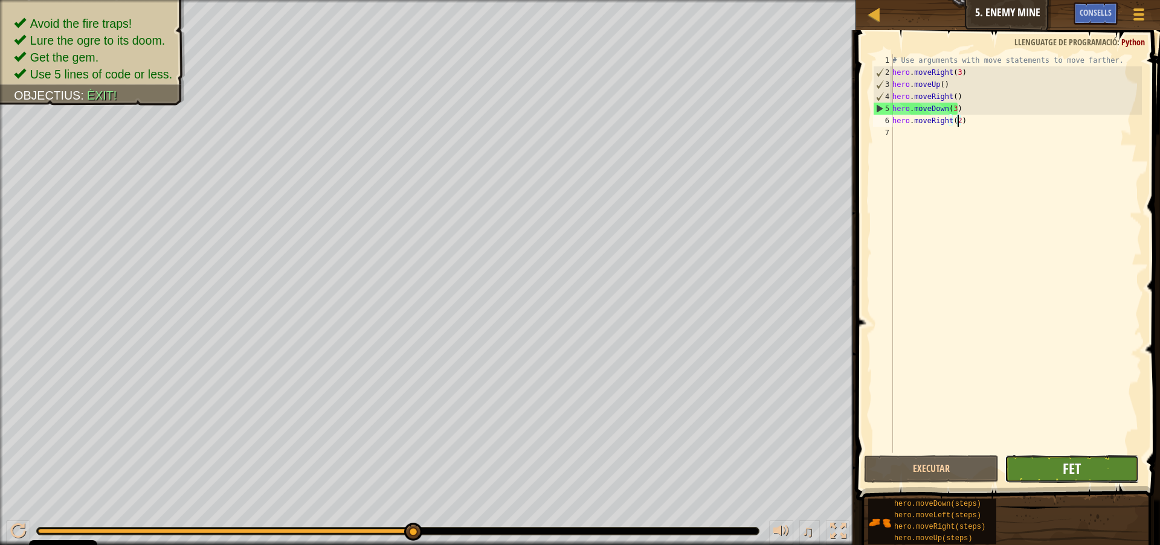
click at [1070, 461] on span "Fet" at bounding box center [1071, 468] width 18 height 19
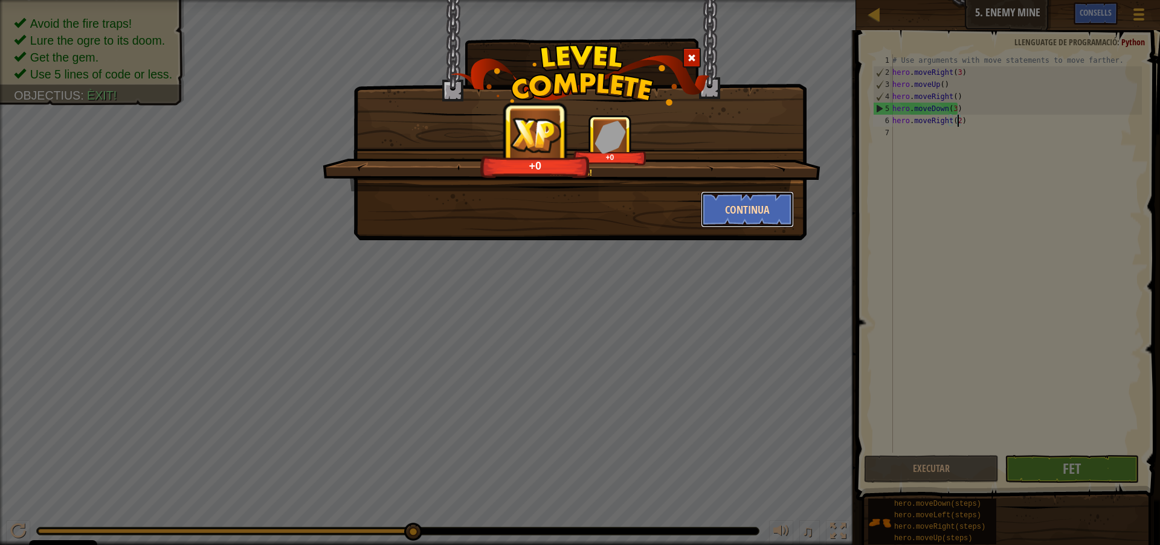
click at [761, 211] on button "Continua" at bounding box center [748, 209] width 94 height 36
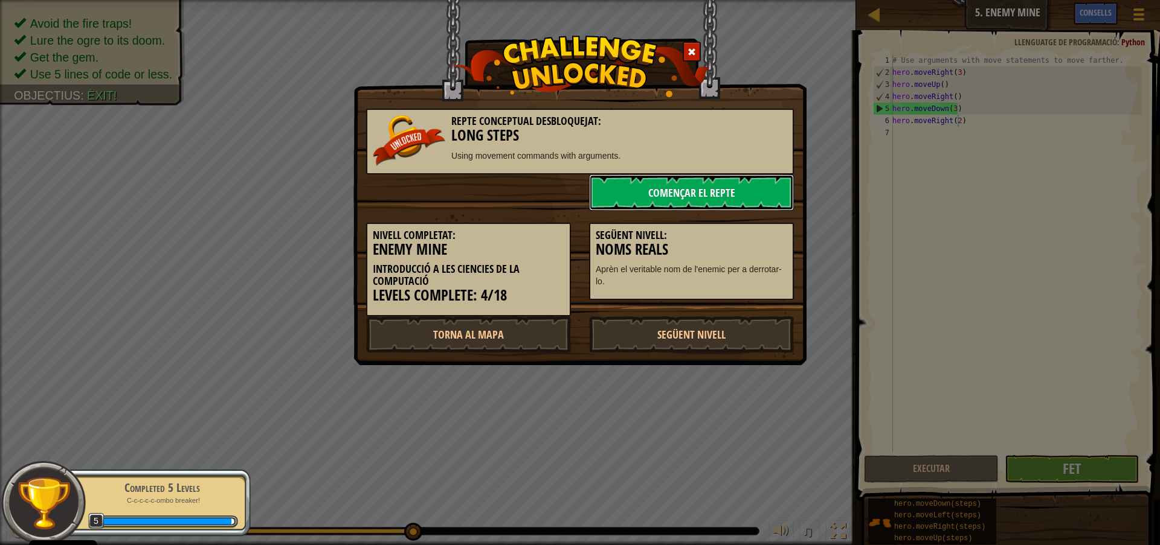
click at [702, 184] on link "Començar el Repte" at bounding box center [691, 193] width 205 height 36
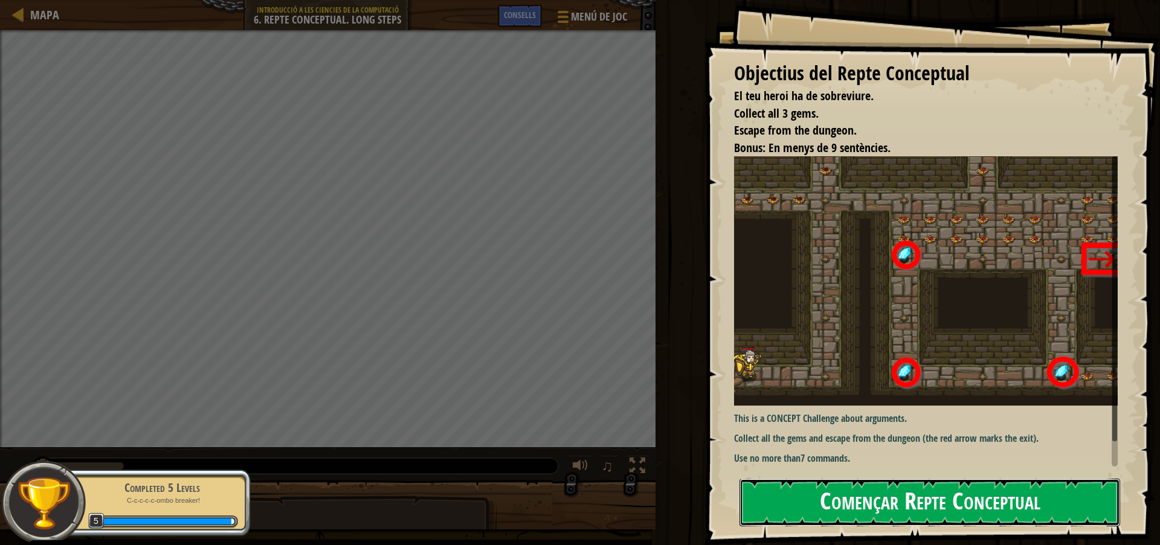
click at [892, 507] on button "Començar Repte Conceptual" at bounding box center [929, 503] width 381 height 48
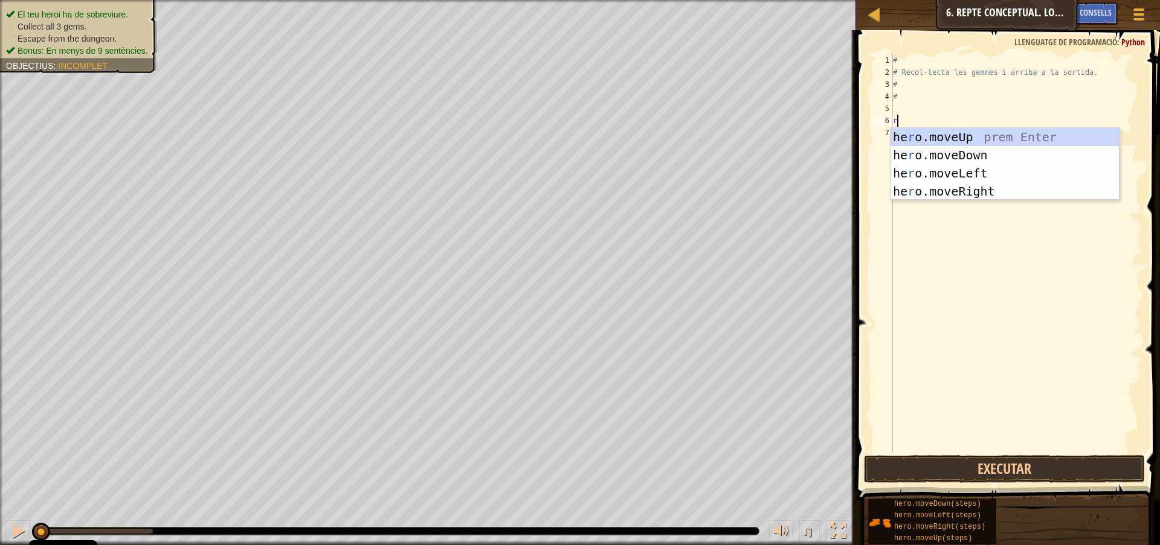
scroll to position [5, 0]
type textarea "ri"
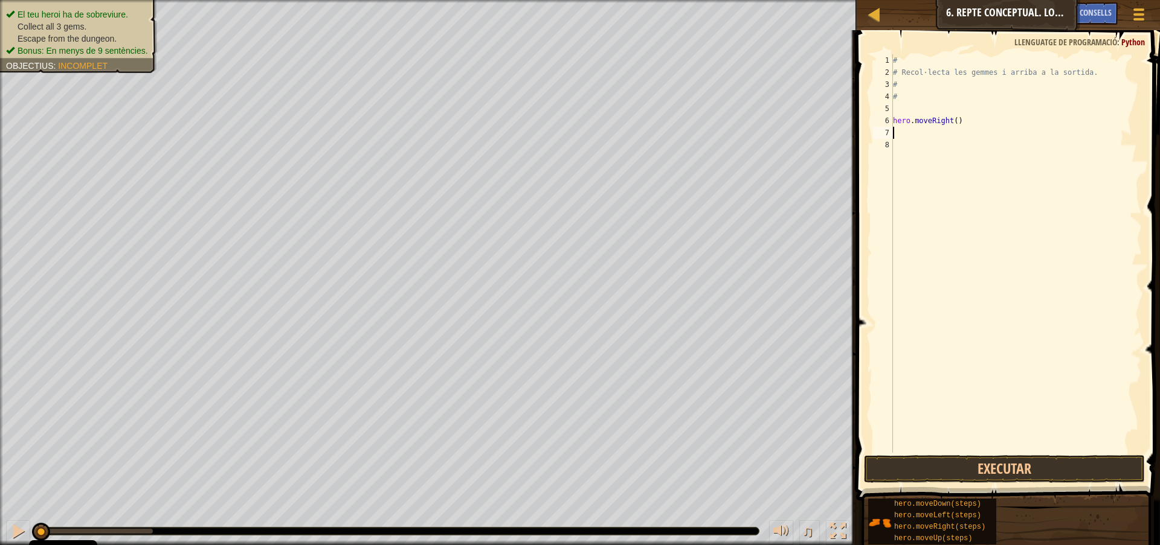
type textarea "u"
click at [940, 134] on div "# # Recol·lecta les gemmes i arriba a la sortida. # # hero . moveRight ( ) hero…" at bounding box center [1015, 265] width 251 height 423
type textarea "hero.moveUp(3)"
click at [916, 147] on div "# # Recol·lecta les gemmes i arriba a la sortida. # # hero . moveRight ( ) hero…" at bounding box center [1015, 265] width 251 height 423
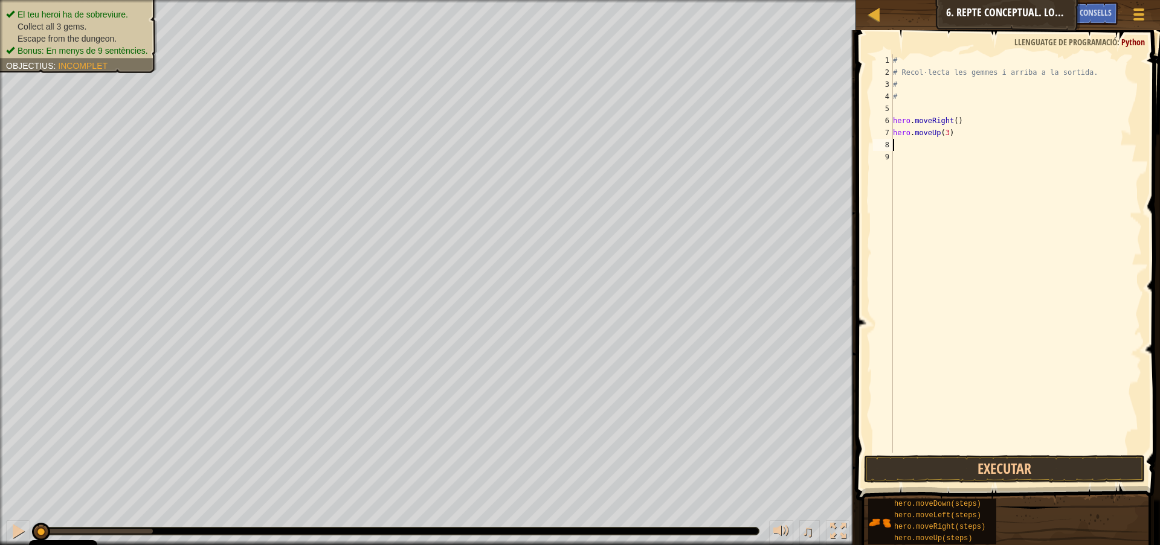
scroll to position [5, 0]
type textarea "ri"
click at [959, 150] on div "# # Recol·lecta les gemmes i arriba a la sortida. # # hero . moveRight ( ) hero…" at bounding box center [1018, 265] width 248 height 423
type textarea "hero.moveRight(2)"
